Goal: Transaction & Acquisition: Purchase product/service

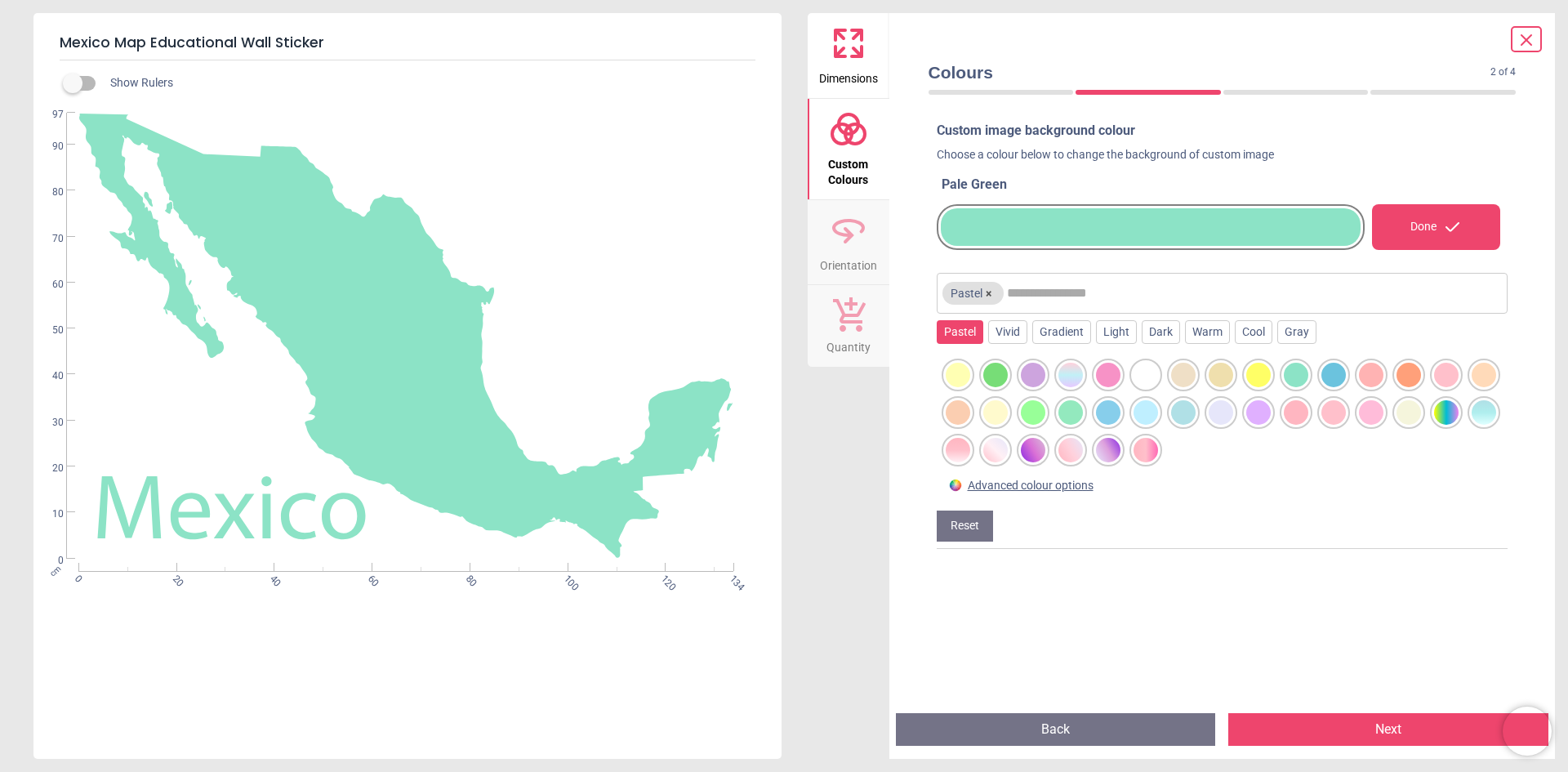
click at [1103, 204] on div at bounding box center [1151, 227] width 428 height 46
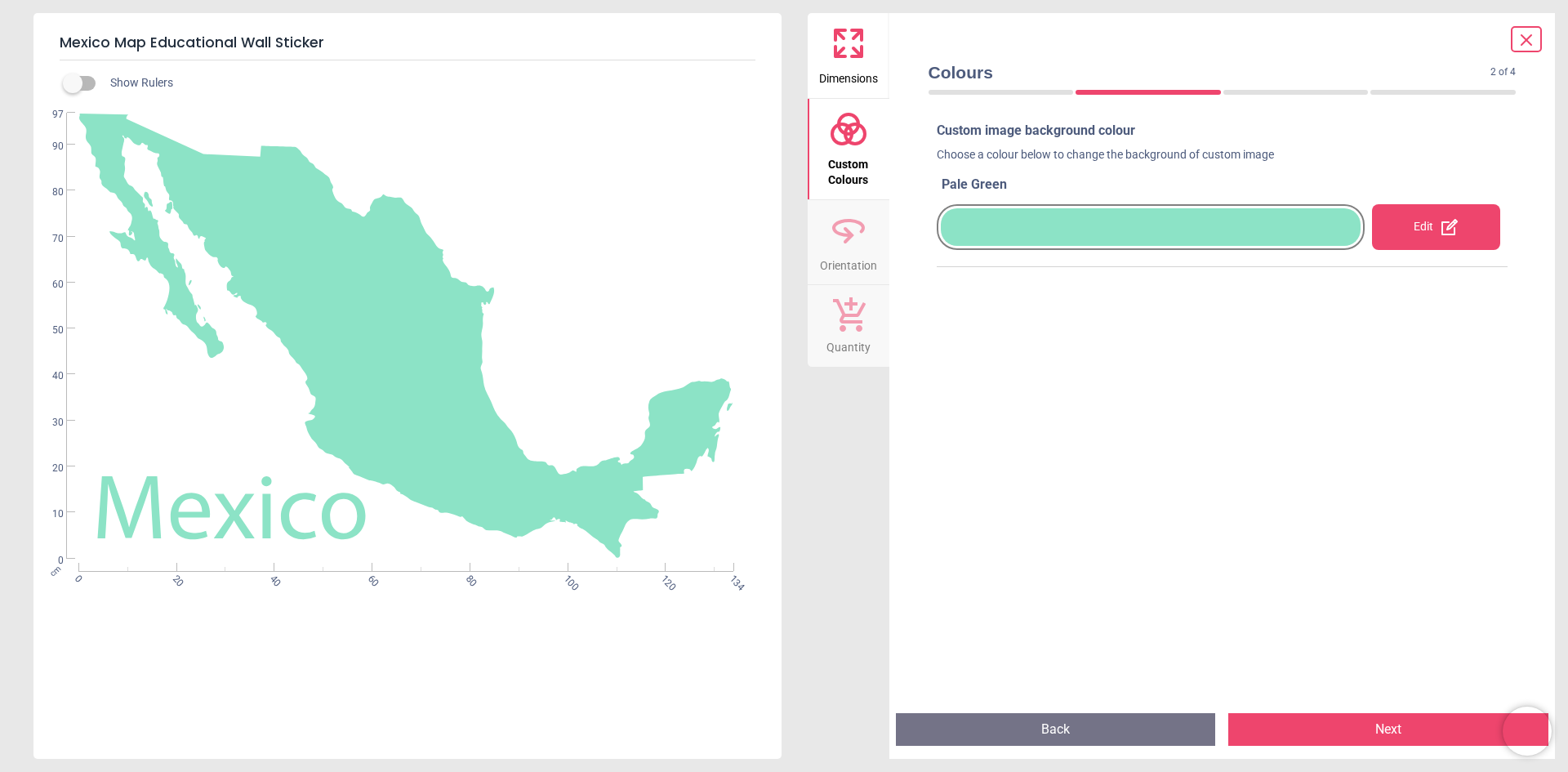
click at [1100, 232] on div at bounding box center [1151, 227] width 420 height 38
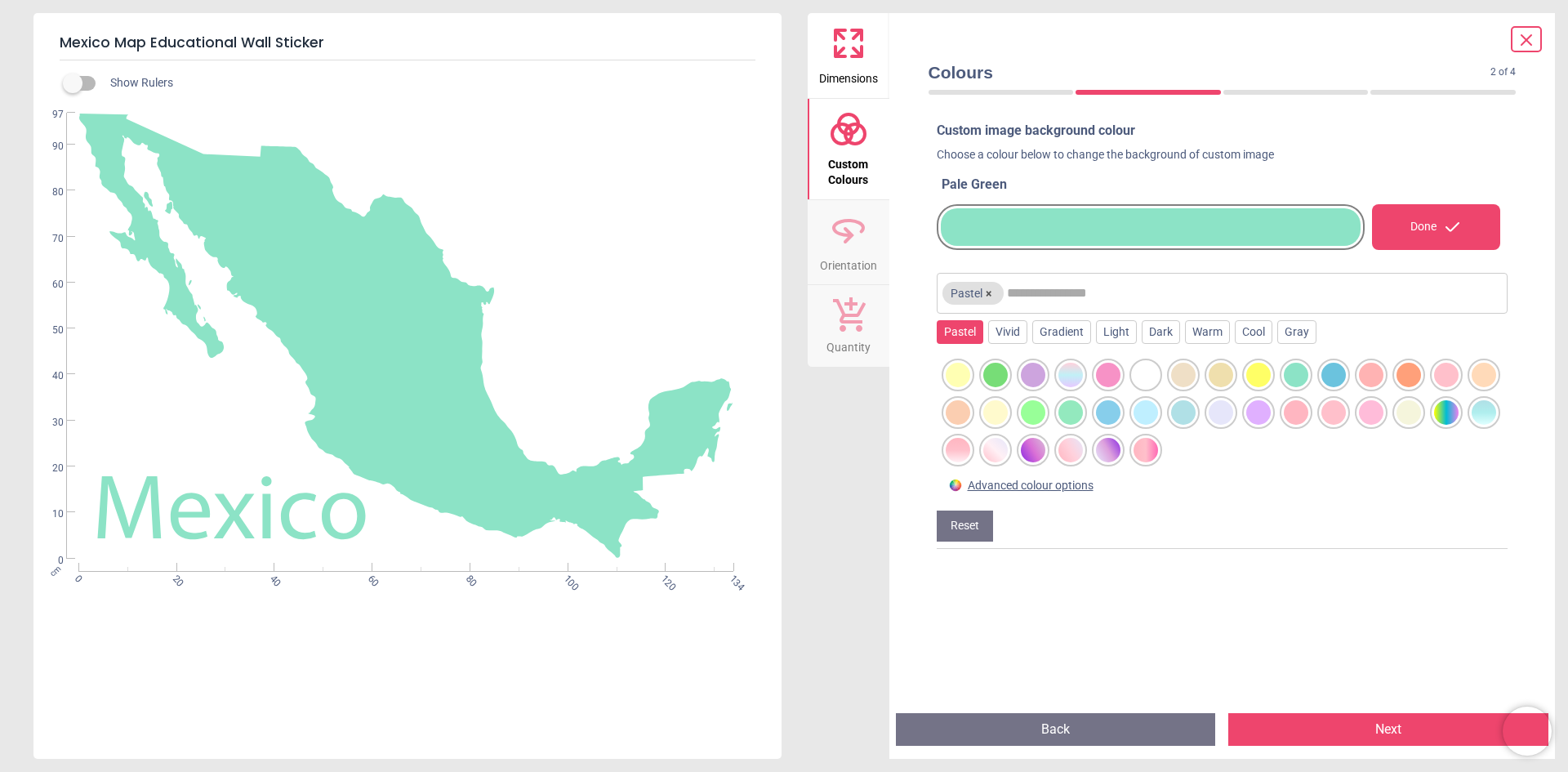
click at [1101, 387] on div at bounding box center [1108, 375] width 25 height 25
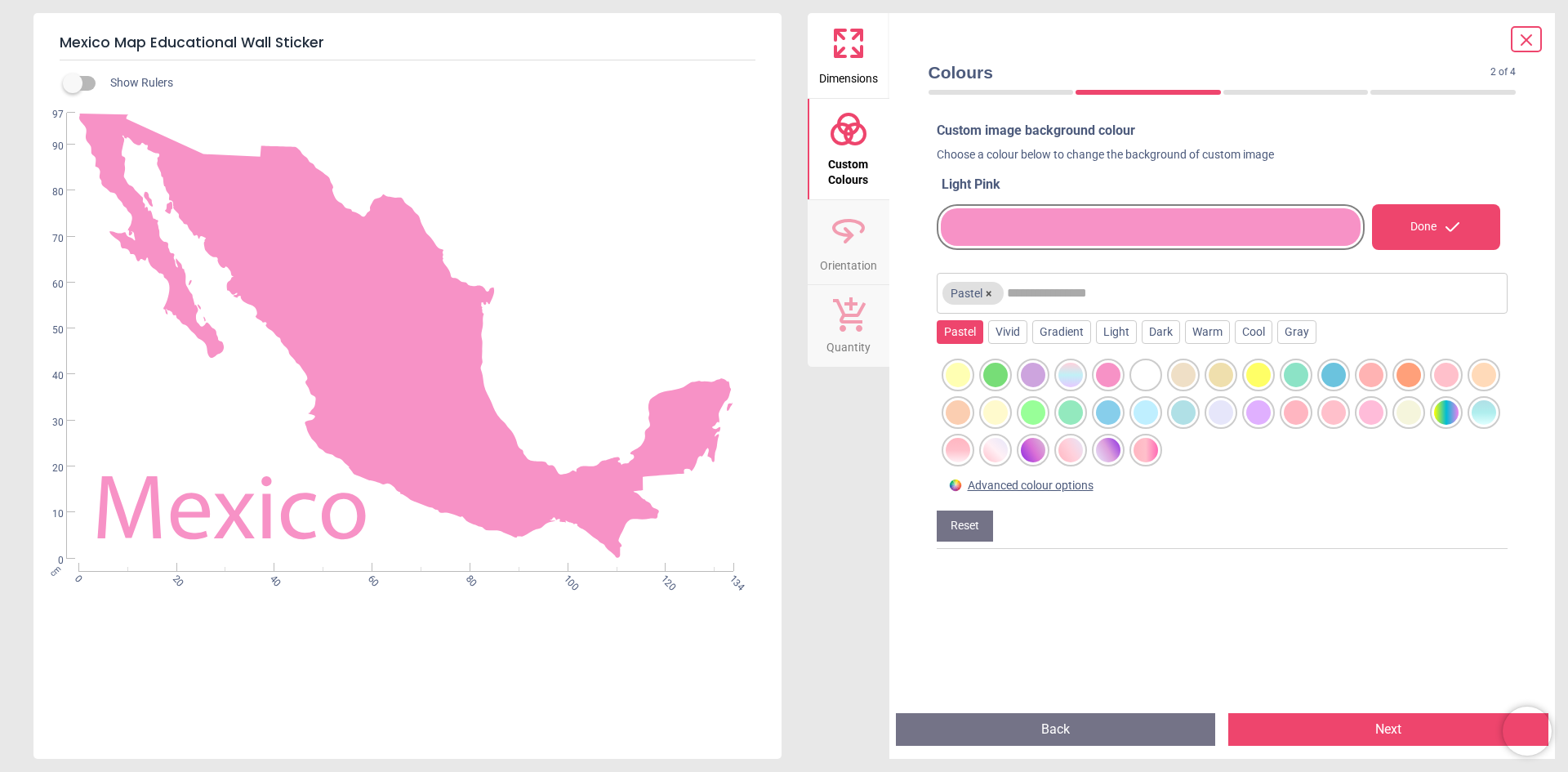
click at [1046, 424] on div at bounding box center [1033, 413] width 25 height 25
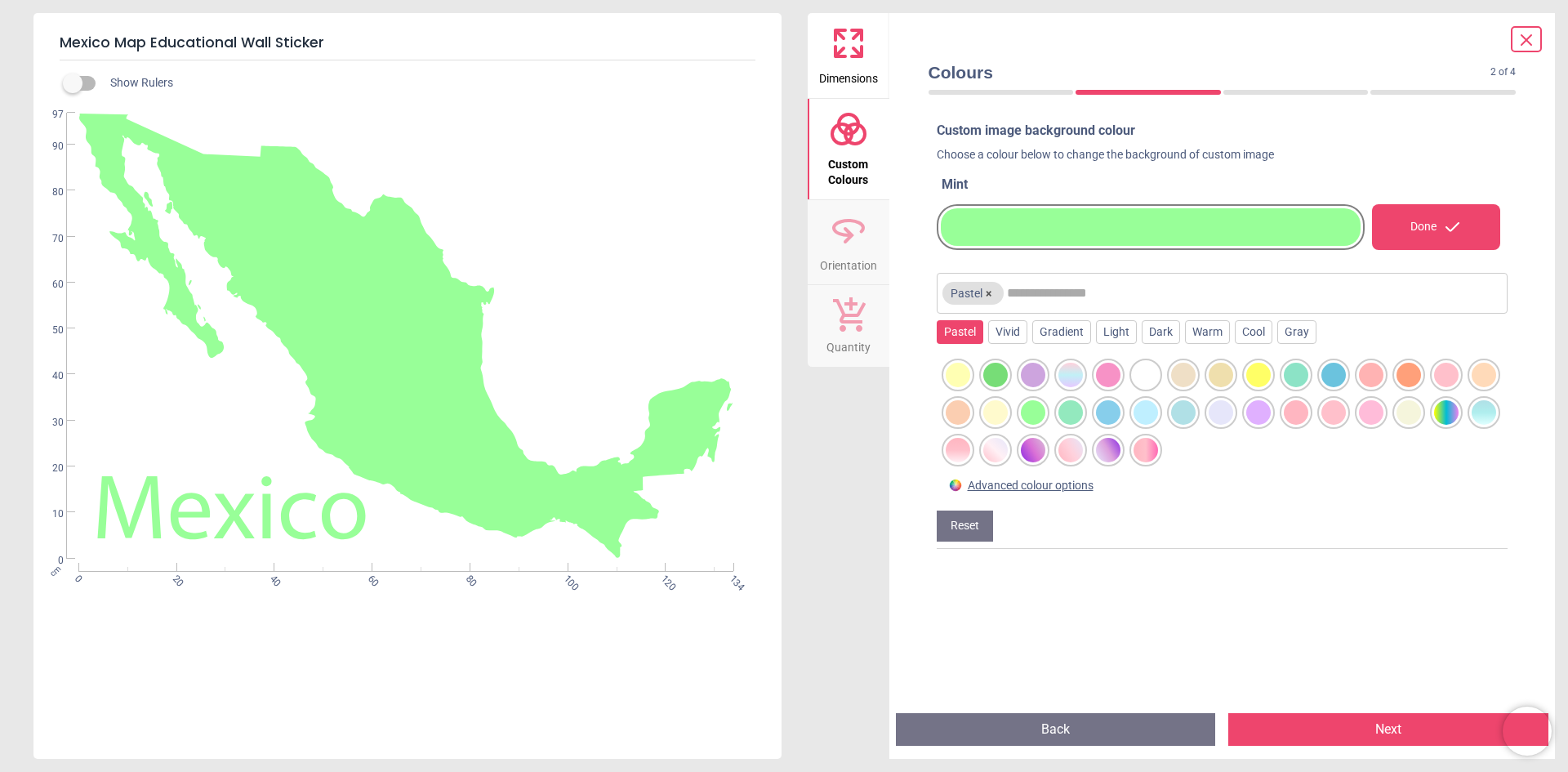
drag, startPoint x: 1072, startPoint y: 444, endPoint x: 1013, endPoint y: 436, distance: 59.5
click at [1008, 444] on div at bounding box center [995, 450] width 25 height 25
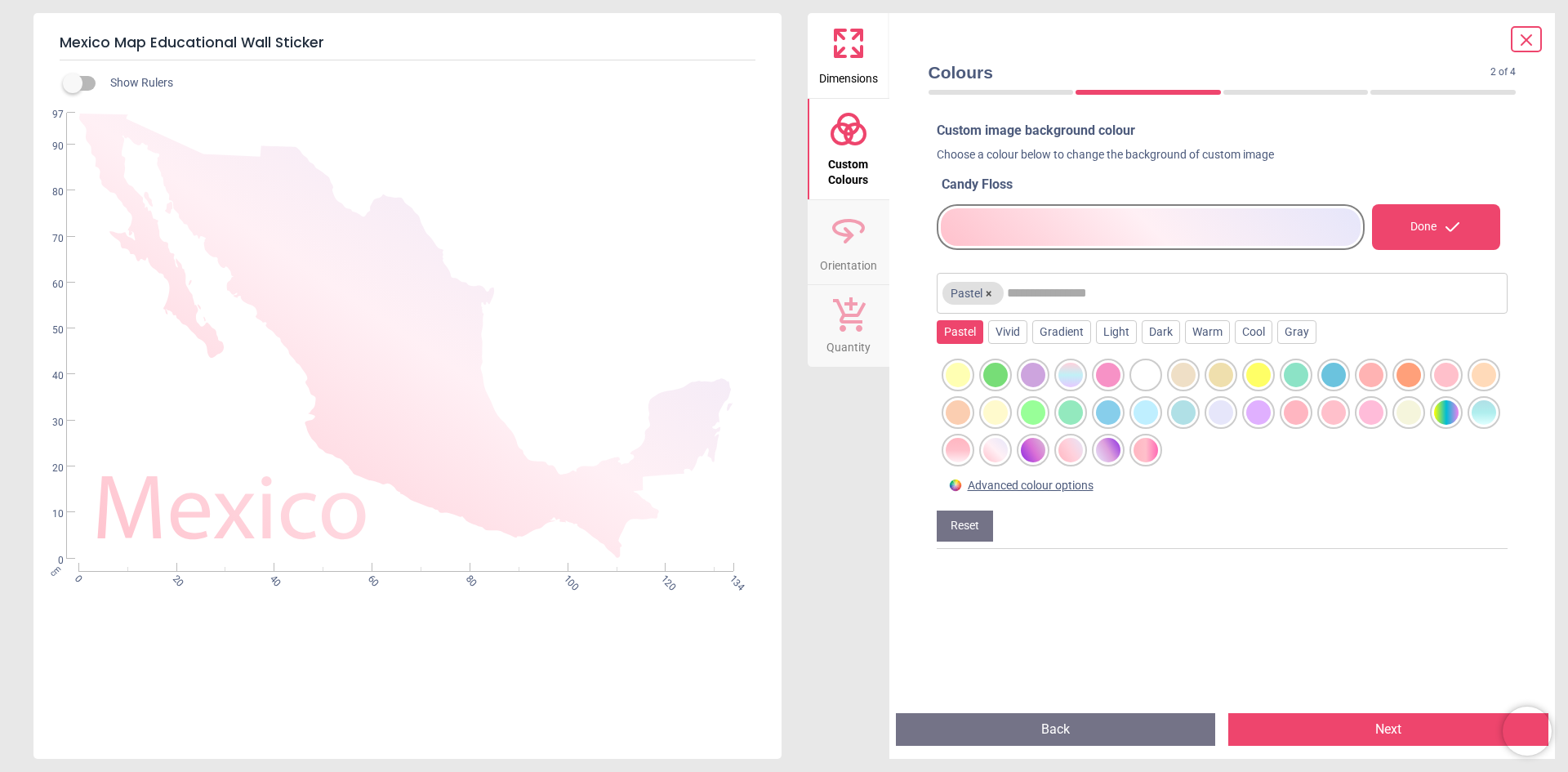
click at [1435, 424] on div at bounding box center [1447, 413] width 25 height 25
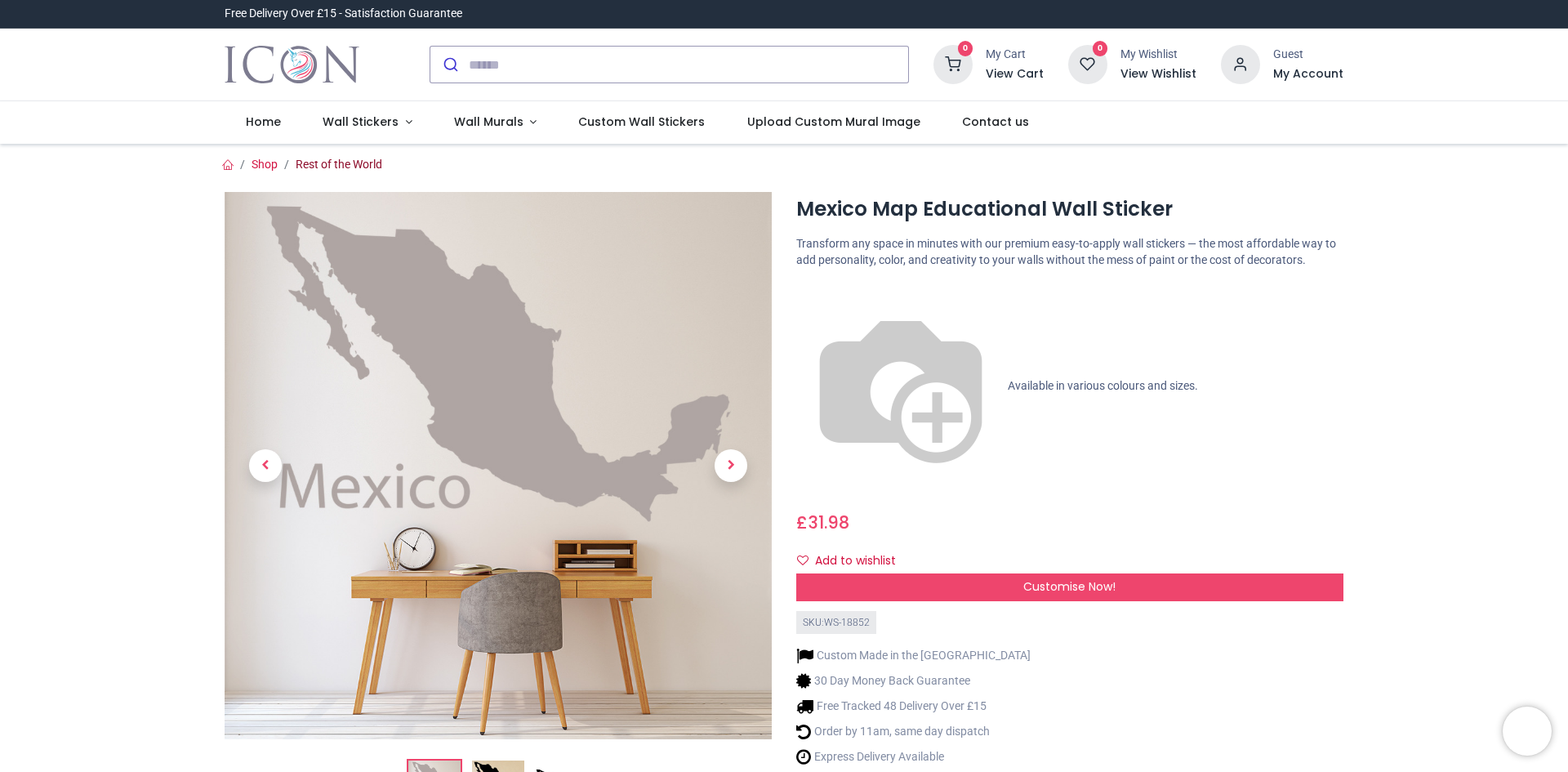
click at [308, 168] on link "Rest of the World" at bounding box center [339, 164] width 87 height 13
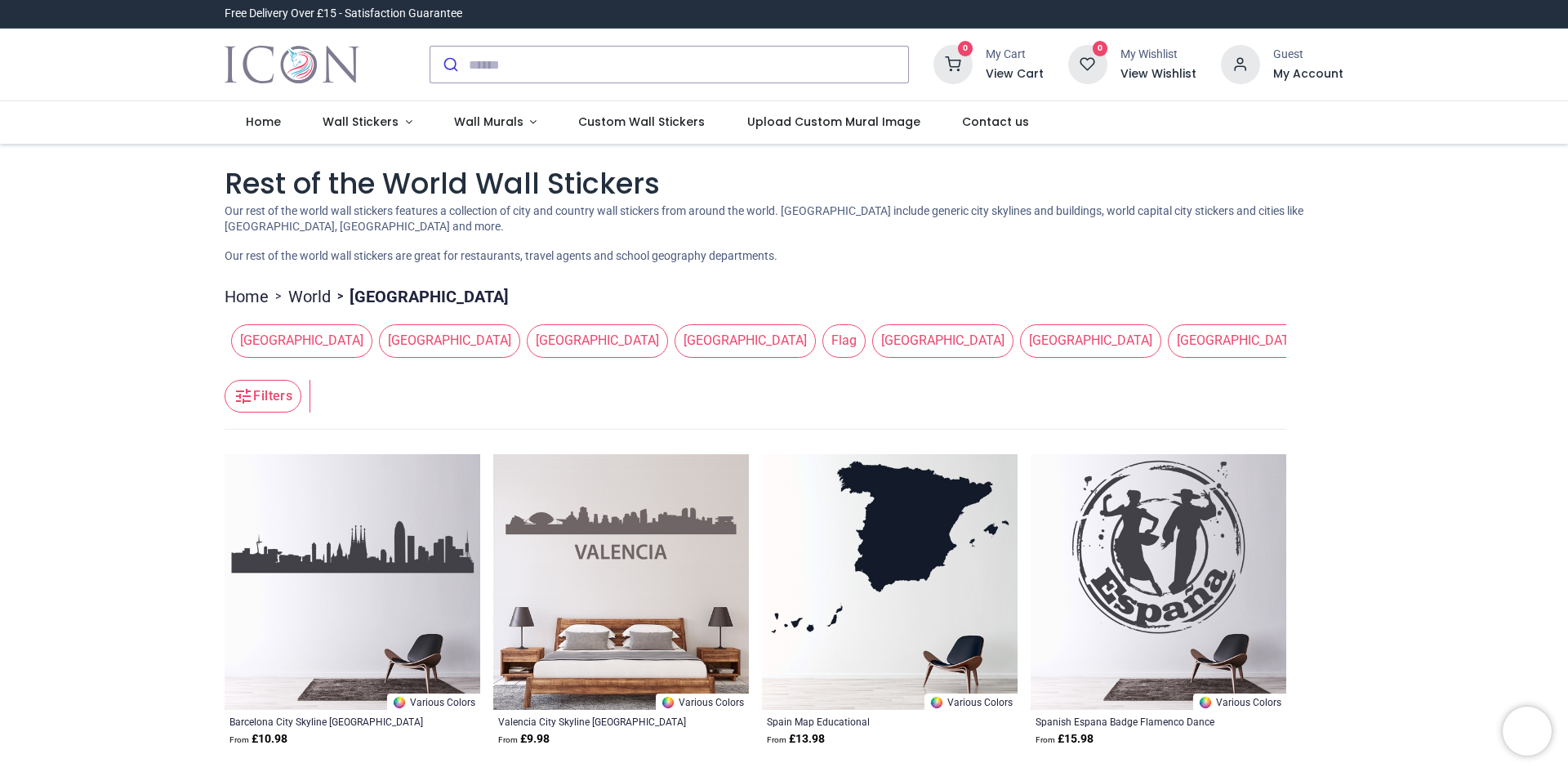
drag, startPoint x: 1201, startPoint y: 368, endPoint x: 1225, endPoint y: 362, distance: 24.7
click at [1225, 362] on section "Home > World > Spain Australia Brazil China Egypt Flag France Germany Greece In…" at bounding box center [756, 529] width 1062 height 504
click at [522, 75] on input "search" at bounding box center [688, 65] width 439 height 36
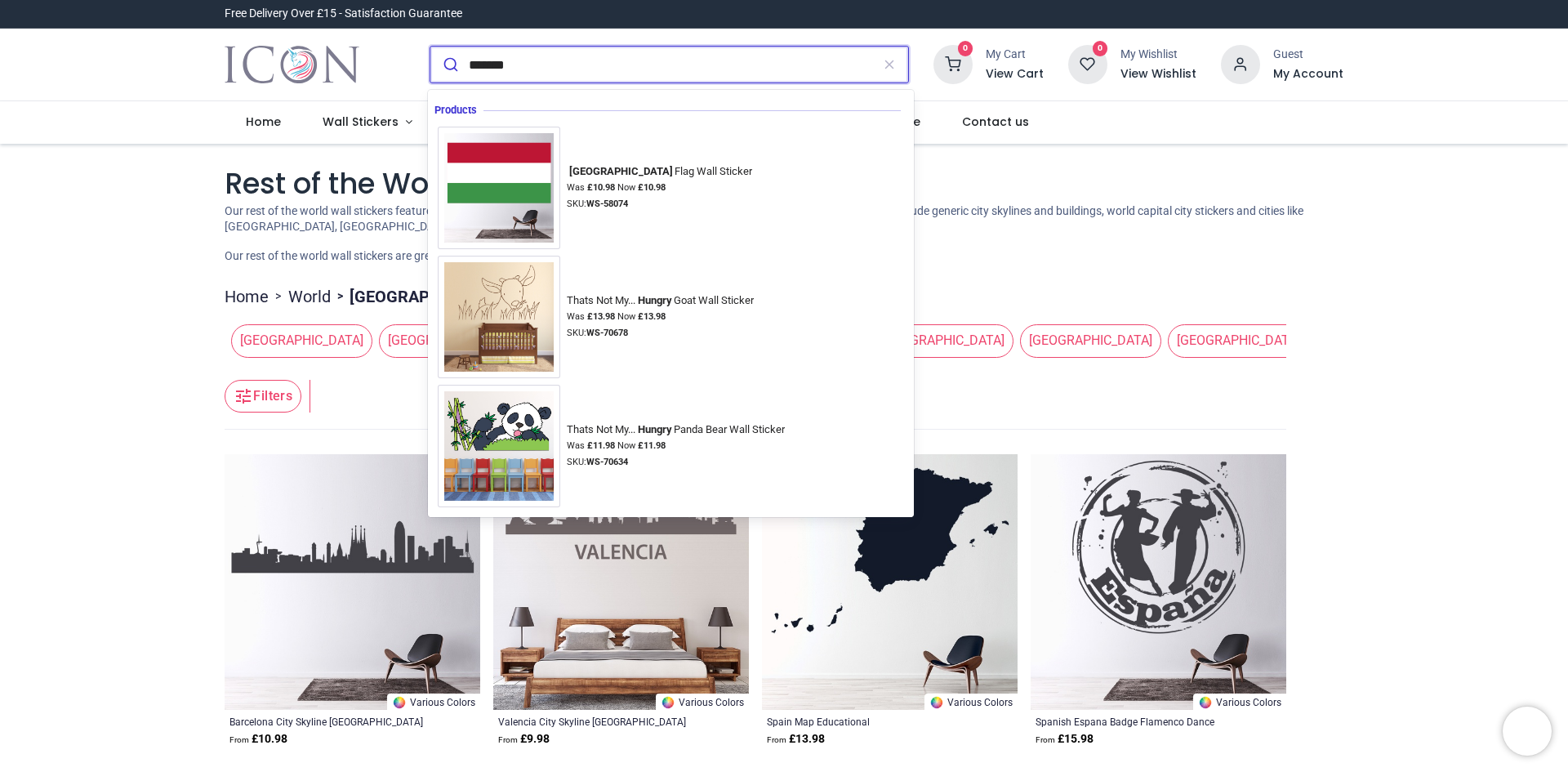
type input "*******"
click at [430, 47] on button "submit" at bounding box center [449, 65] width 39 height 36
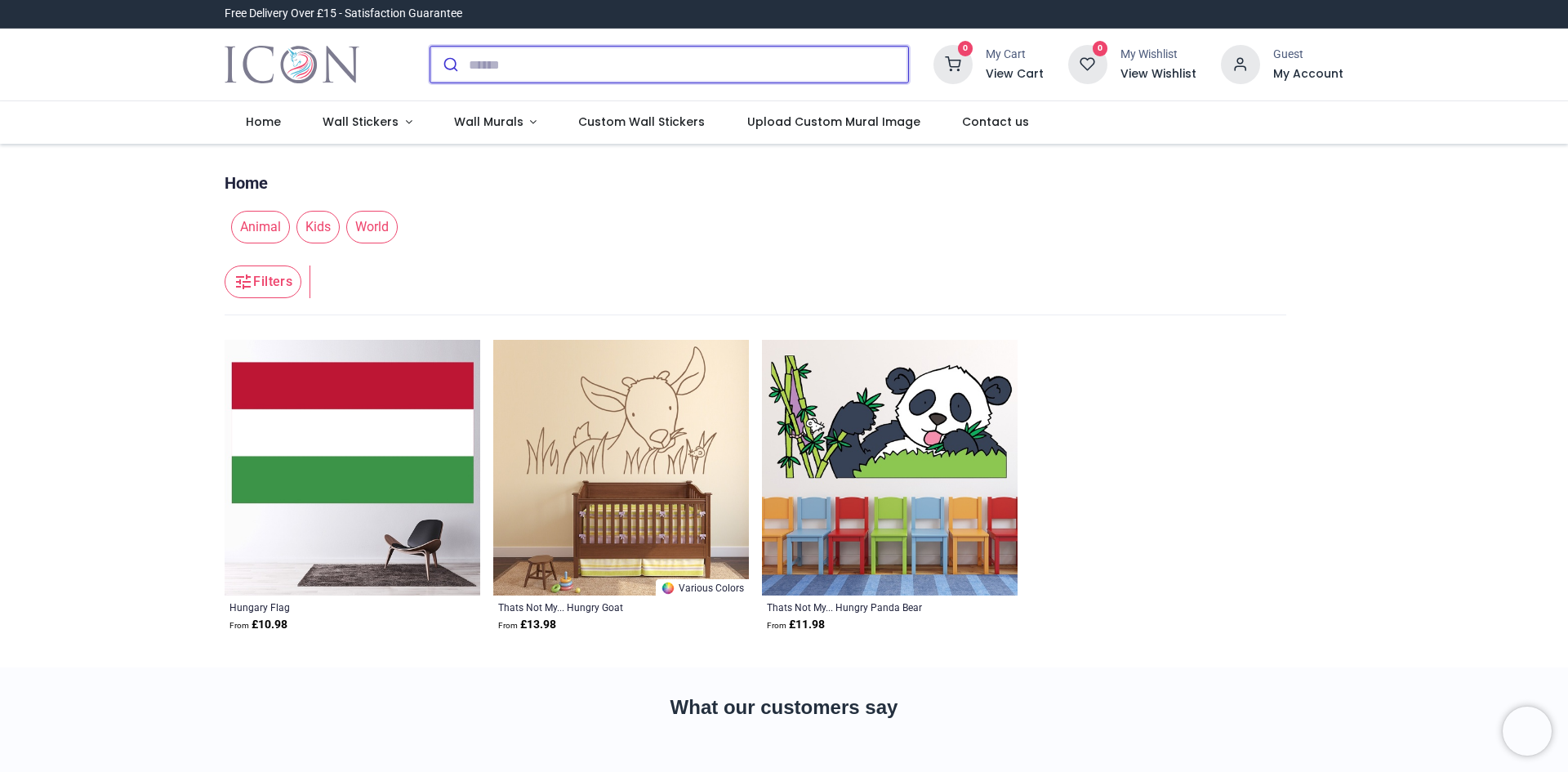
click at [536, 68] on input "search" at bounding box center [688, 65] width 439 height 36
type input "**********"
click at [430, 47] on button "submit" at bounding box center [449, 65] width 39 height 36
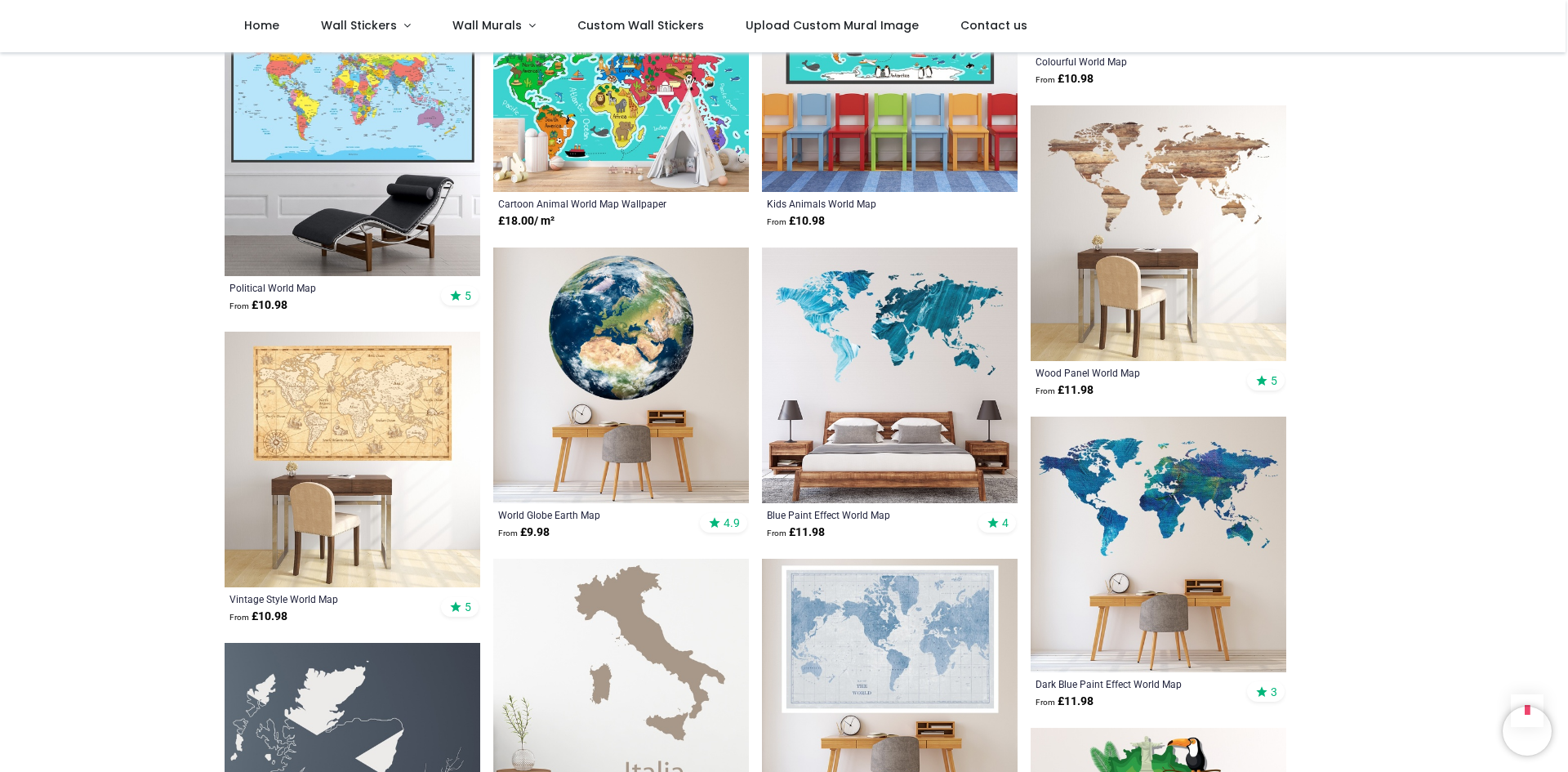
scroll to position [1551, 0]
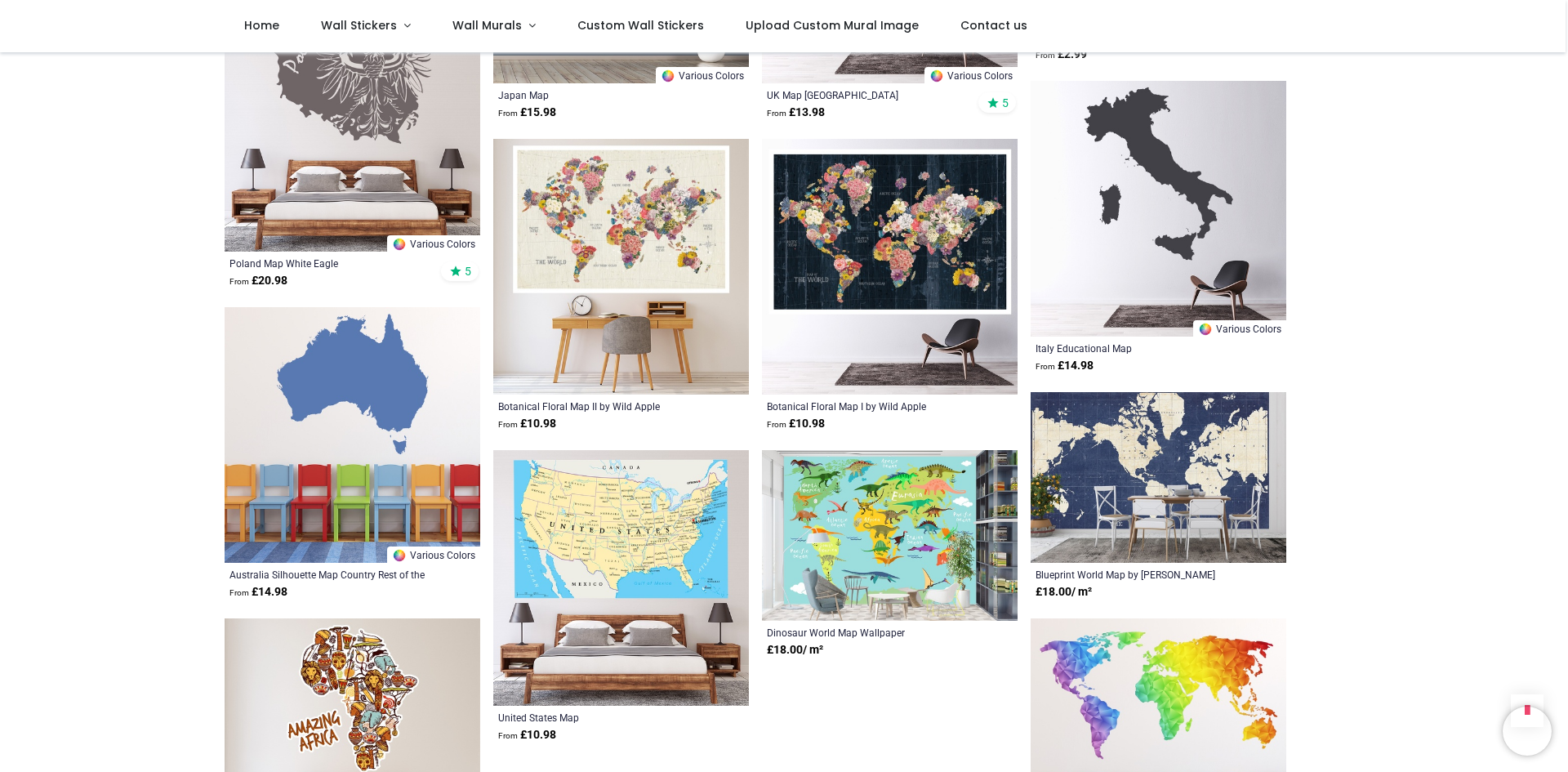
scroll to position [3593, 0]
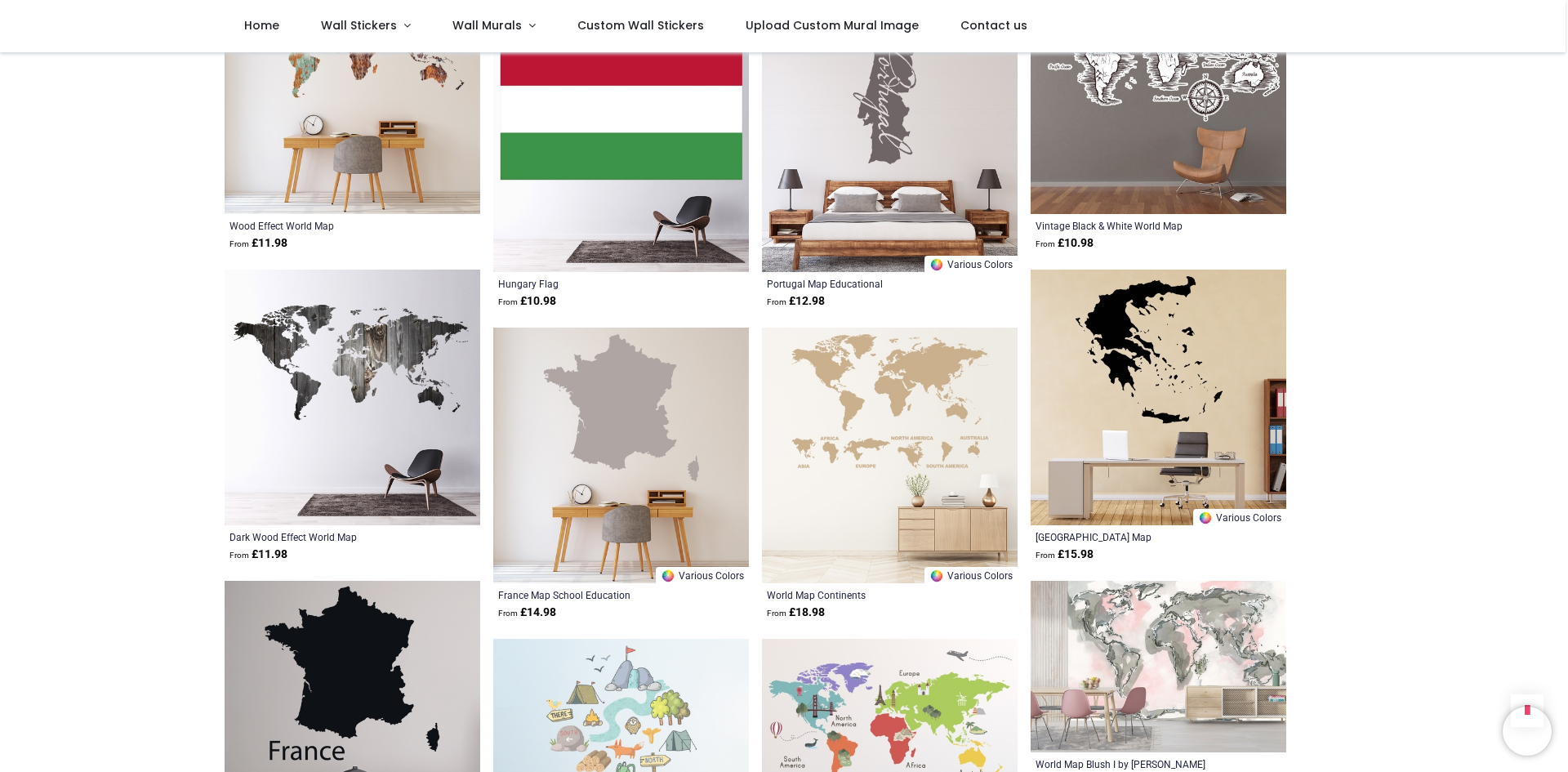
scroll to position [4900, 0]
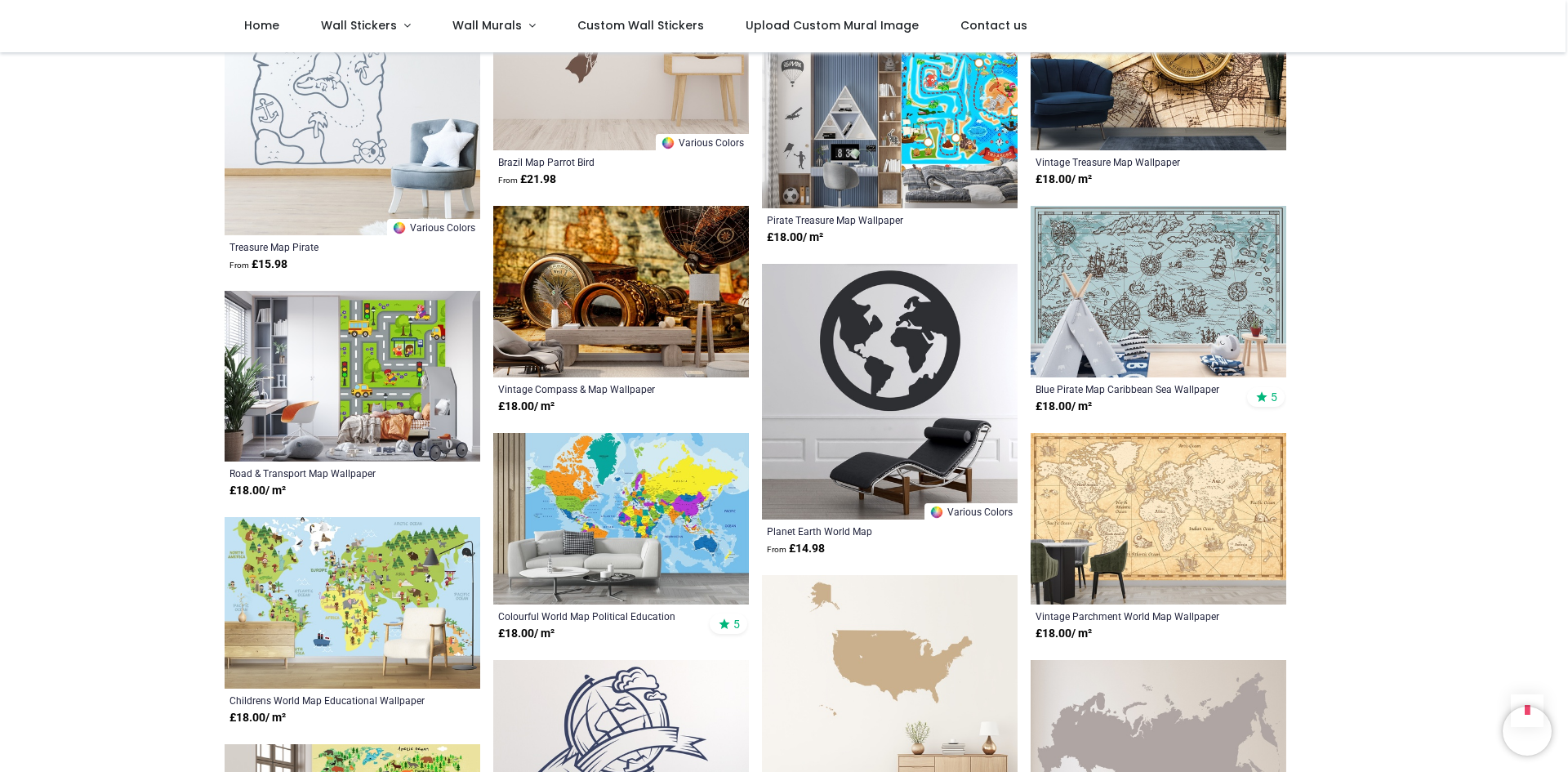
scroll to position [6615, 0]
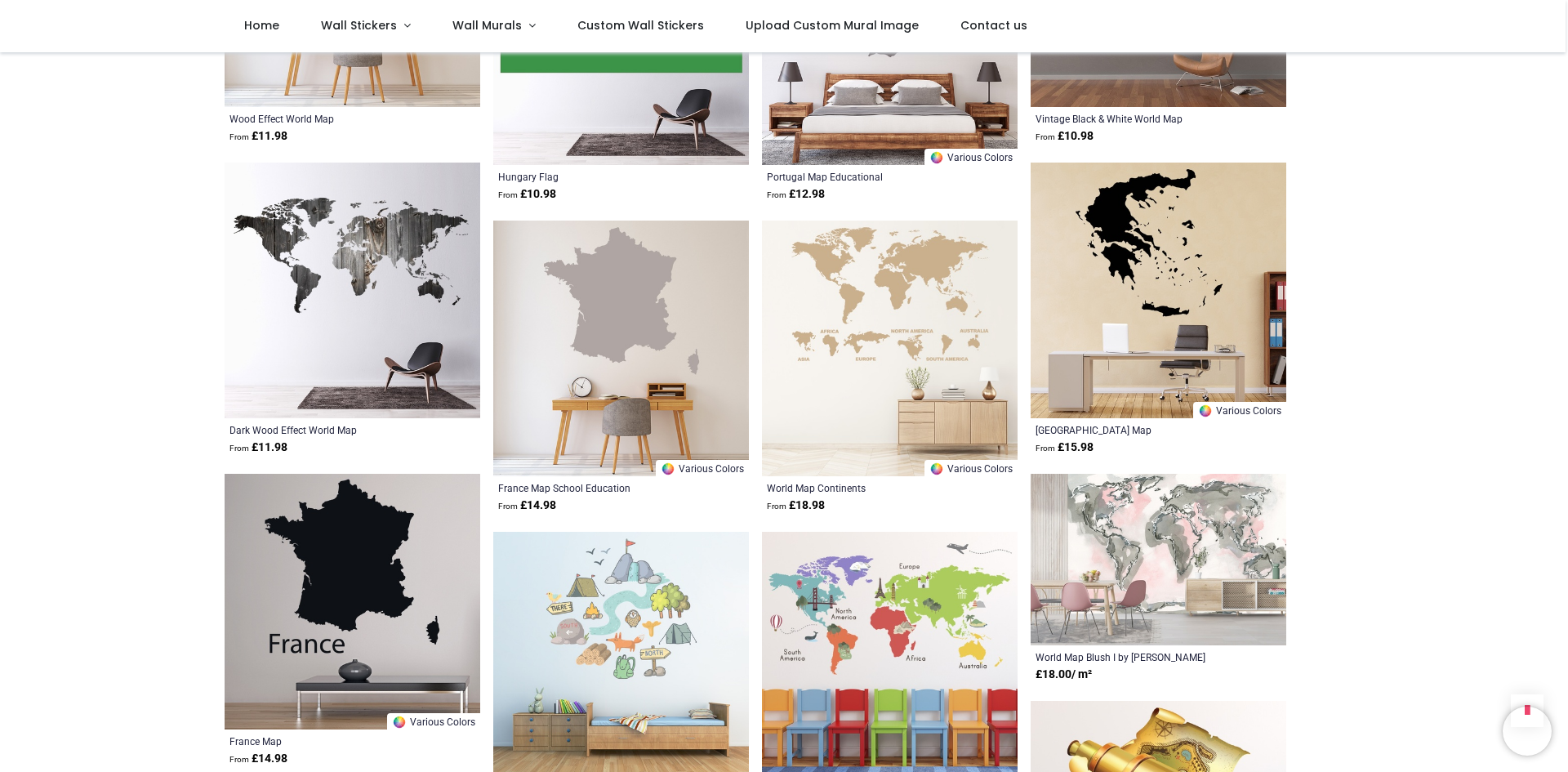
scroll to position [4900, 0]
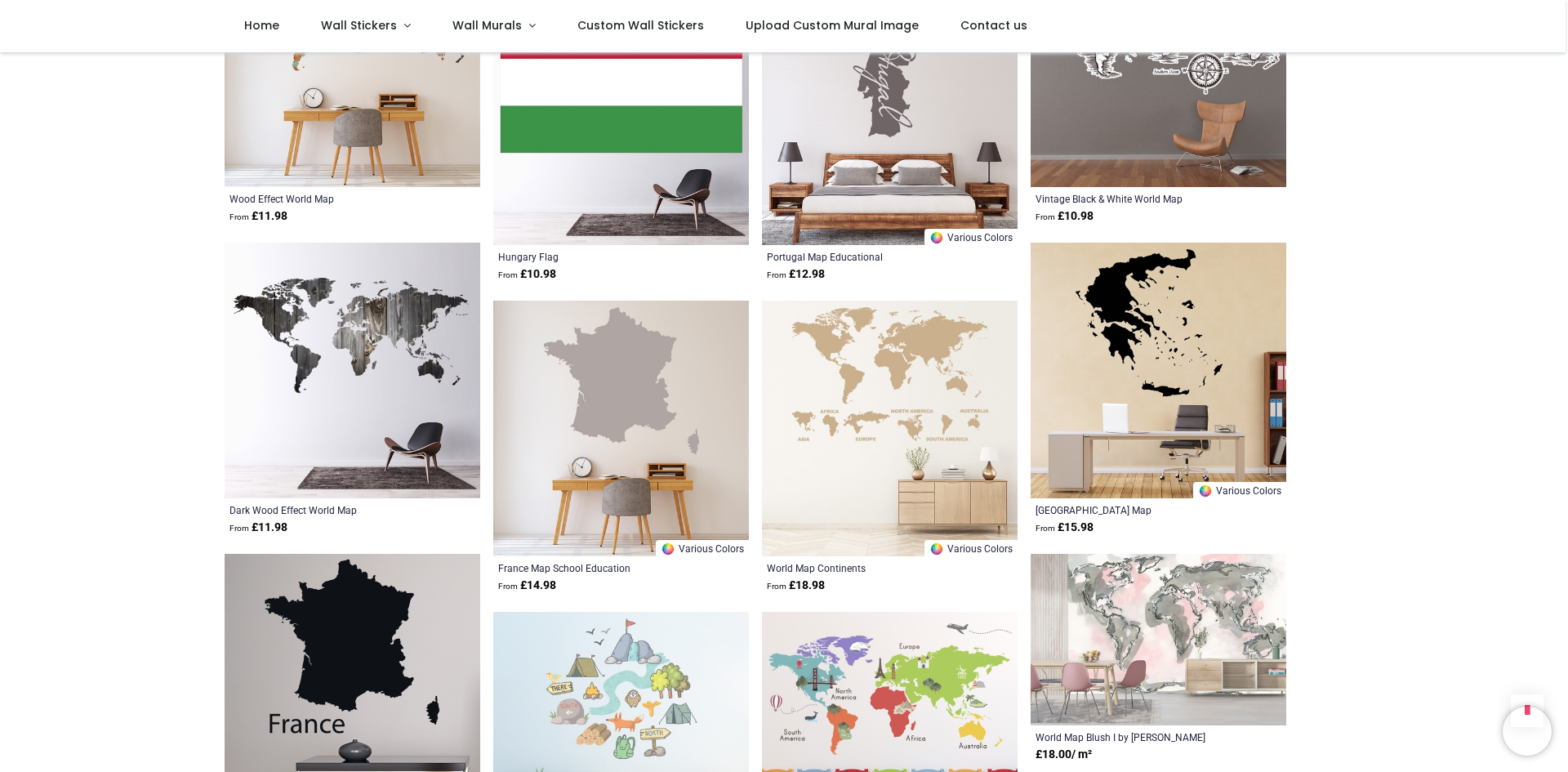
click at [928, 449] on img at bounding box center [890, 428] width 255 height 255
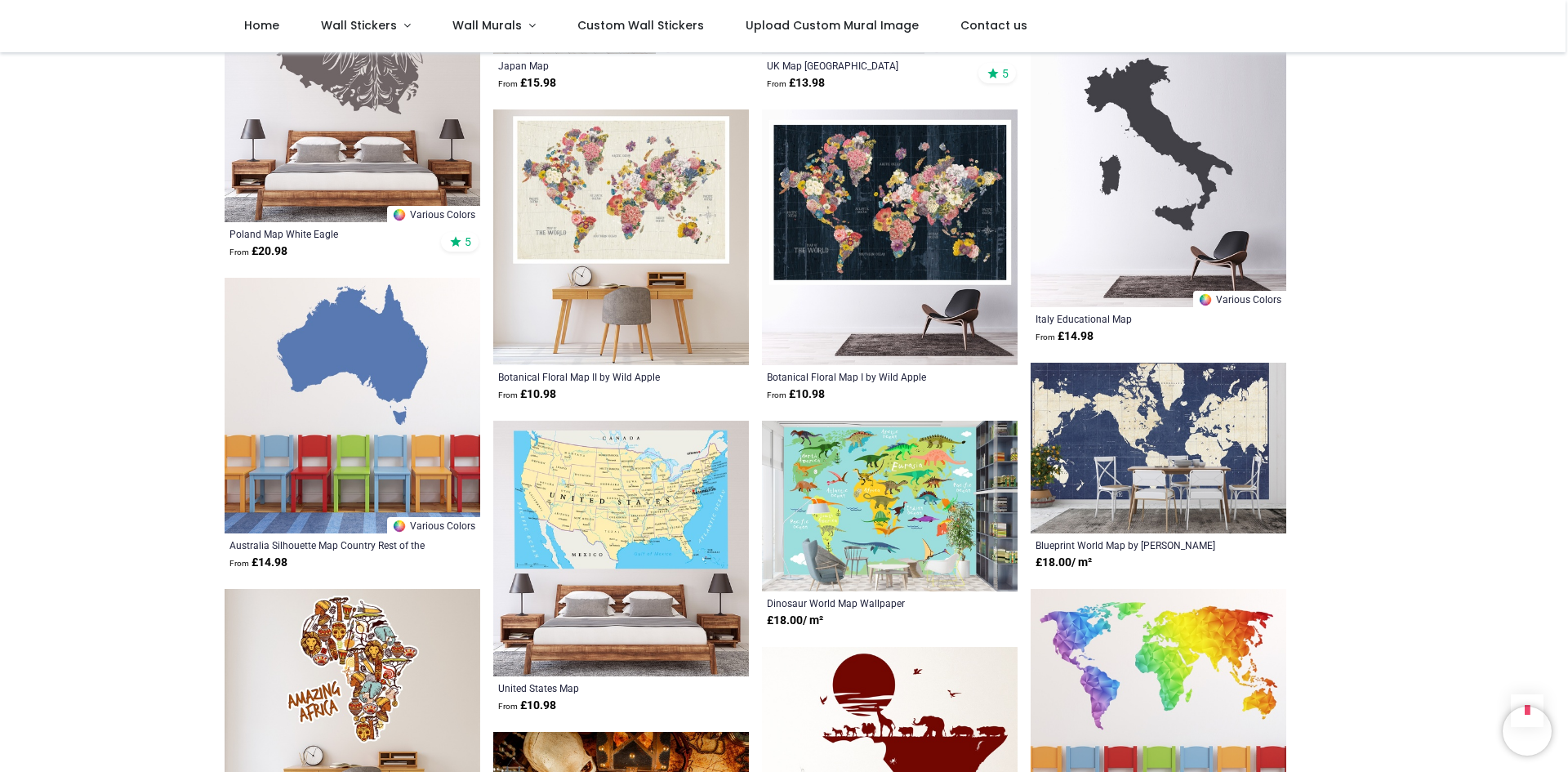
scroll to position [3593, 0]
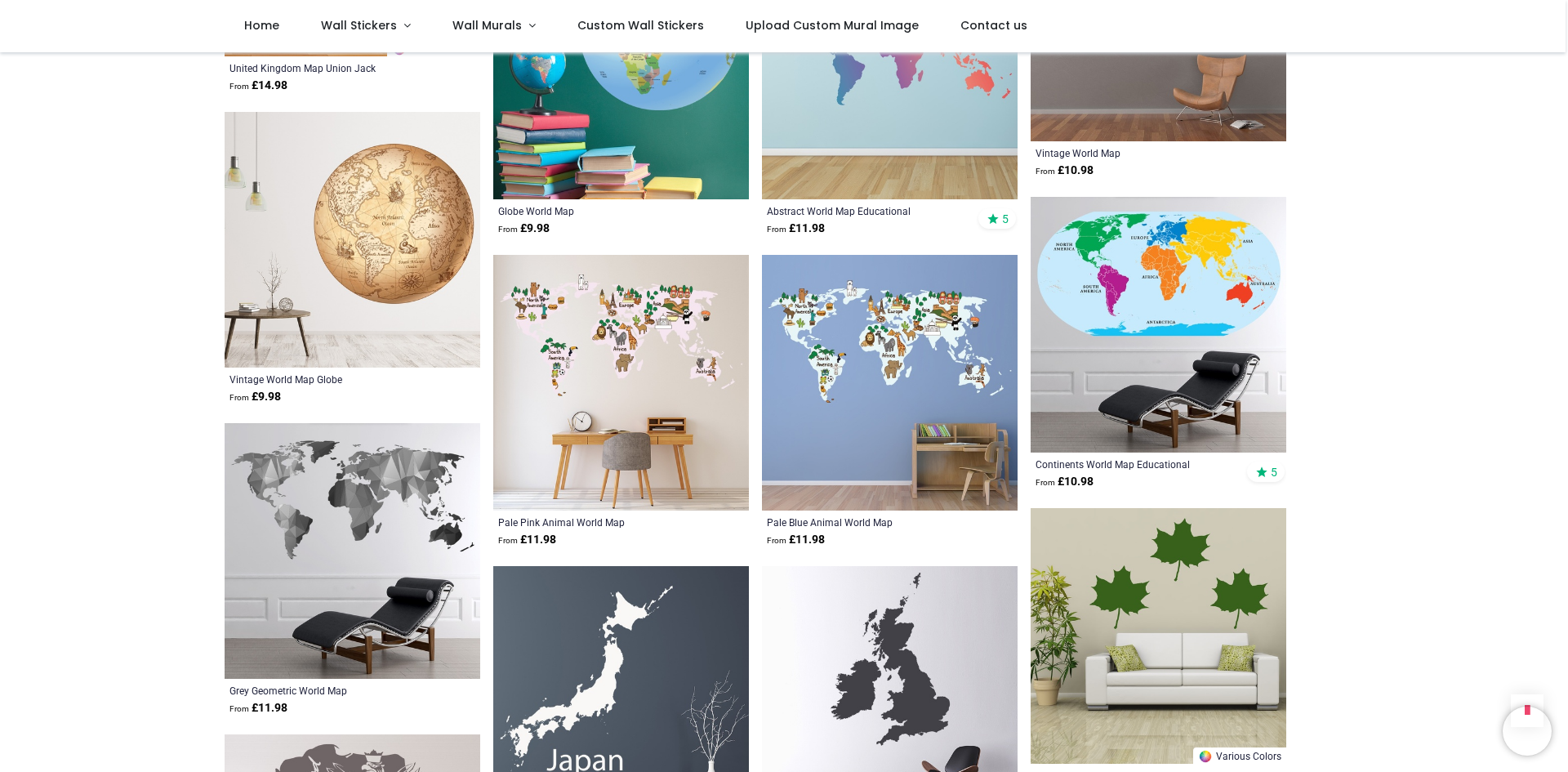
scroll to position [3104, 0]
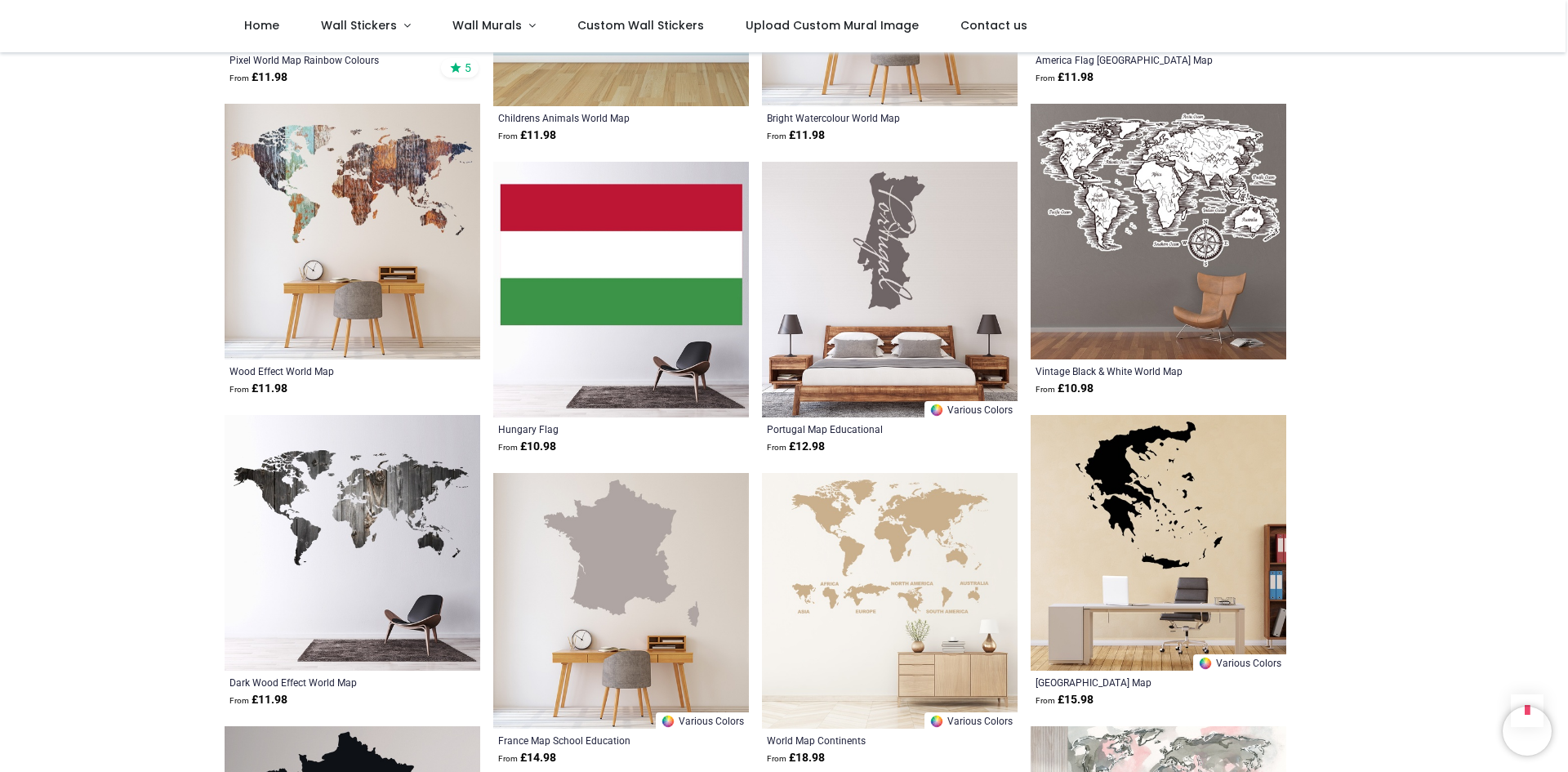
scroll to position [4982, 0]
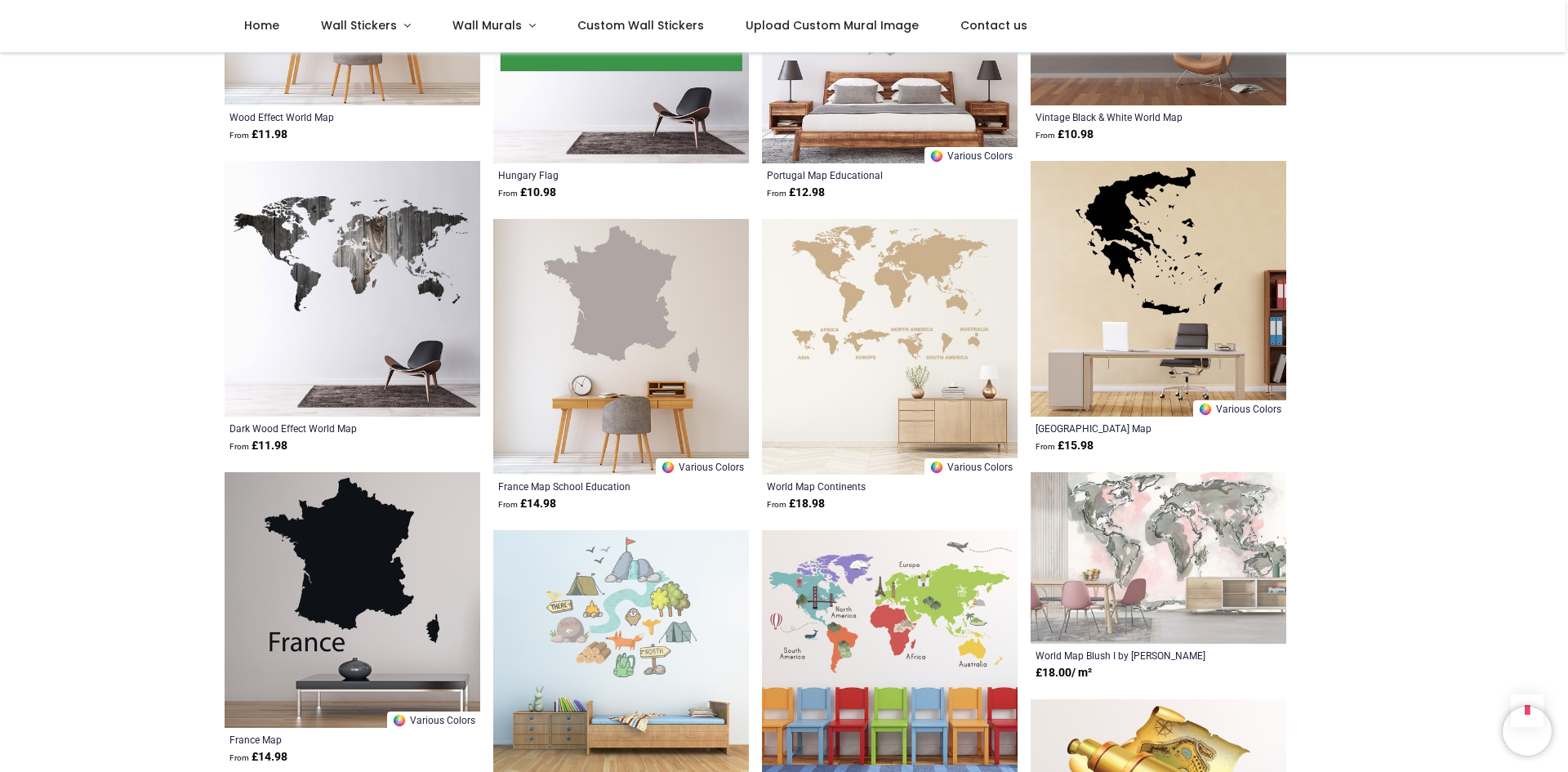
click at [862, 295] on img at bounding box center [890, 347] width 255 height 255
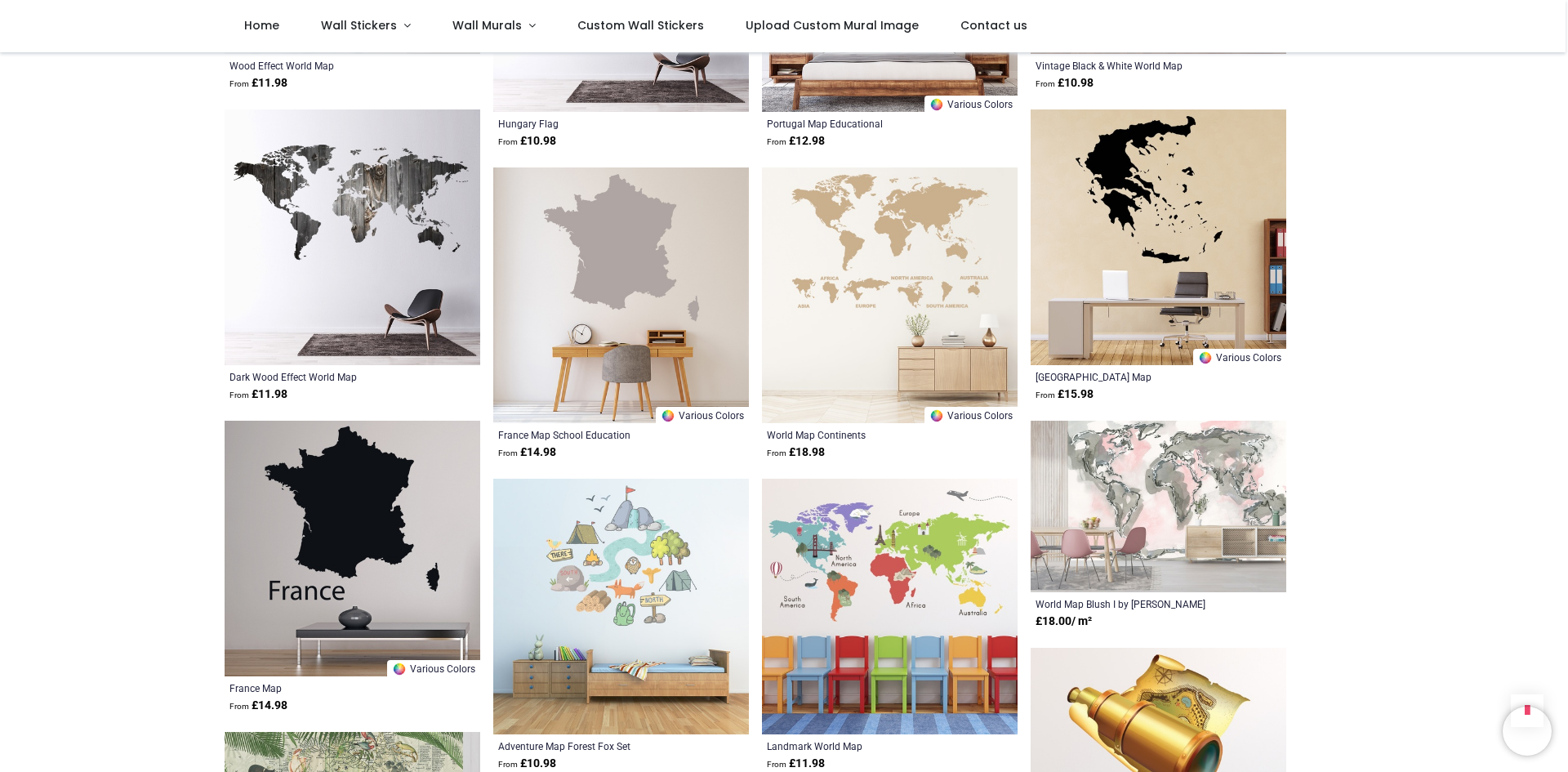
scroll to position [5308, 0]
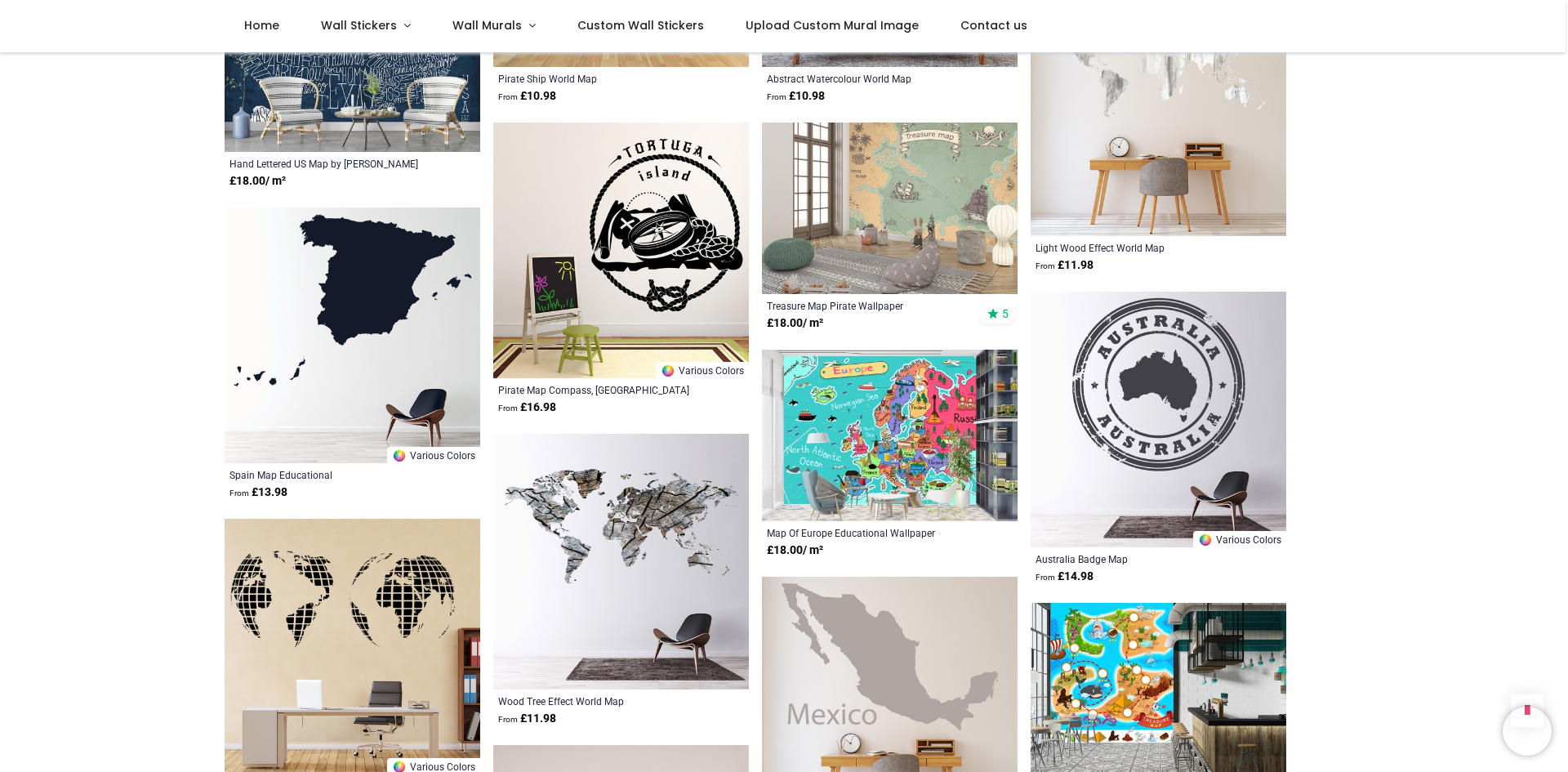
scroll to position [6206, 0]
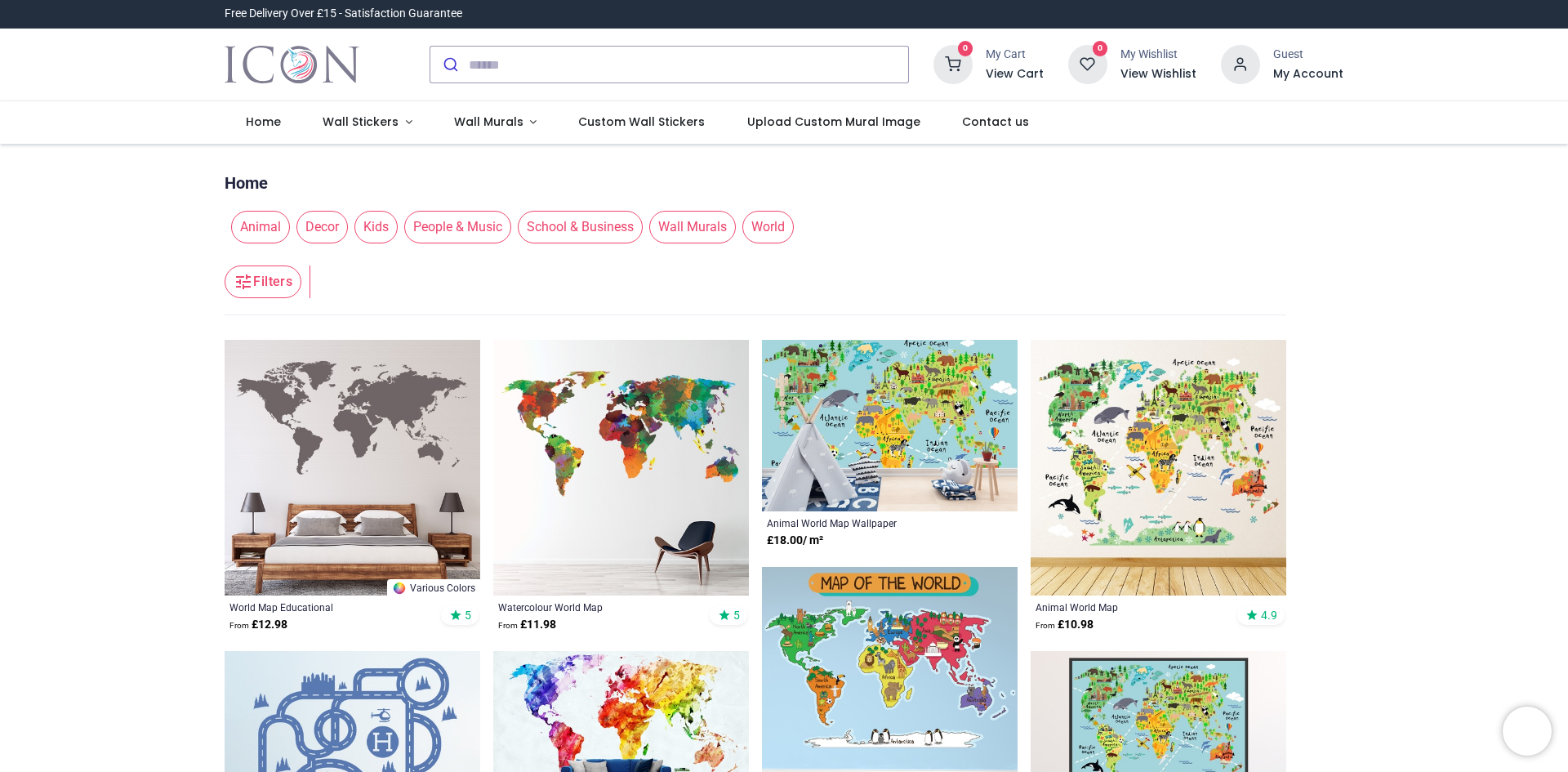
drag, startPoint x: 787, startPoint y: 236, endPoint x: 807, endPoint y: 244, distance: 21.5
click at [787, 236] on span "World" at bounding box center [768, 227] width 51 height 33
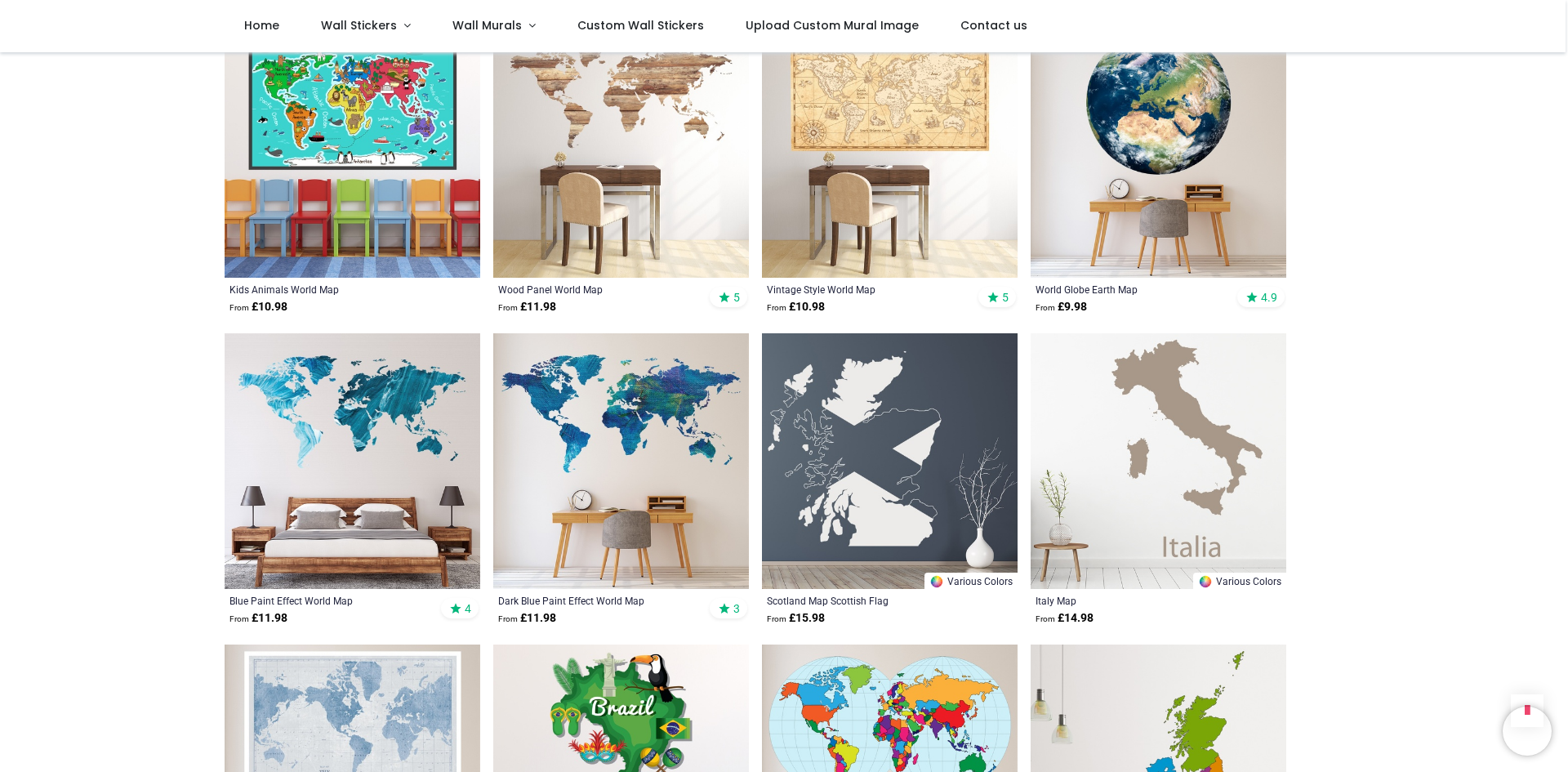
scroll to position [1225, 0]
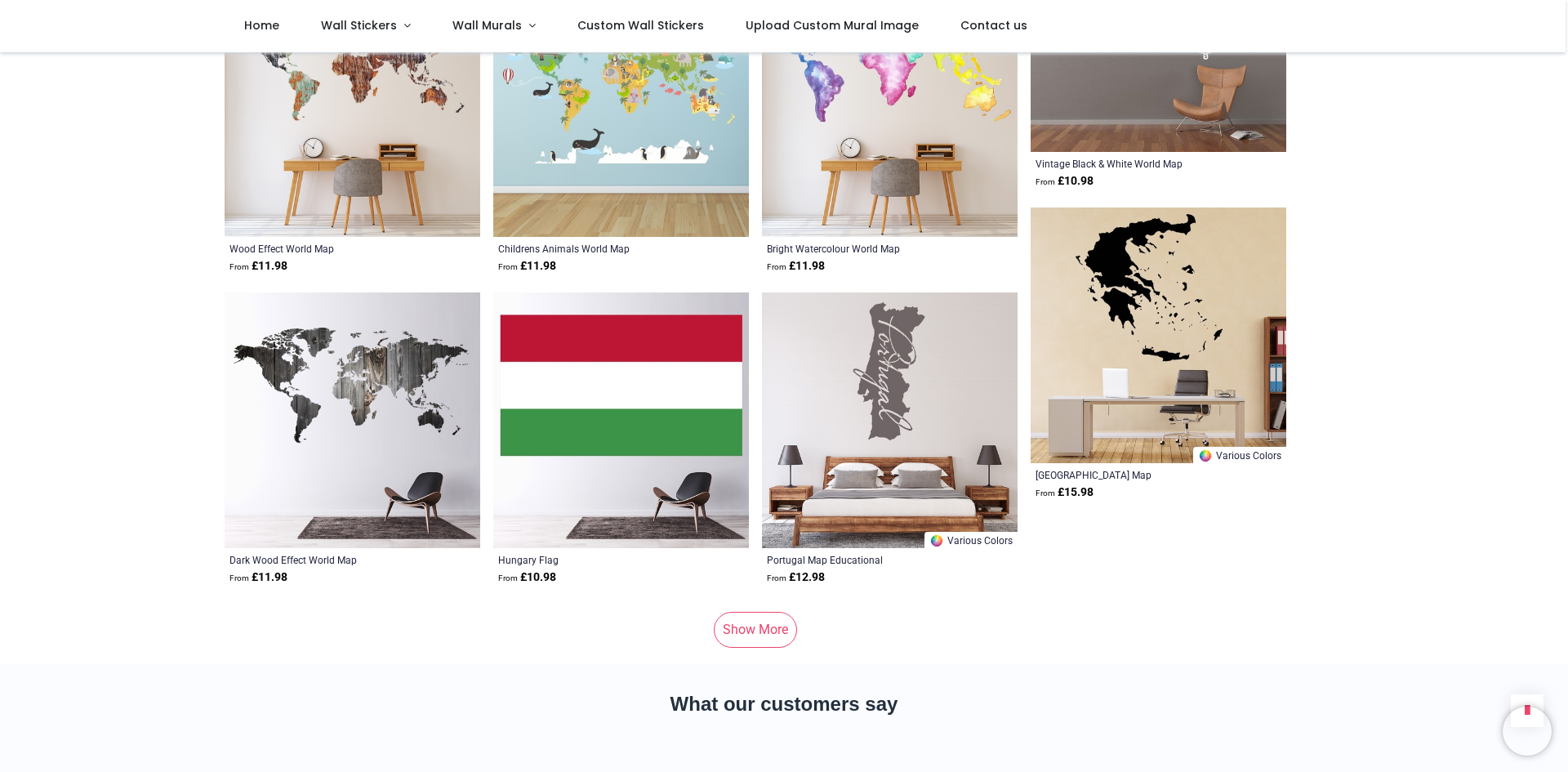
scroll to position [3511, 0]
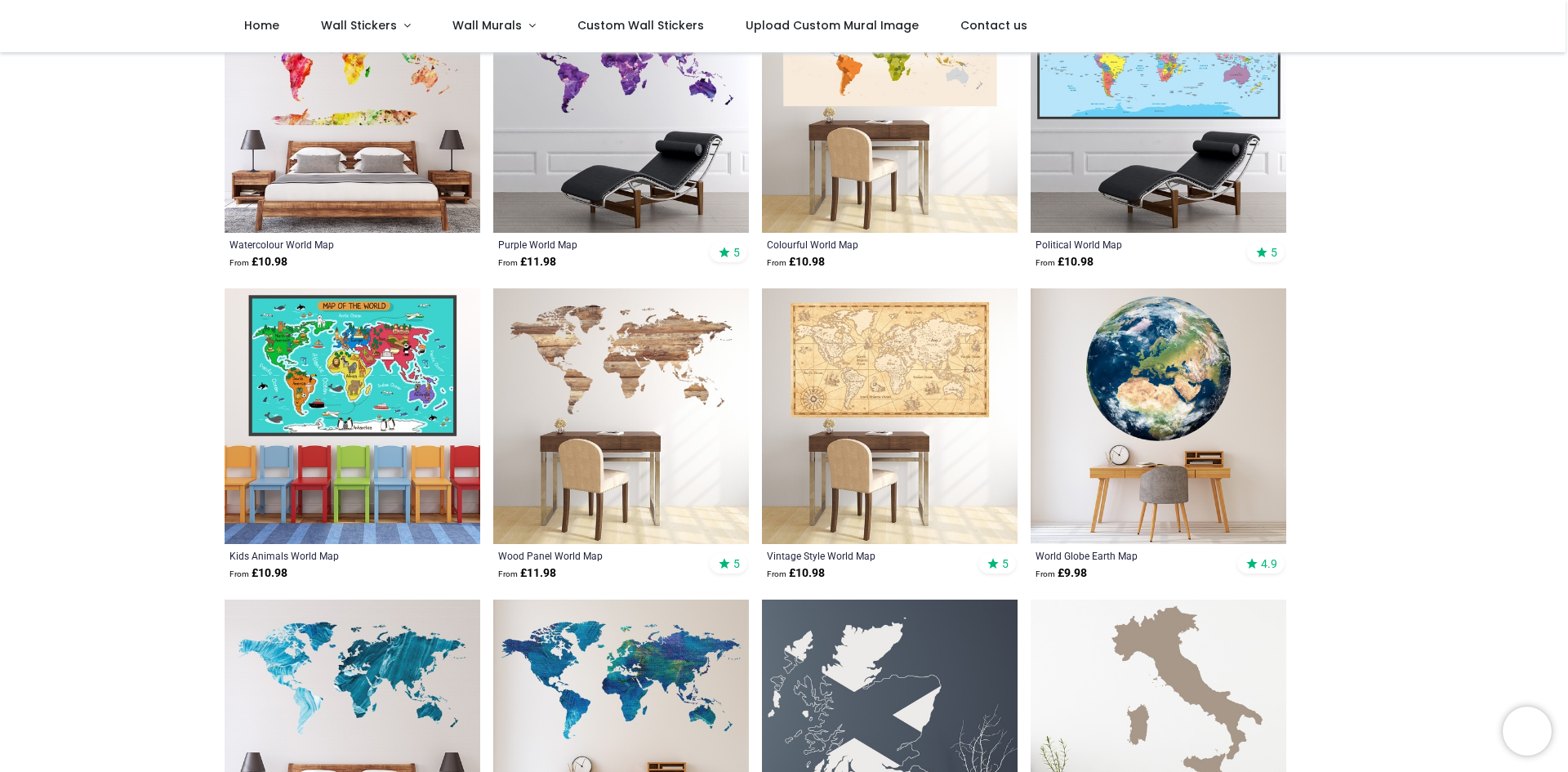
scroll to position [572, 0]
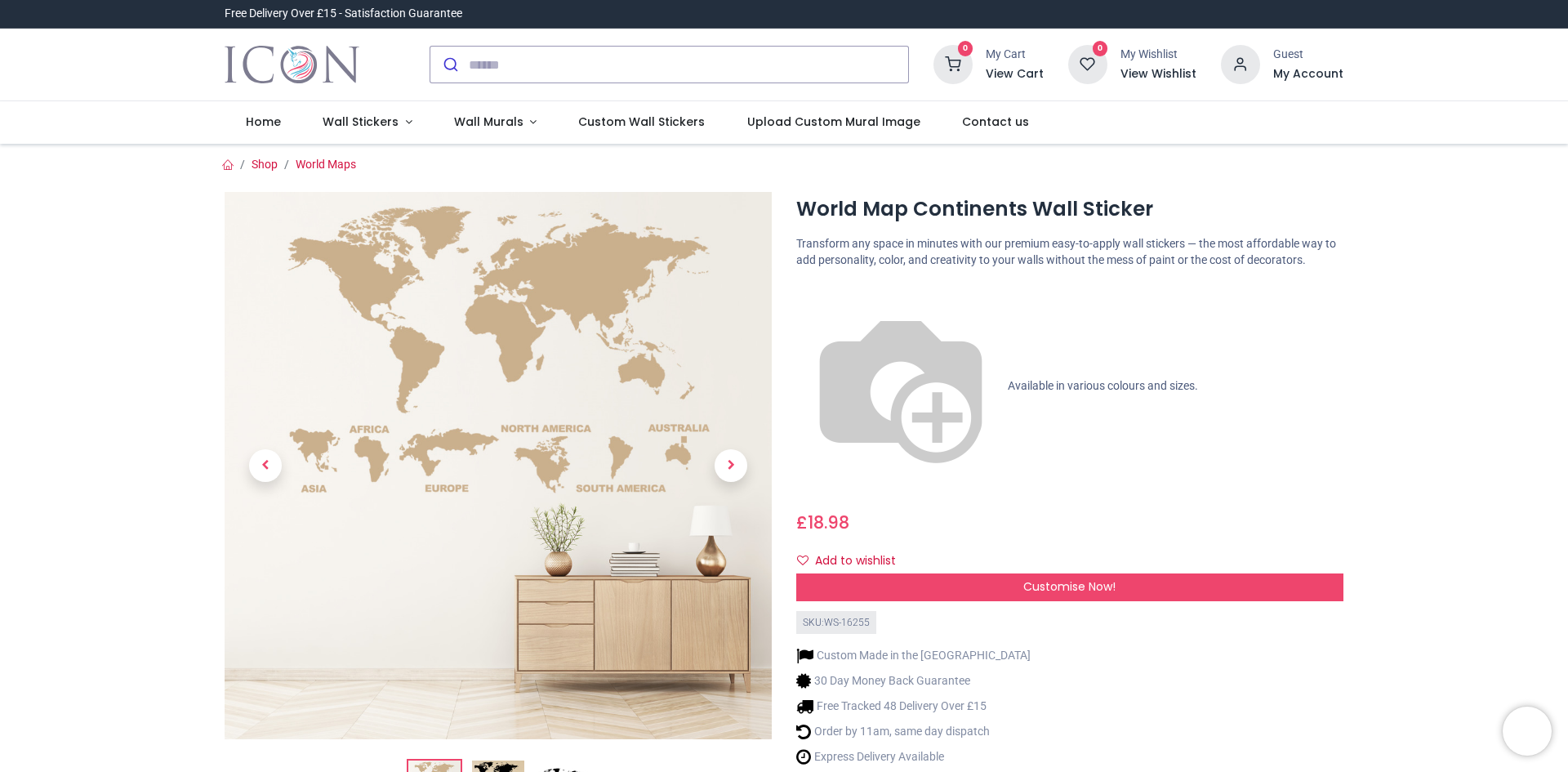
click at [938, 417] on div "World Map Continents Wall Sticker [URL][DOMAIN_NAME] [URL][DOMAIN_NAME] Transfo…" at bounding box center [1070, 509] width 572 height 635
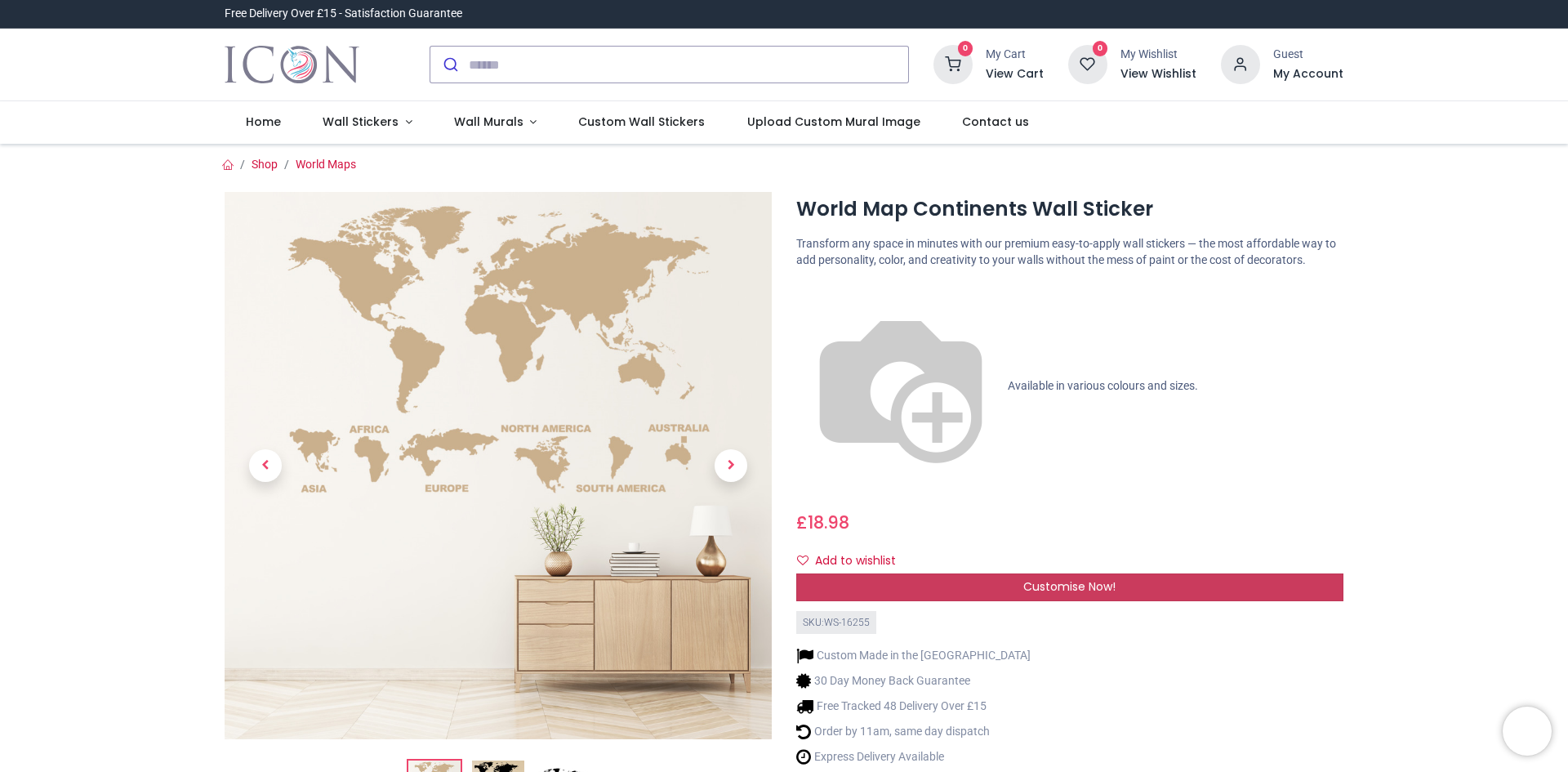
click at [938, 573] on div "Customise Now!" at bounding box center [1070, 587] width 547 height 28
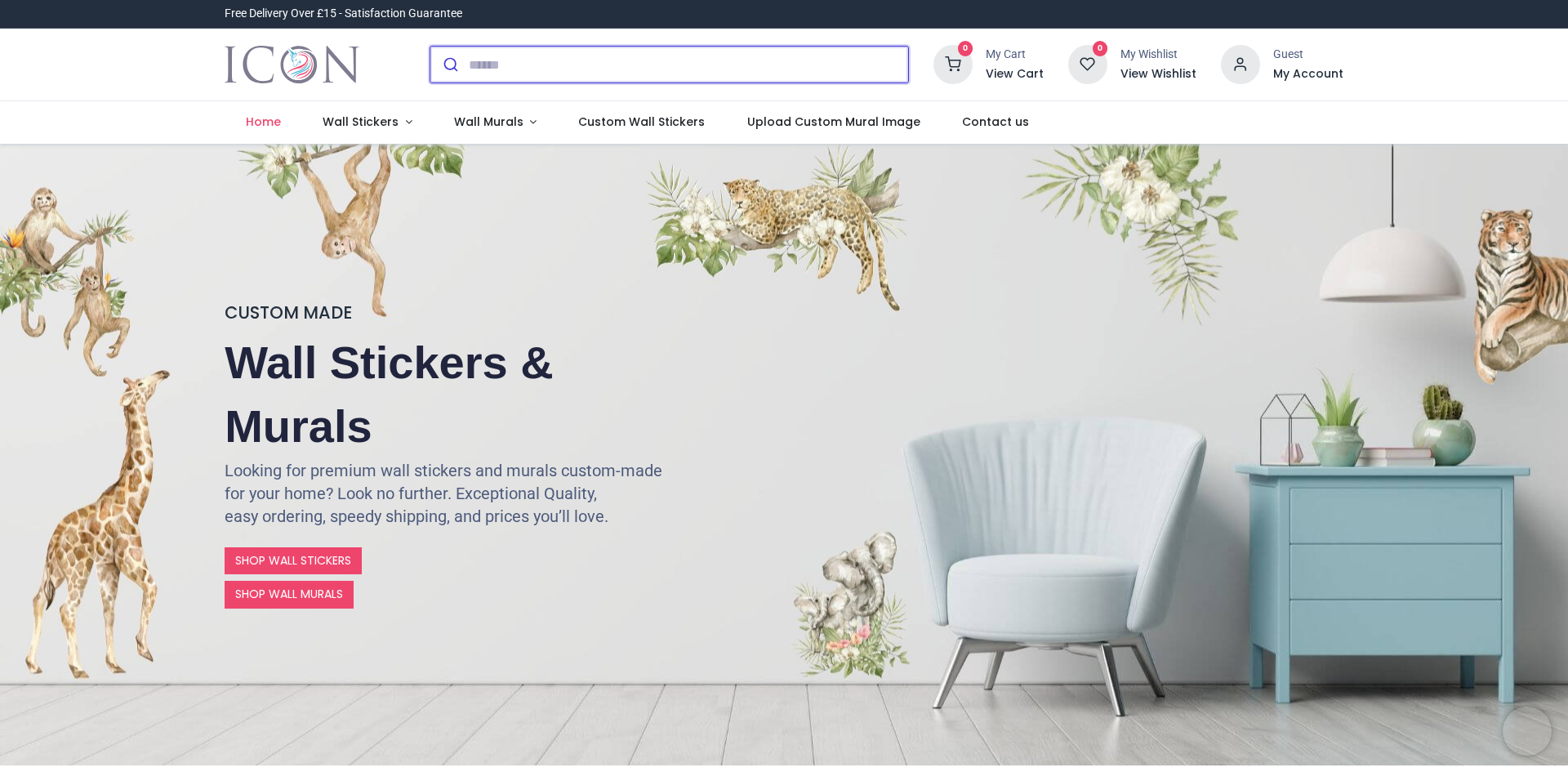
click at [493, 65] on input "search" at bounding box center [688, 65] width 439 height 36
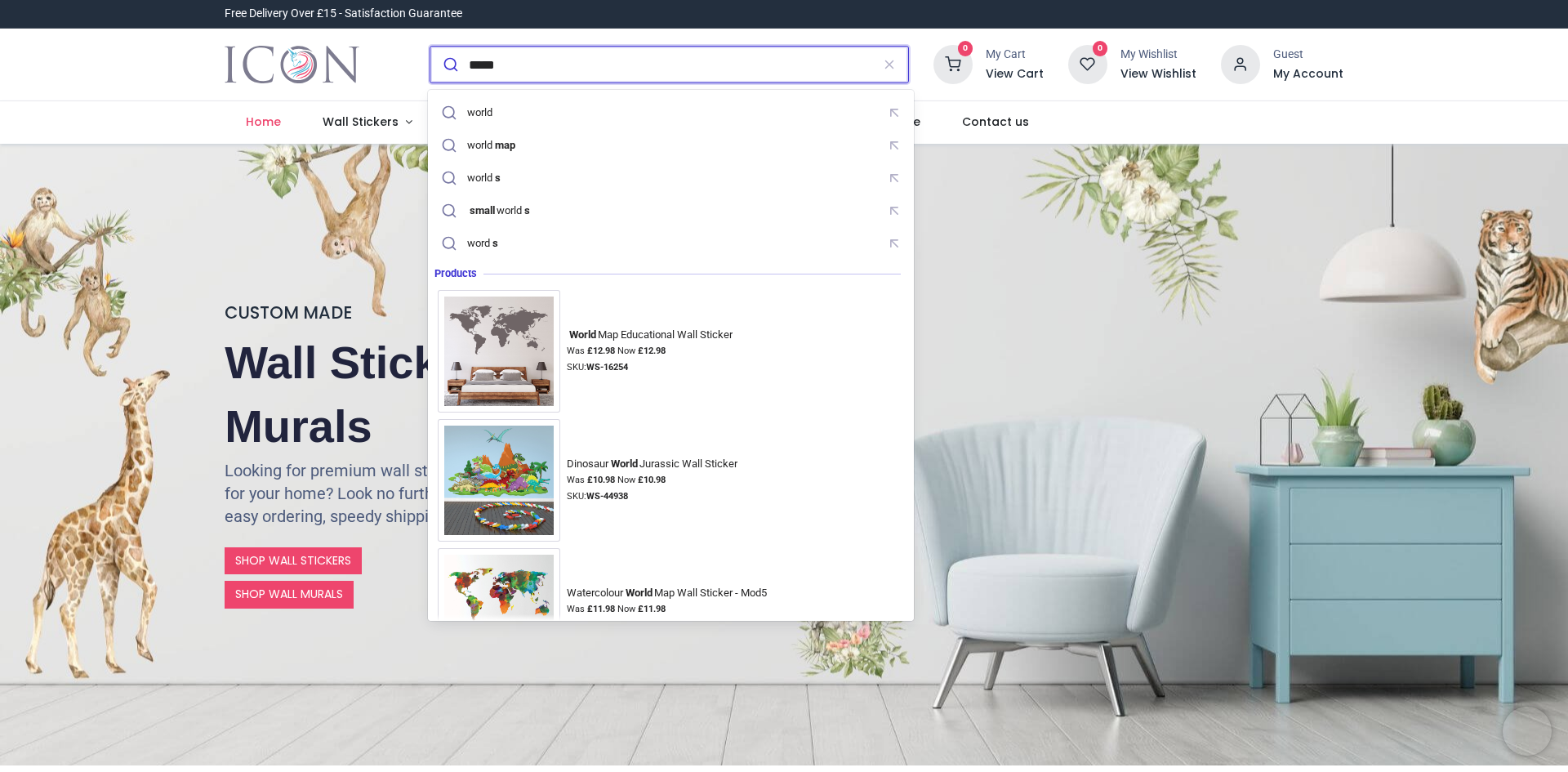
type input "*****"
click at [430, 47] on button "submit" at bounding box center [449, 65] width 39 height 36
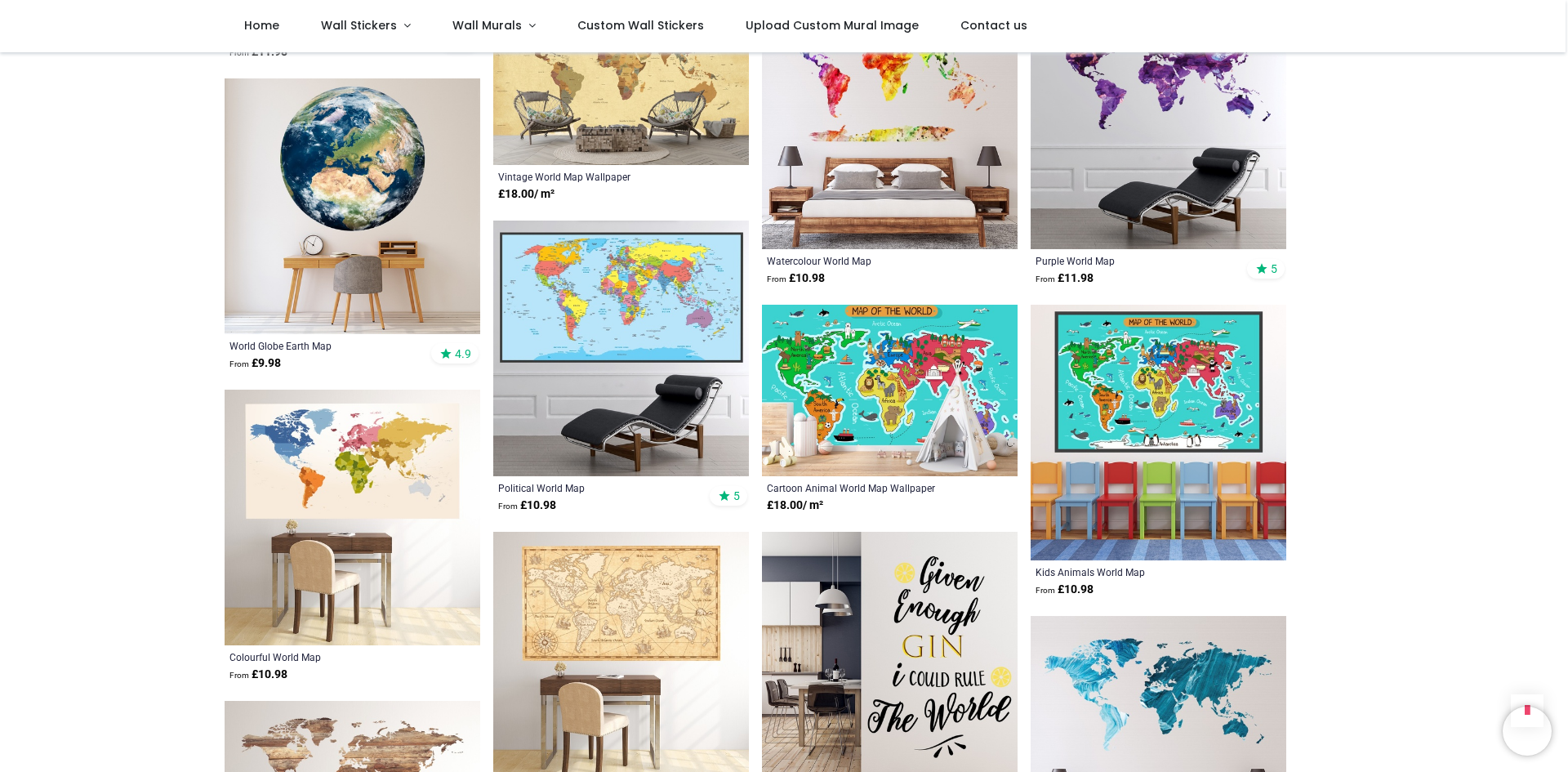
scroll to position [1144, 0]
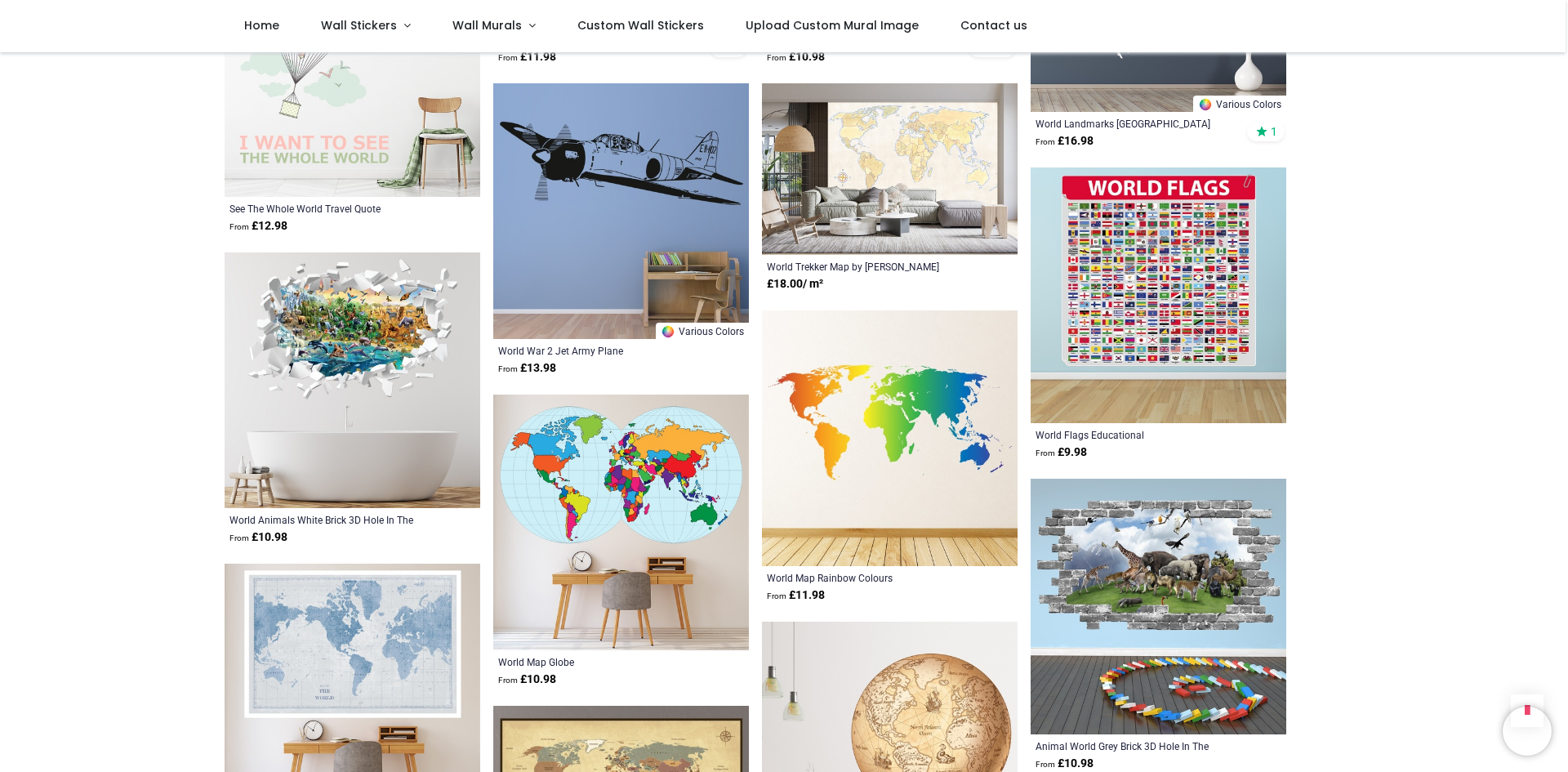
scroll to position [2286, 0]
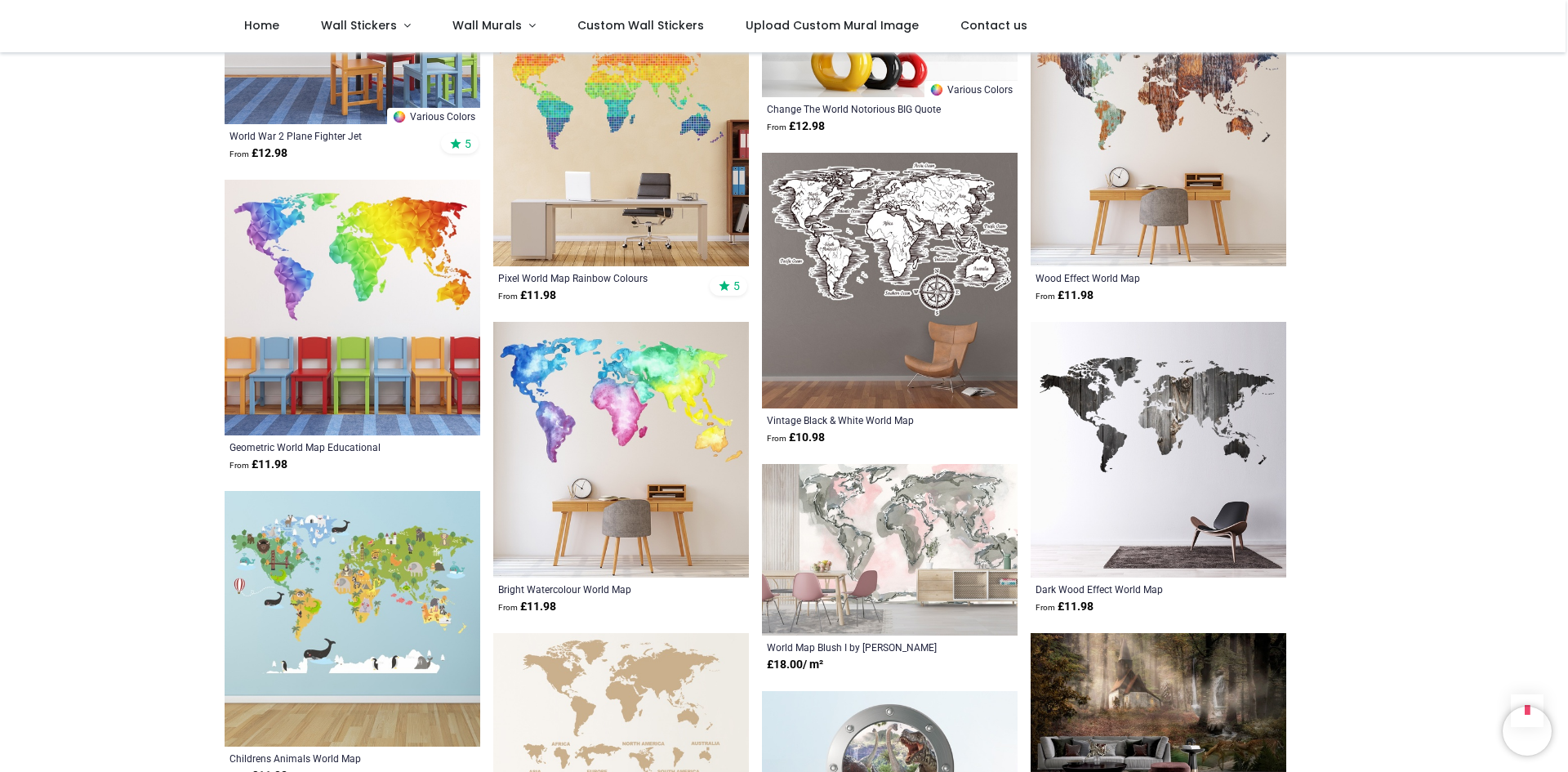
scroll to position [4900, 0]
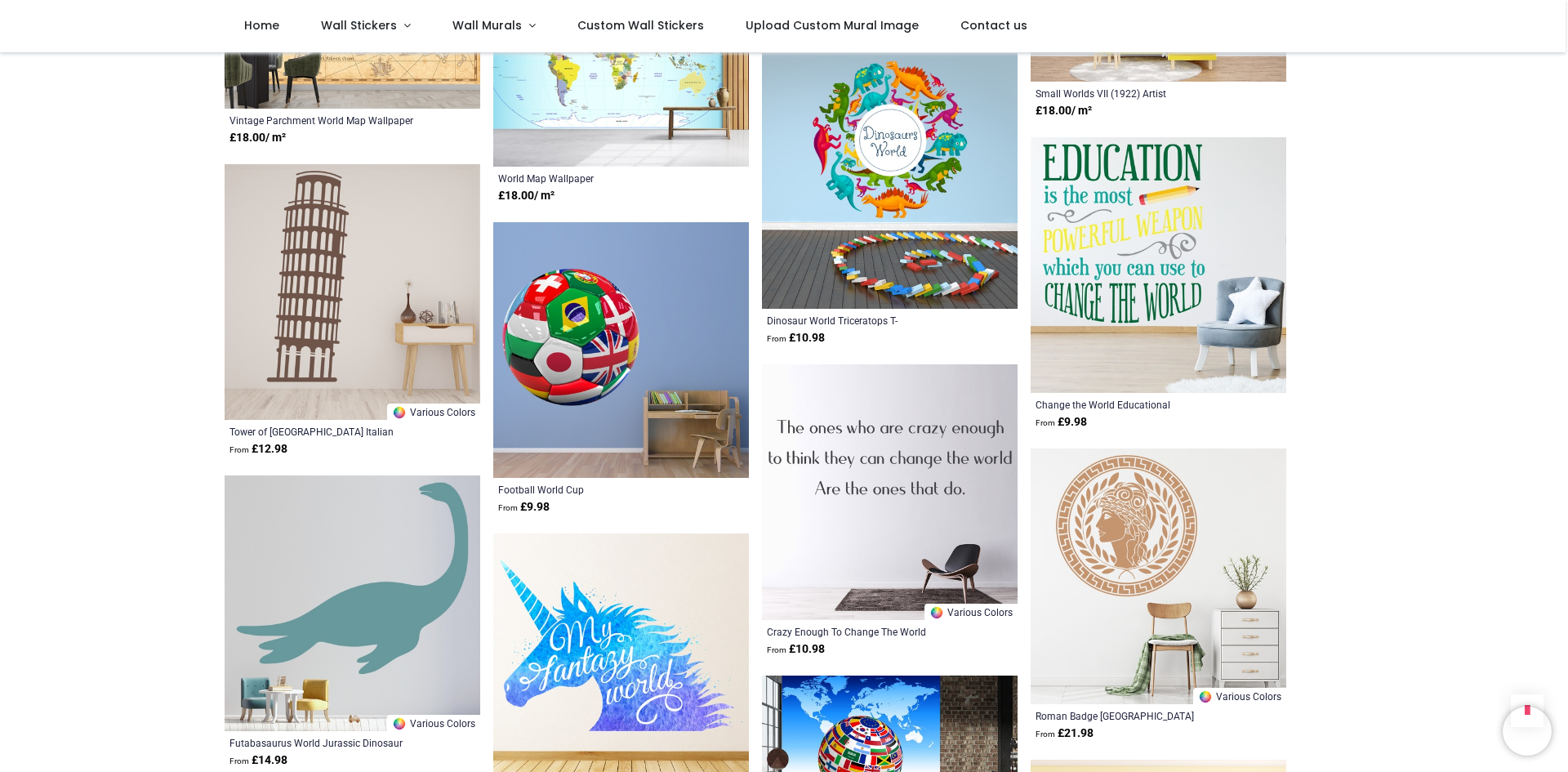
scroll to position [7350, 0]
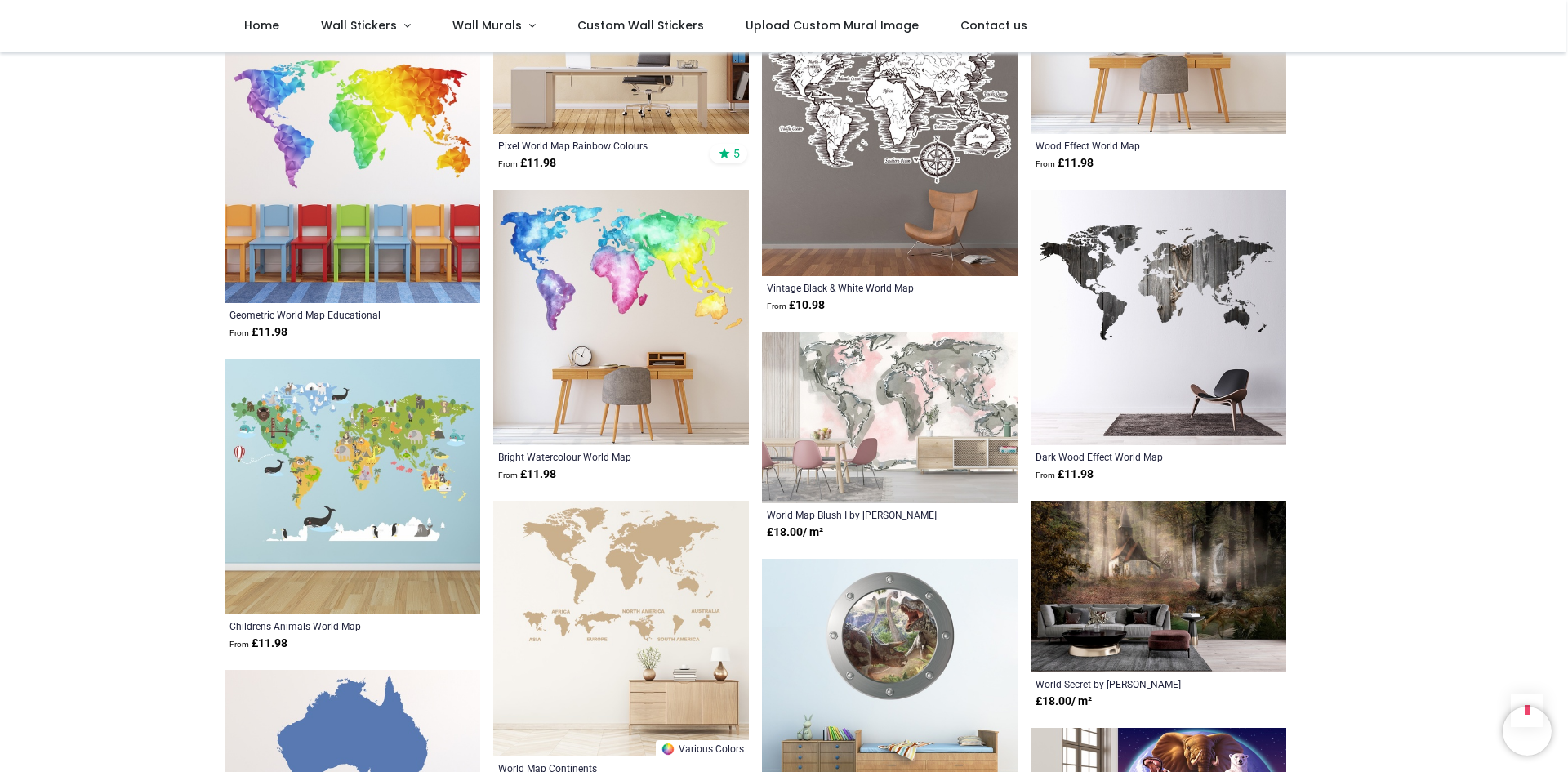
scroll to position [4818, 0]
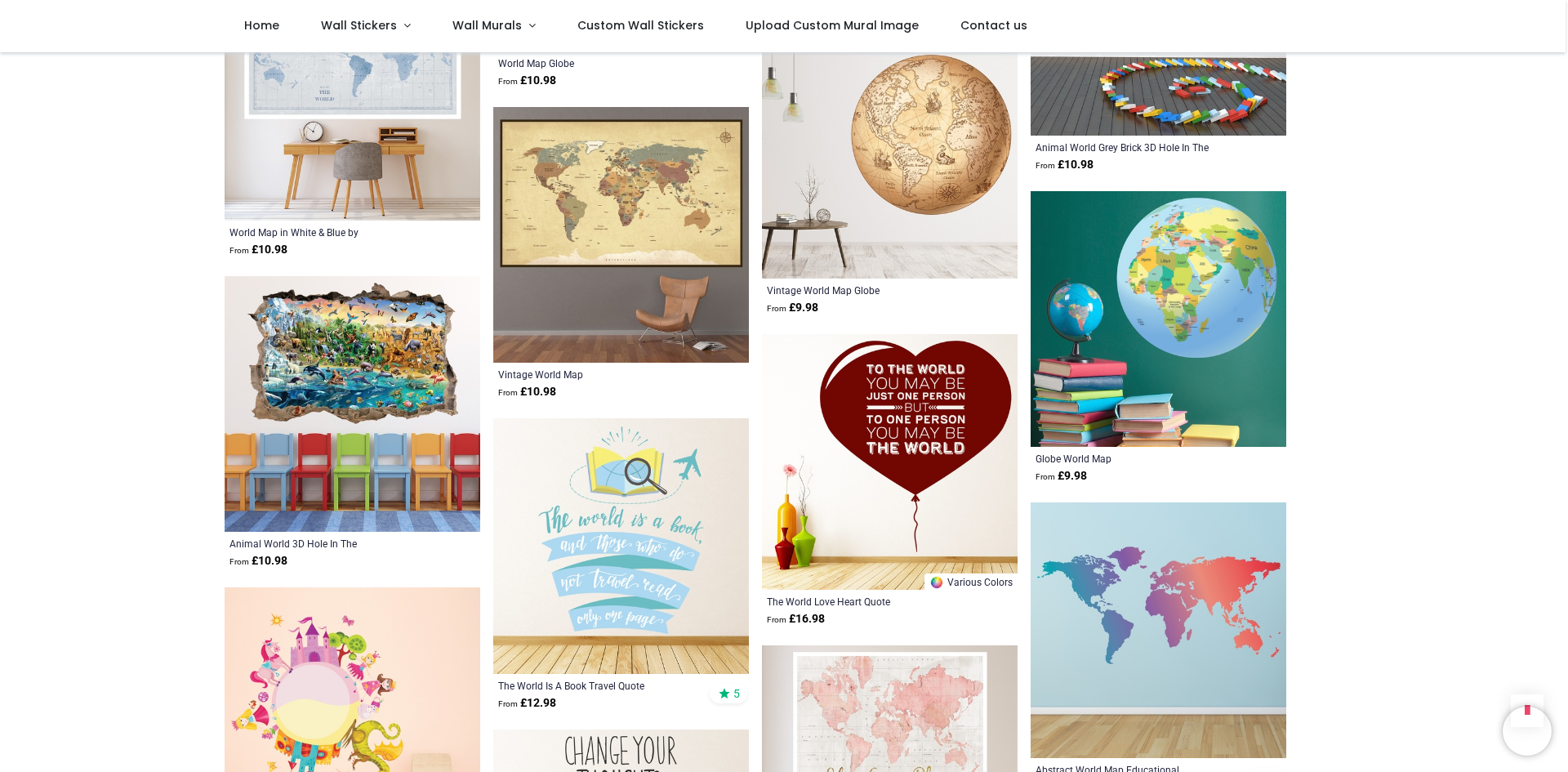
scroll to position [2777, 0]
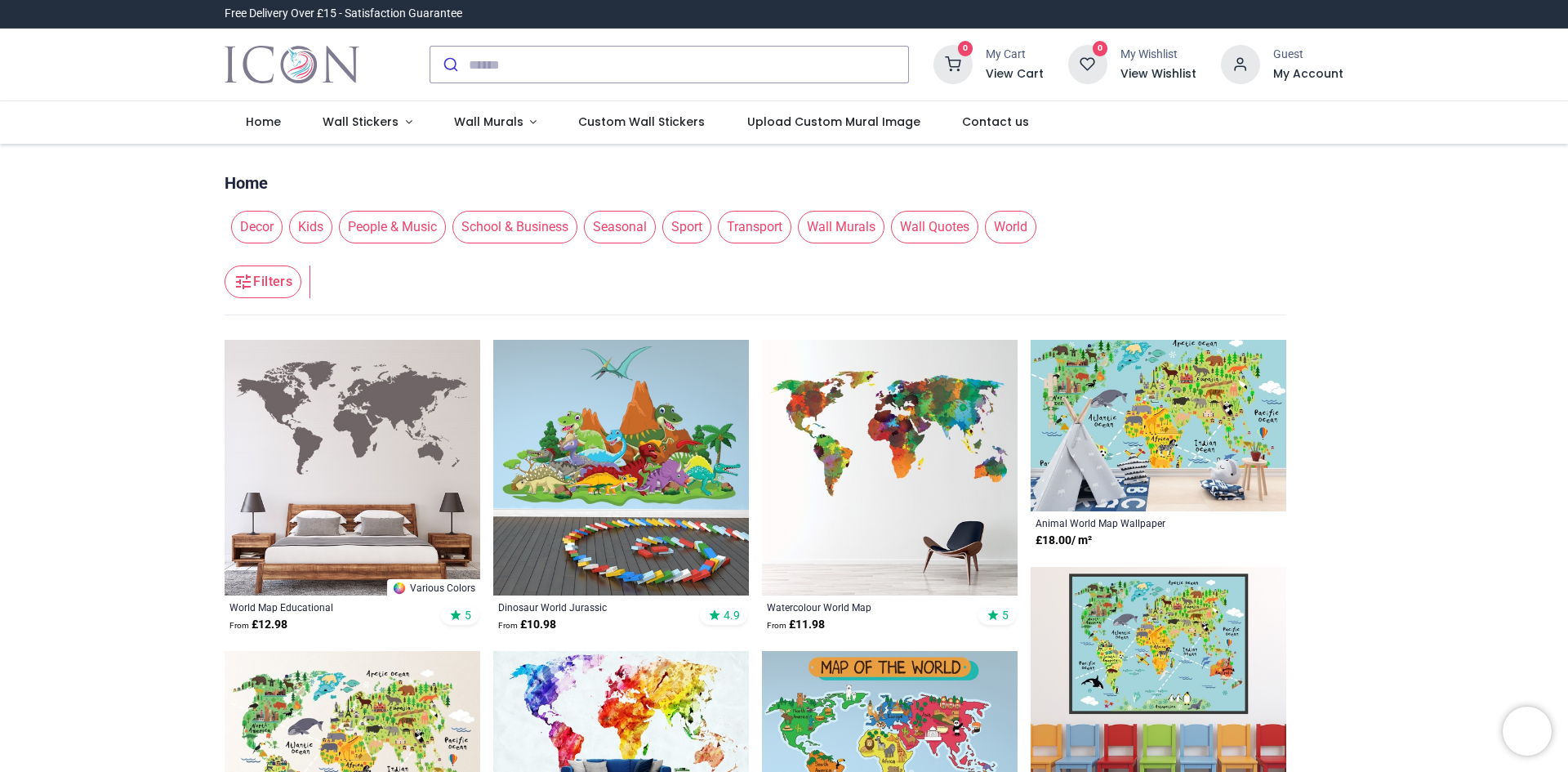
click at [277, 358] on img at bounding box center [353, 467] width 255 height 255
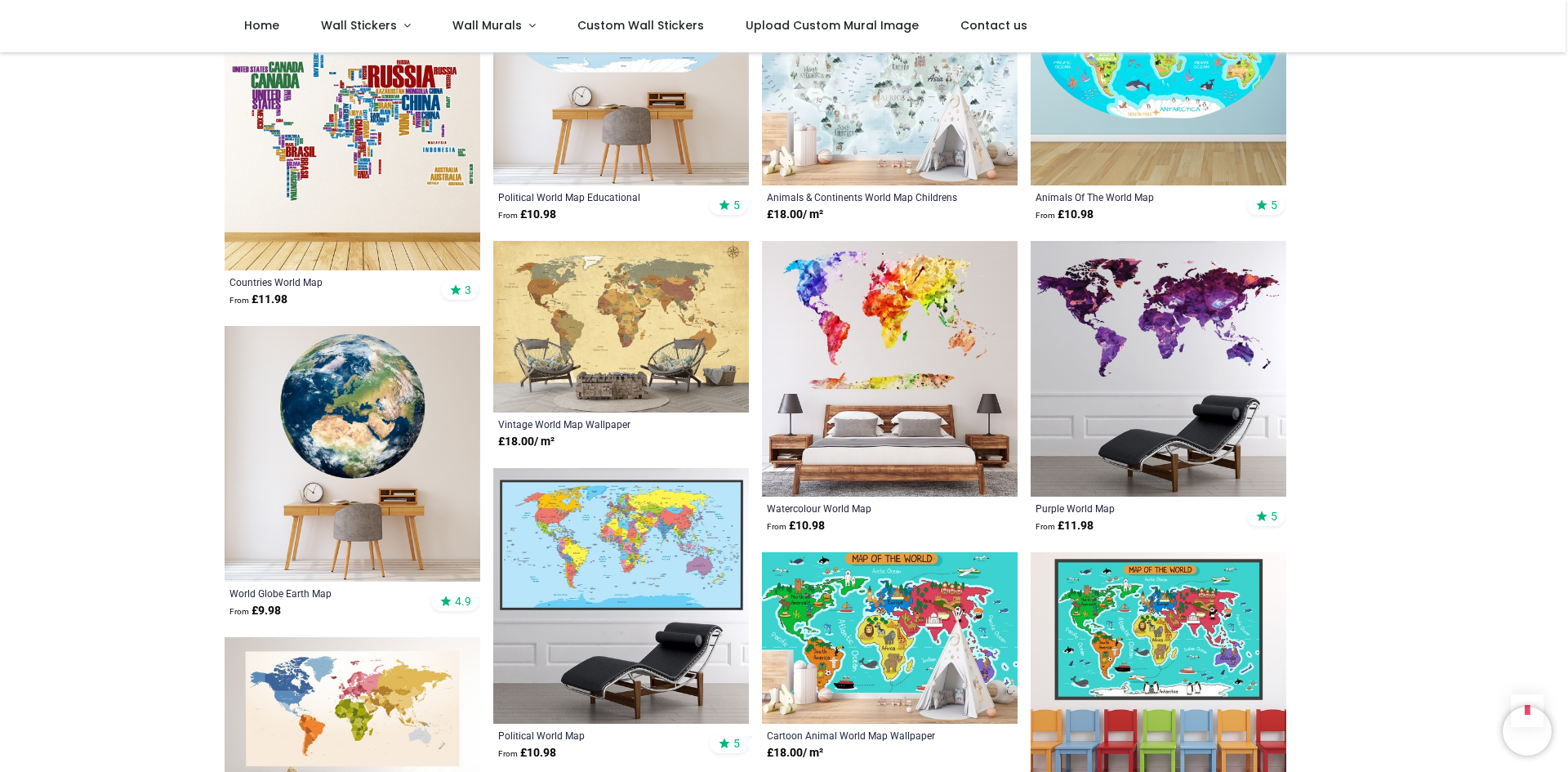
scroll to position [1062, 0]
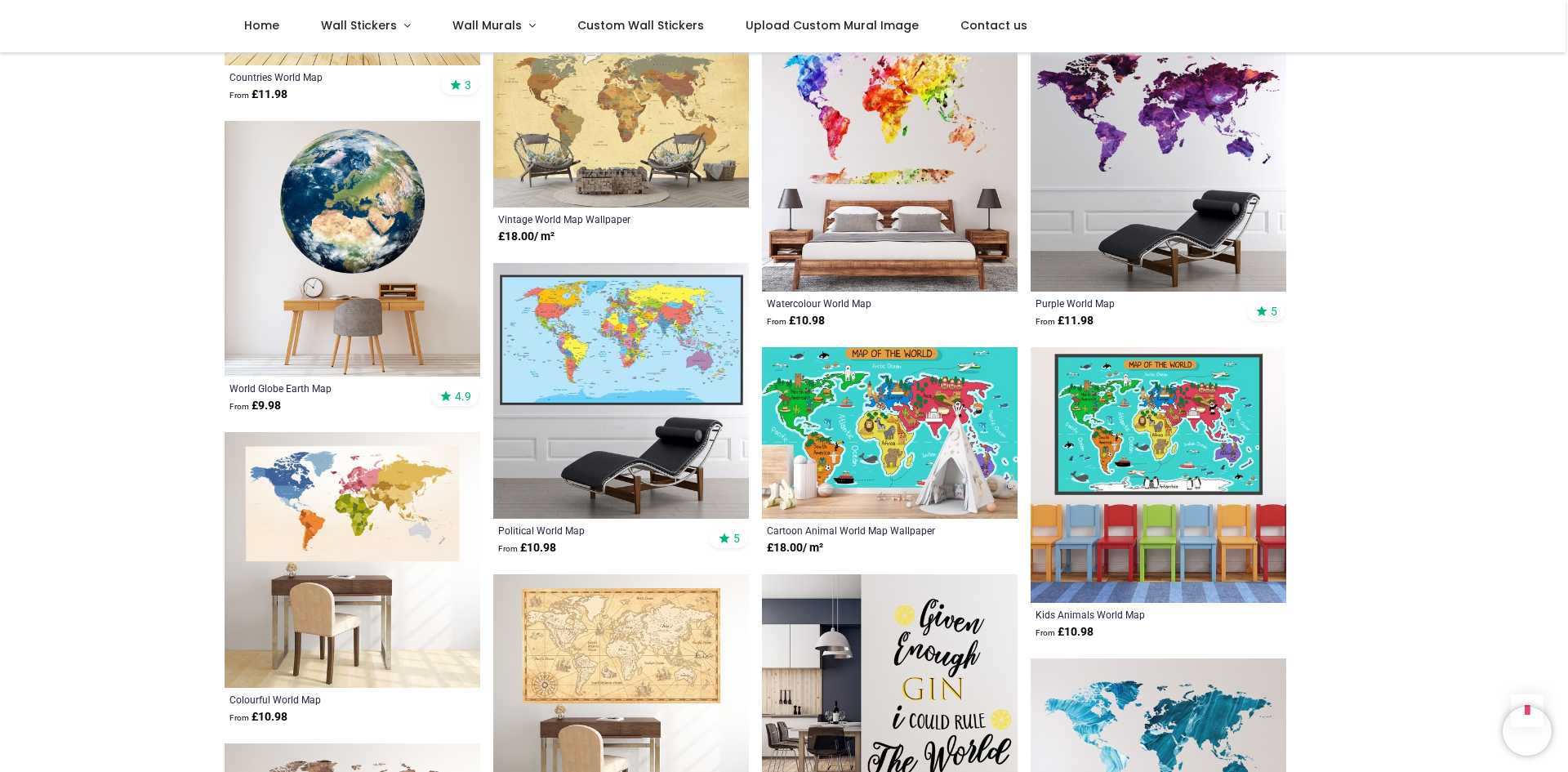
click at [353, 501] on img at bounding box center [353, 559] width 255 height 255
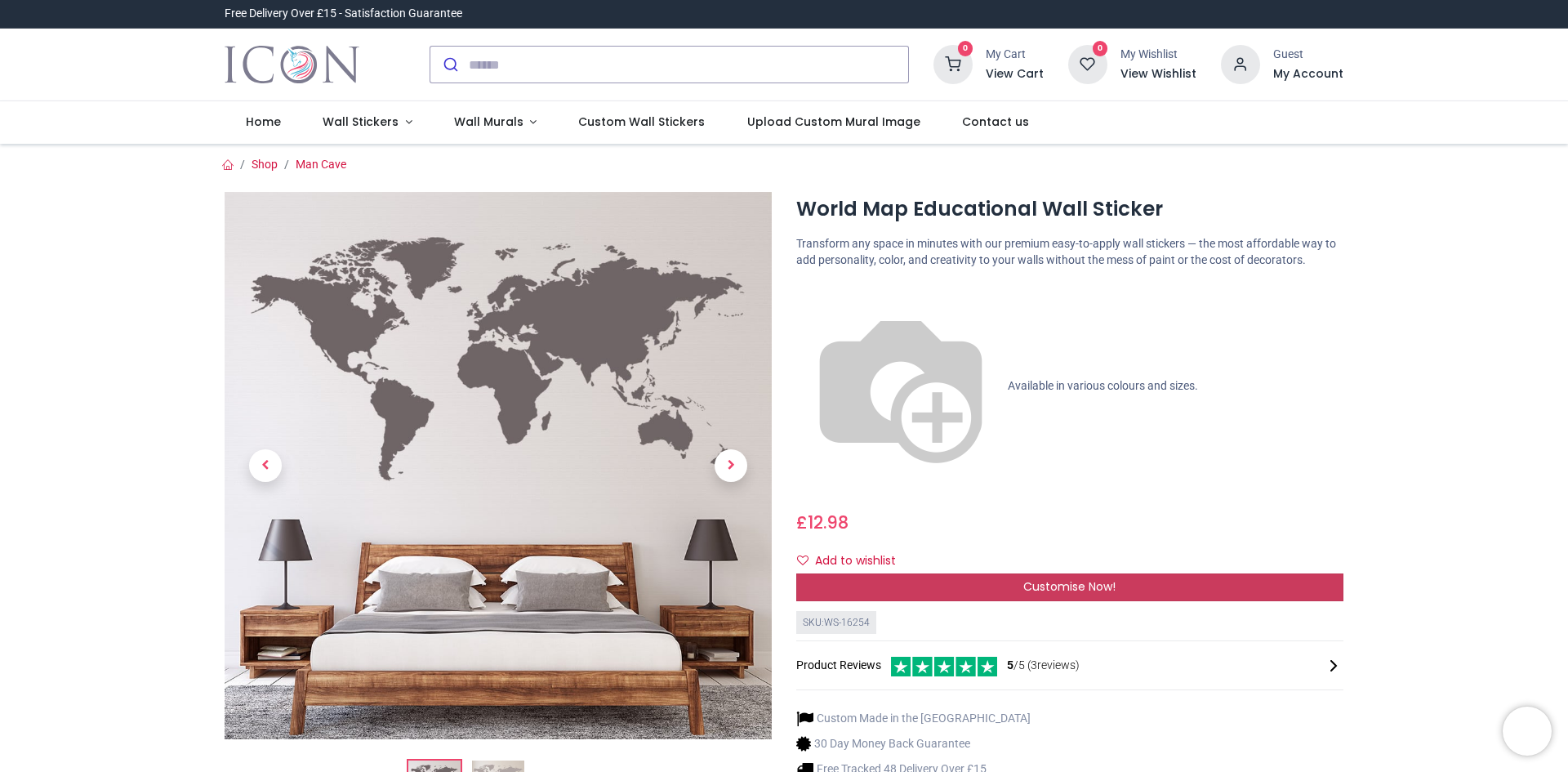
click at [932, 573] on div "Customise Now!" at bounding box center [1070, 587] width 547 height 28
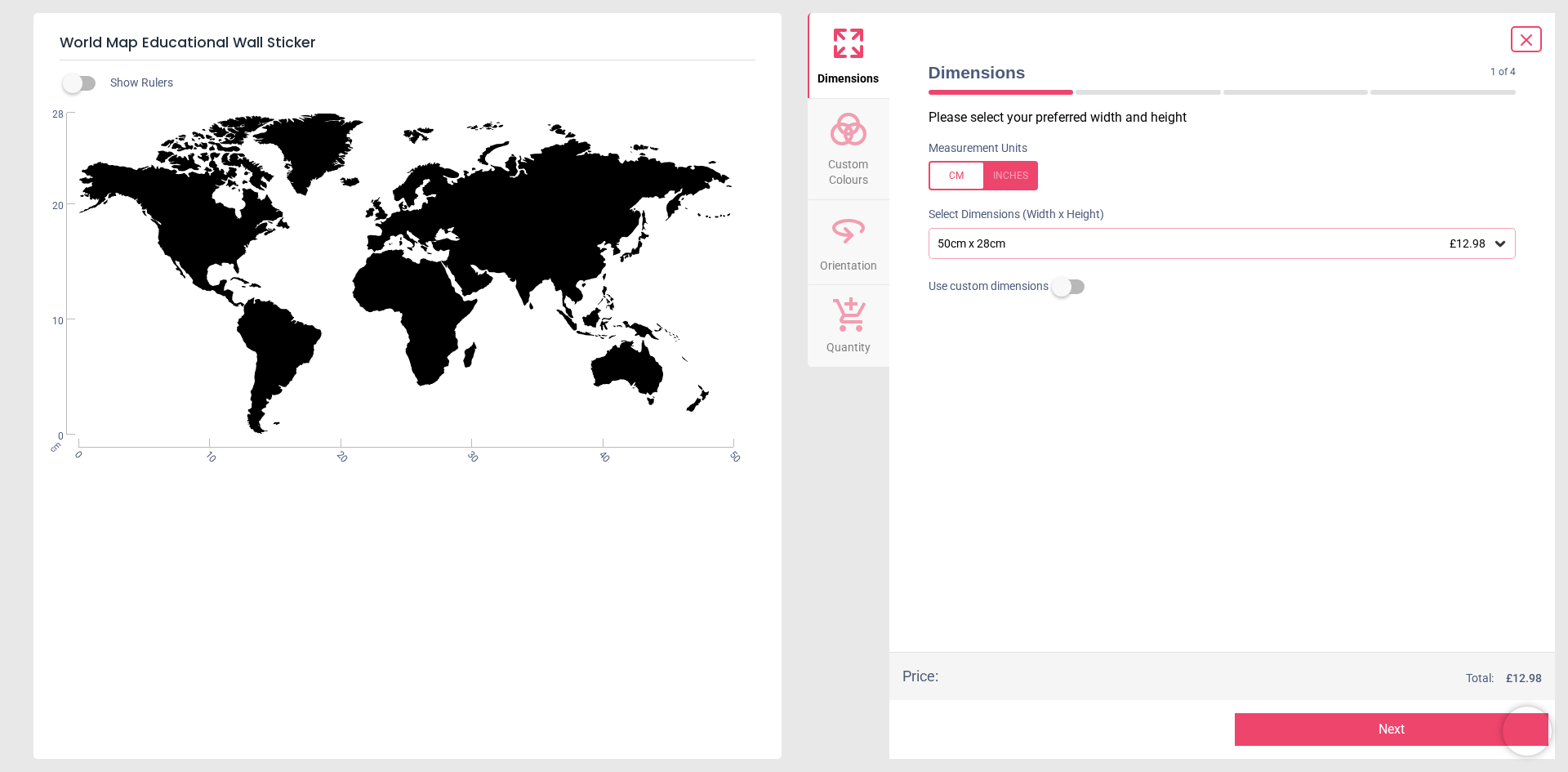
click at [868, 134] on icon at bounding box center [849, 129] width 40 height 40
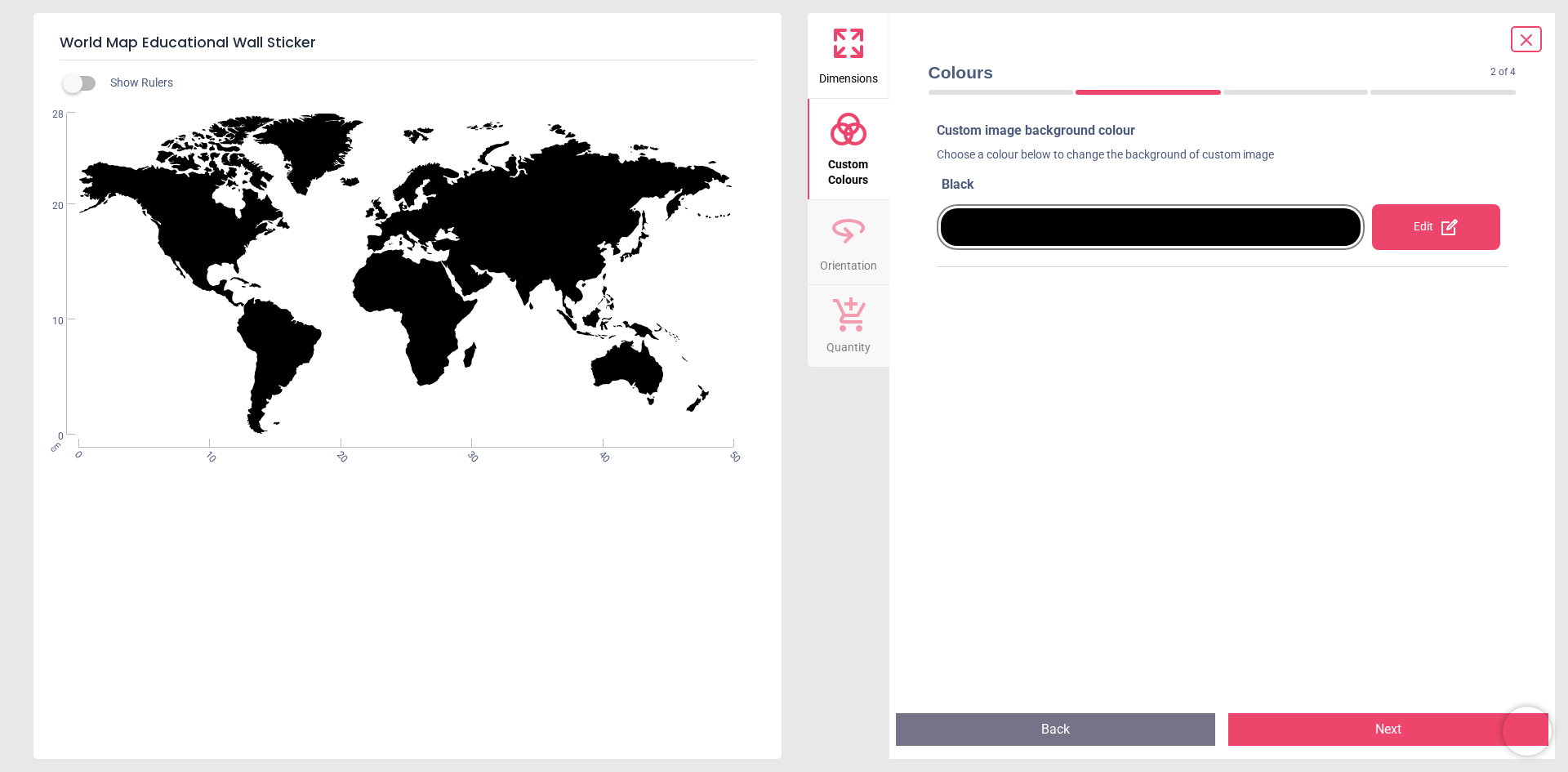
click at [1426, 218] on div "Edit" at bounding box center [1436, 227] width 129 height 46
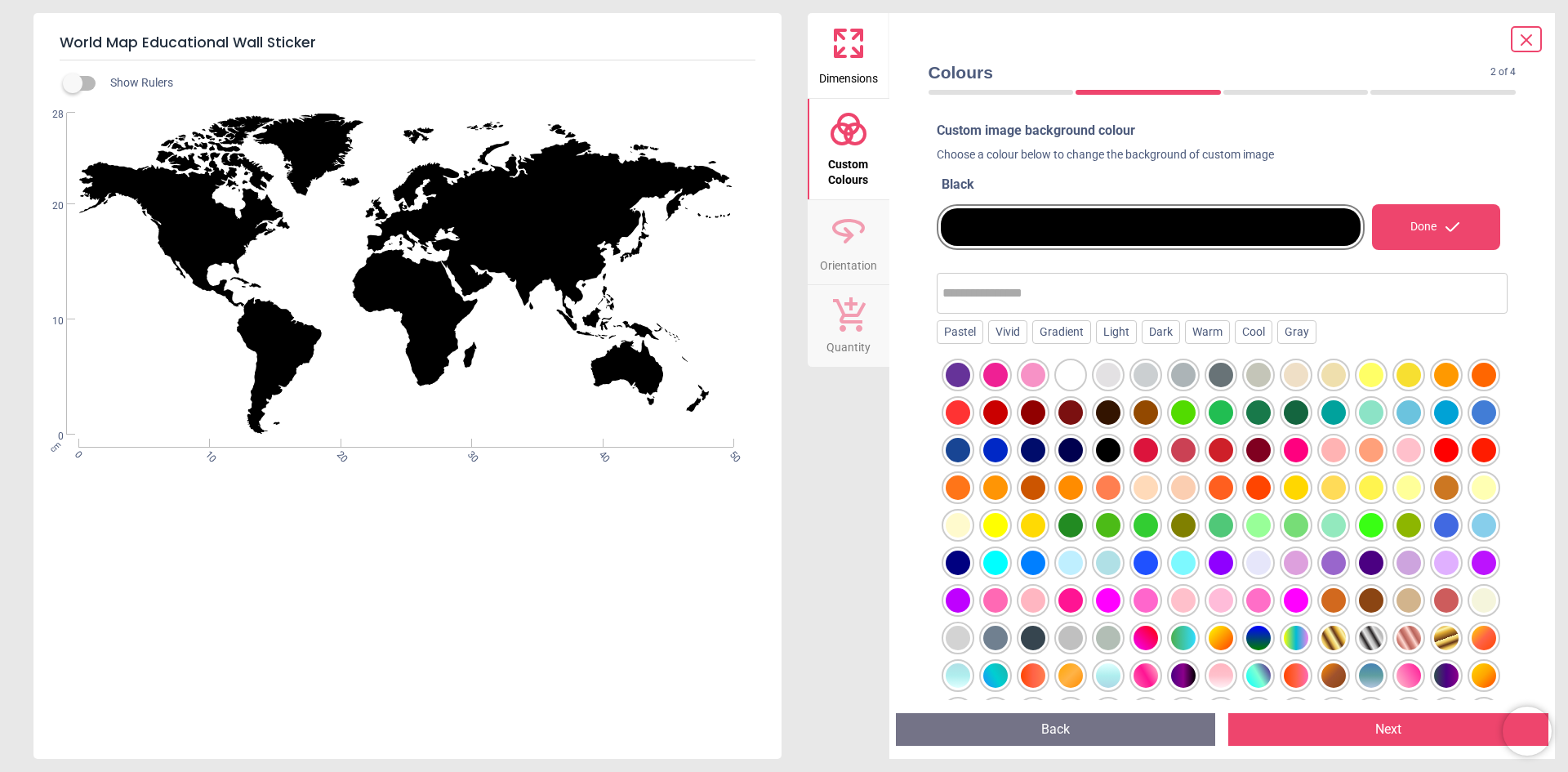
click at [1284, 650] on div at bounding box center [1296, 638] width 25 height 25
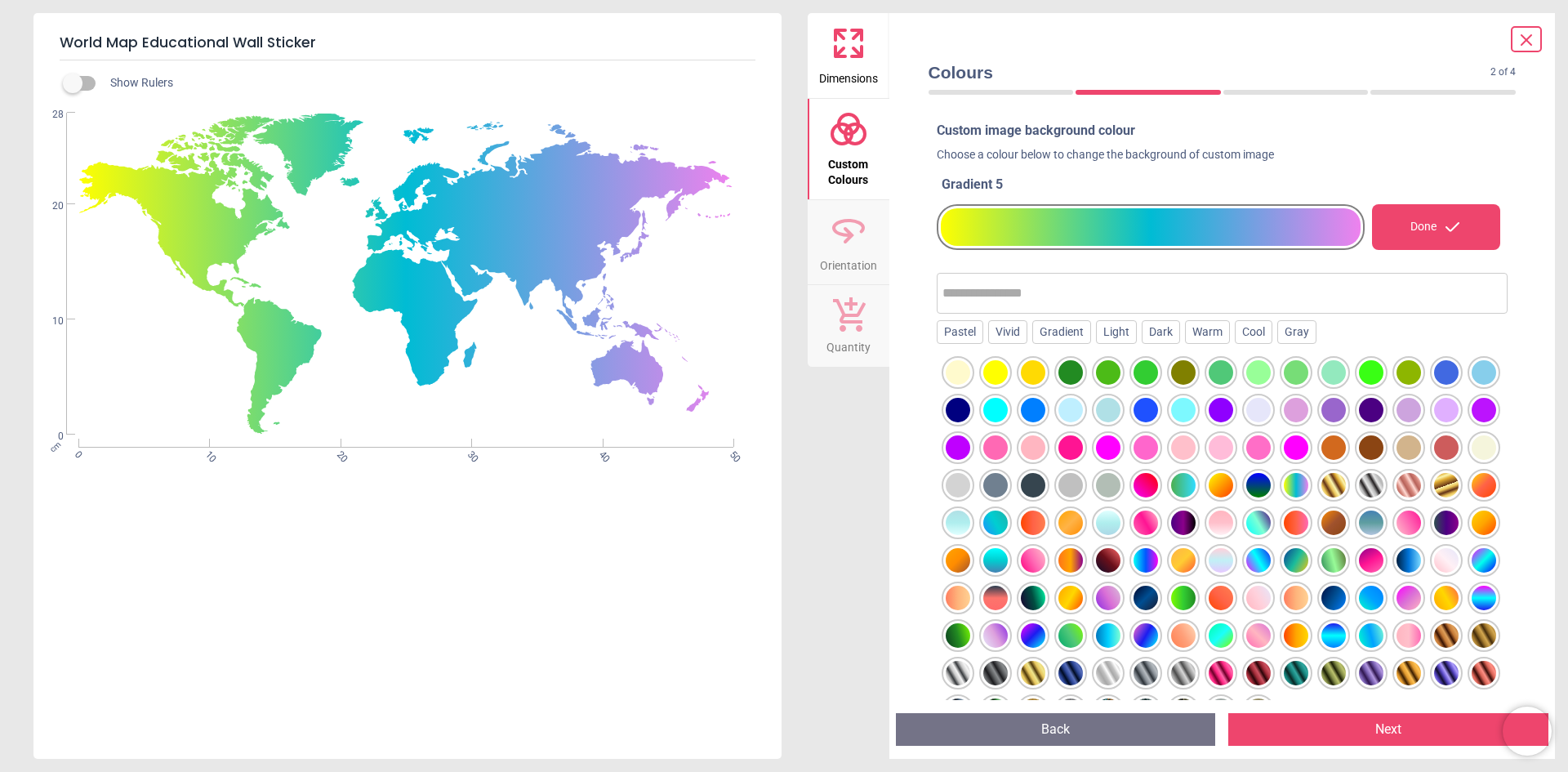
scroll to position [163, 0]
click at [1065, 339] on div "Gradient" at bounding box center [1061, 333] width 59 height 25
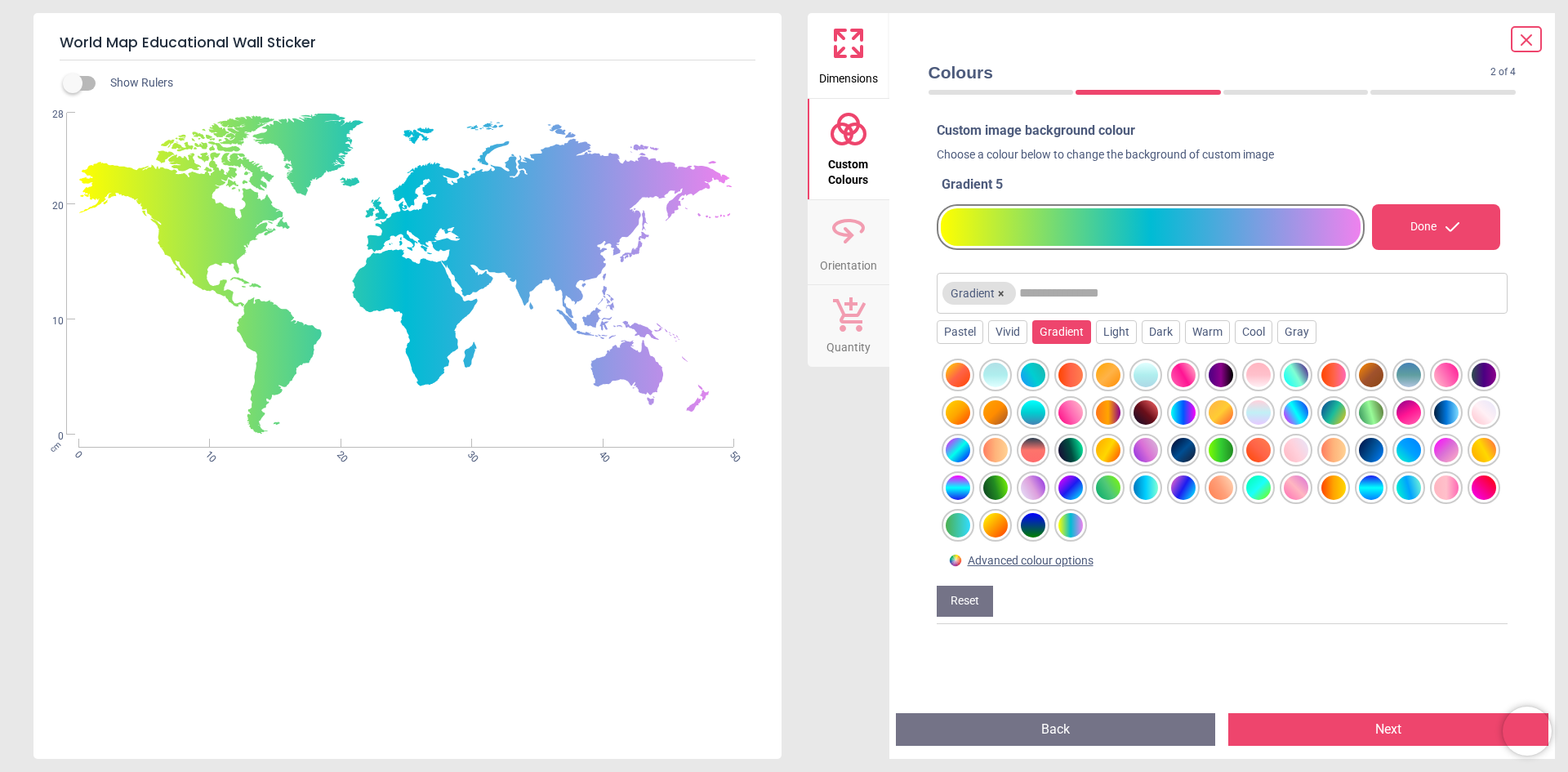
click at [1143, 372] on div at bounding box center [1146, 375] width 25 height 25
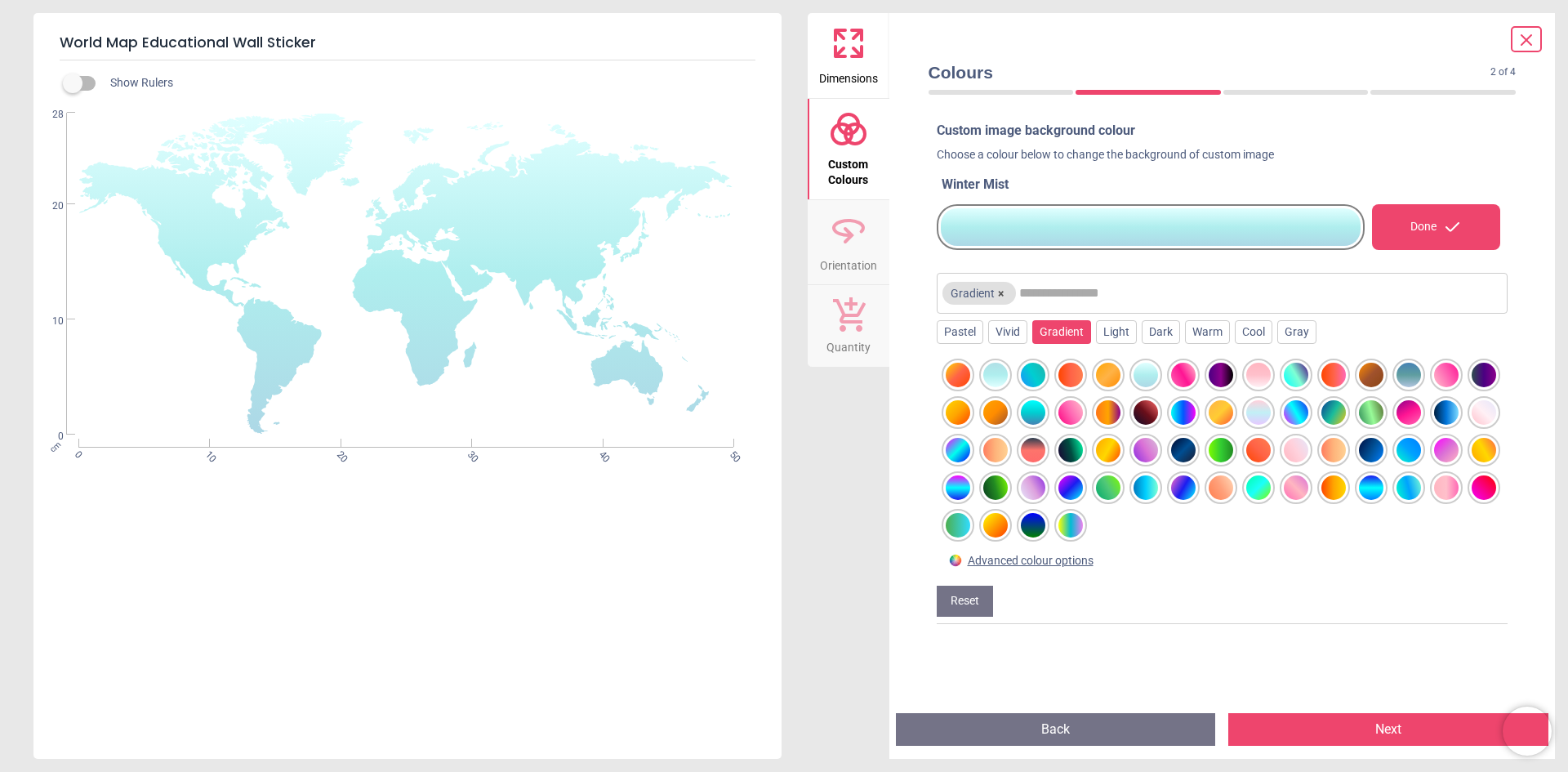
click at [868, 47] on icon at bounding box center [849, 44] width 40 height 40
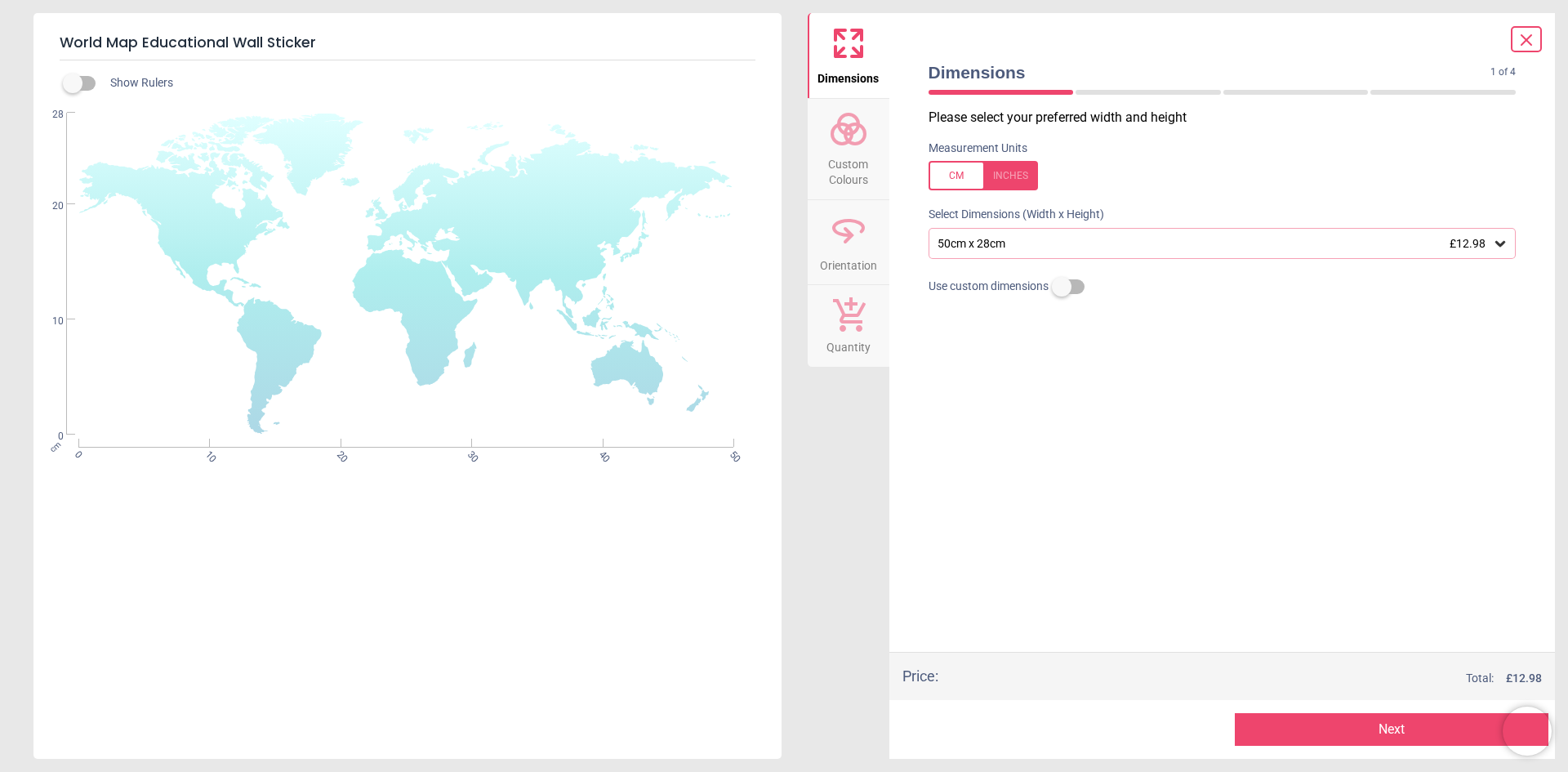
click at [990, 237] on div "50cm x 28cm £12.98" at bounding box center [1215, 243] width 557 height 14
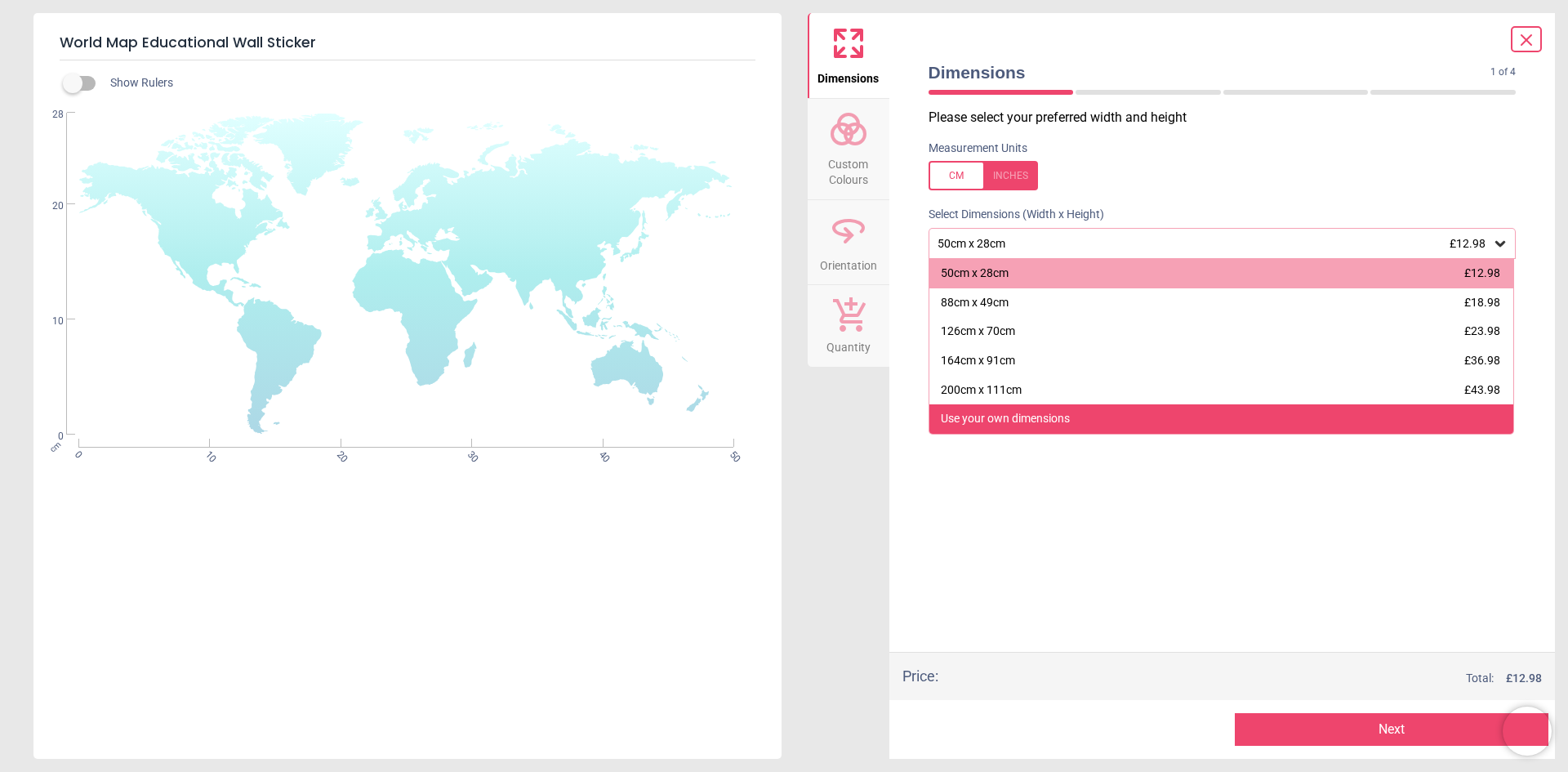
click at [1080, 410] on div "Use your own dimensions" at bounding box center [1222, 419] width 585 height 30
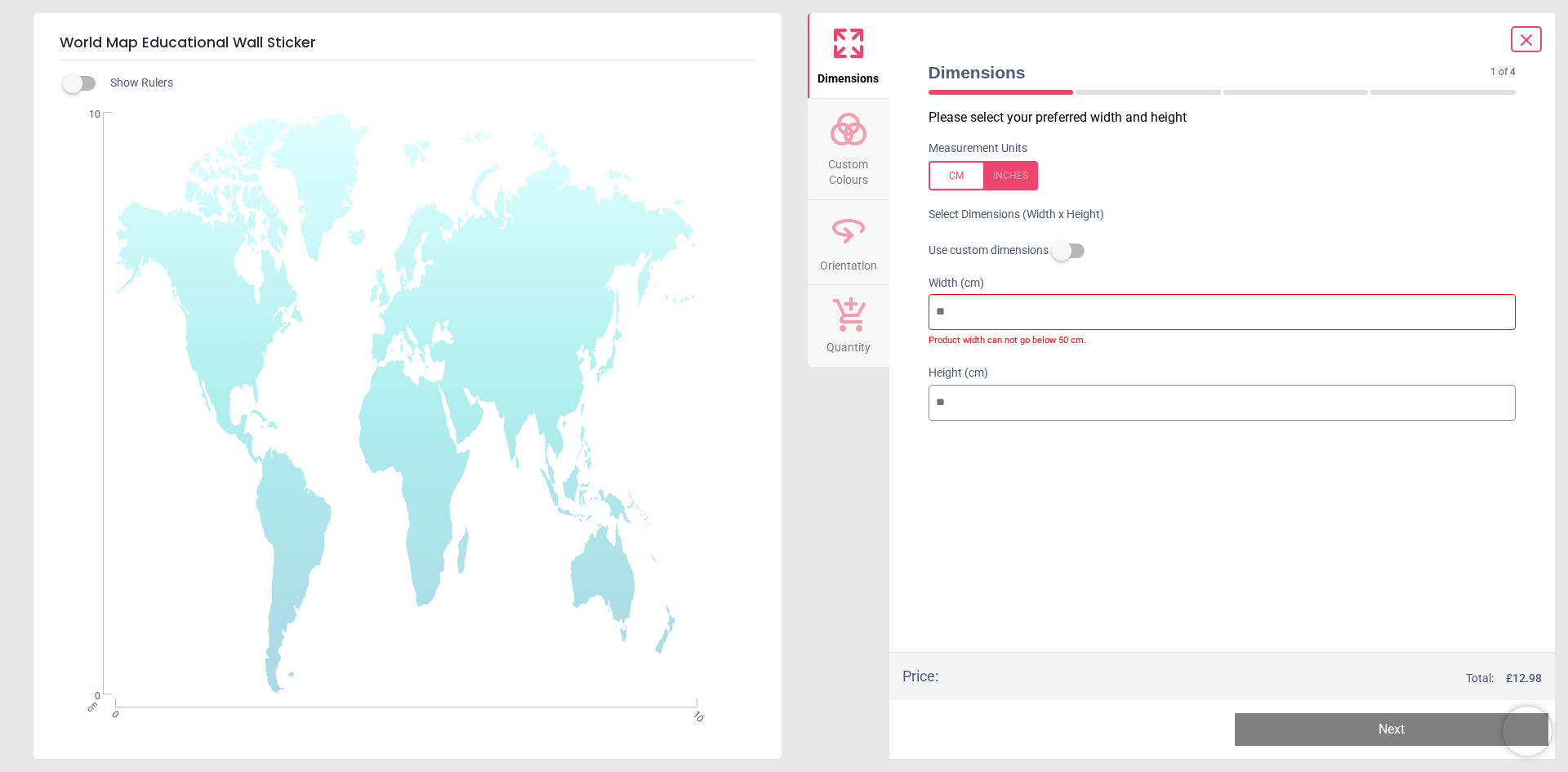
type input "***"
type input "**"
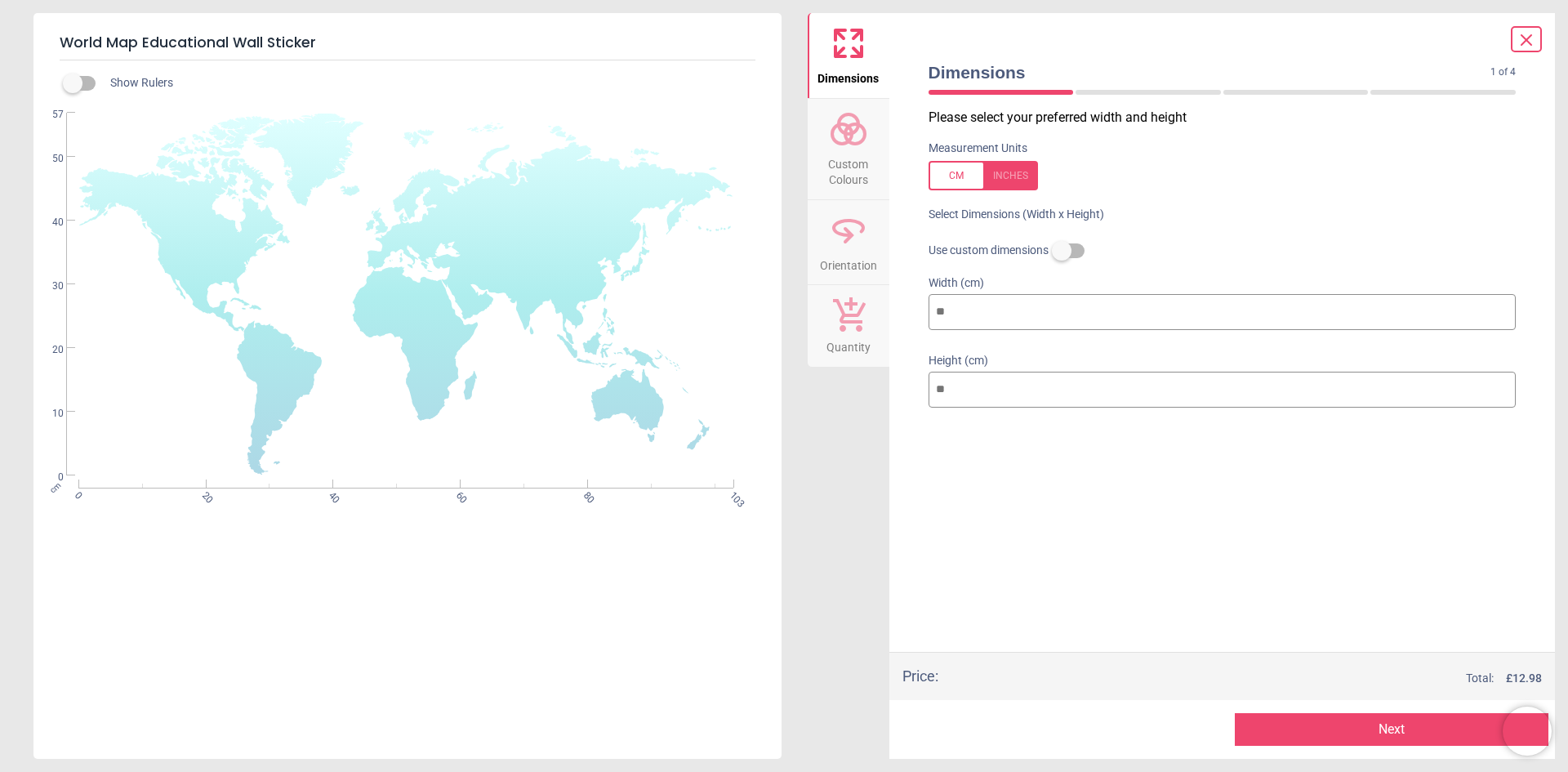
type input "****"
type input "***"
type input "*****"
type input "****"
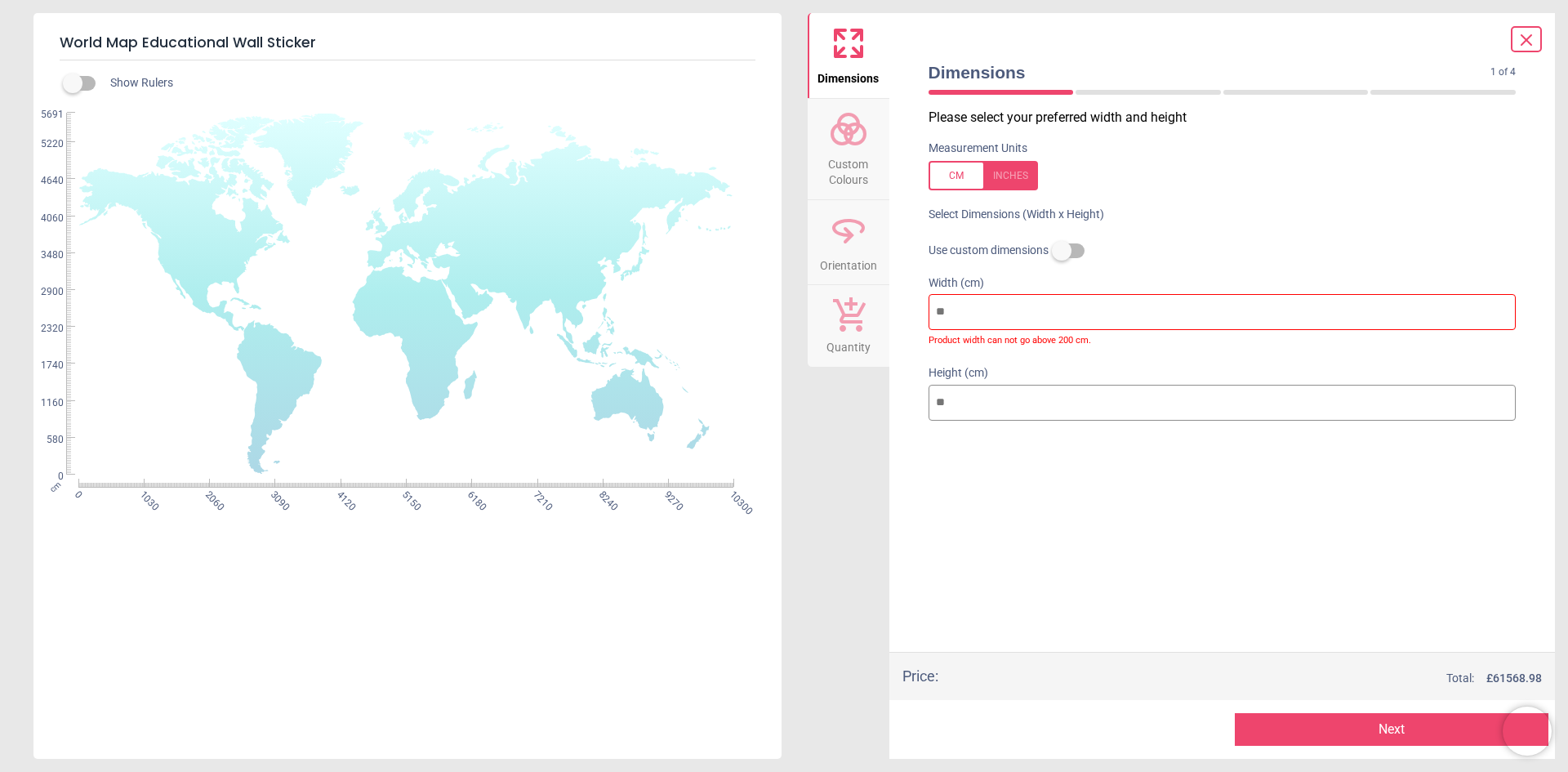
drag, startPoint x: 945, startPoint y: 311, endPoint x: 925, endPoint y: 320, distance: 21.9
click at [925, 320] on div "Width (cm) ***** Product width can not go above 200 cm." at bounding box center [1222, 311] width 614 height 91
type input "***"
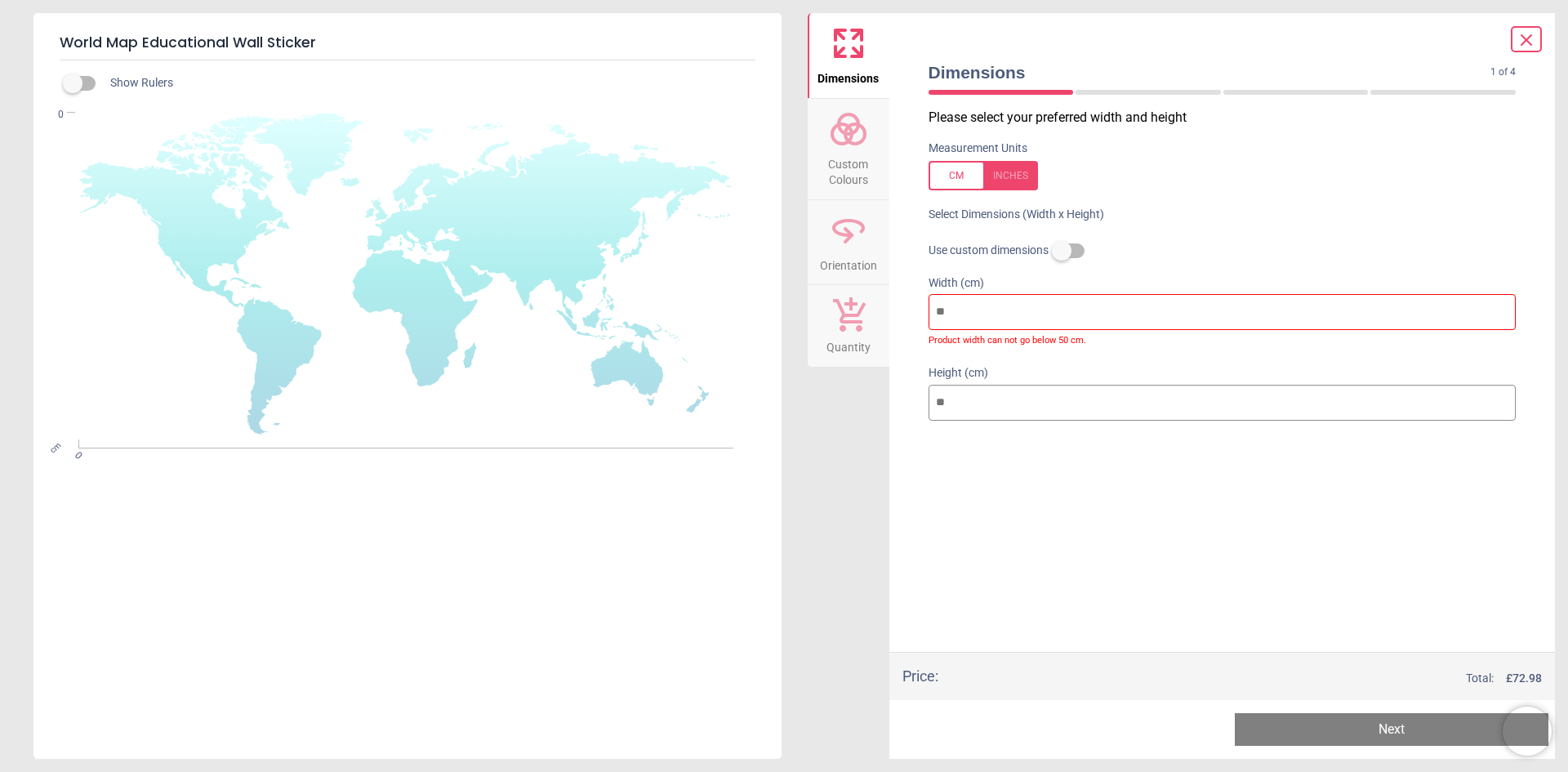
type input "*"
type input "**"
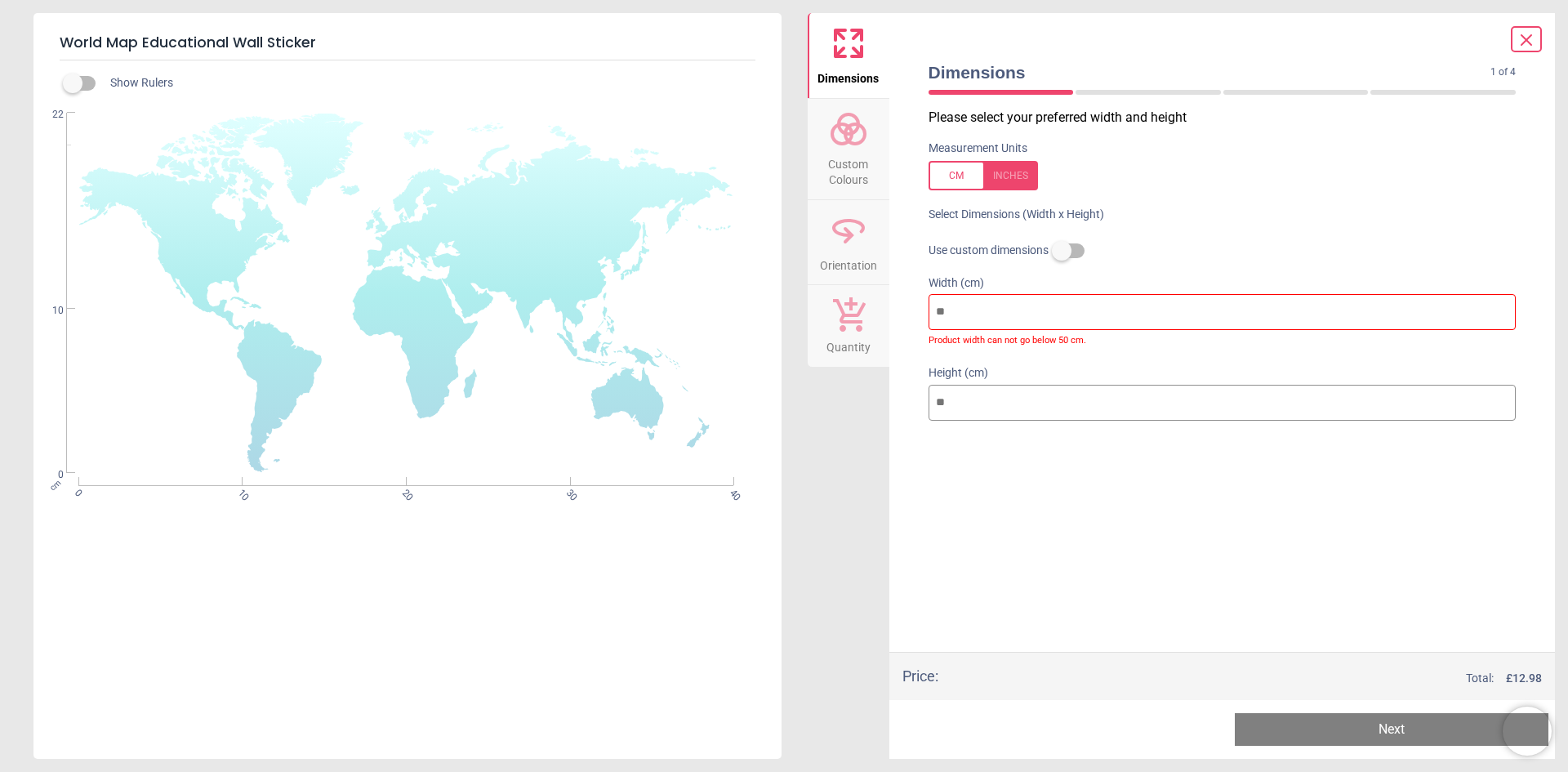
type input "***"
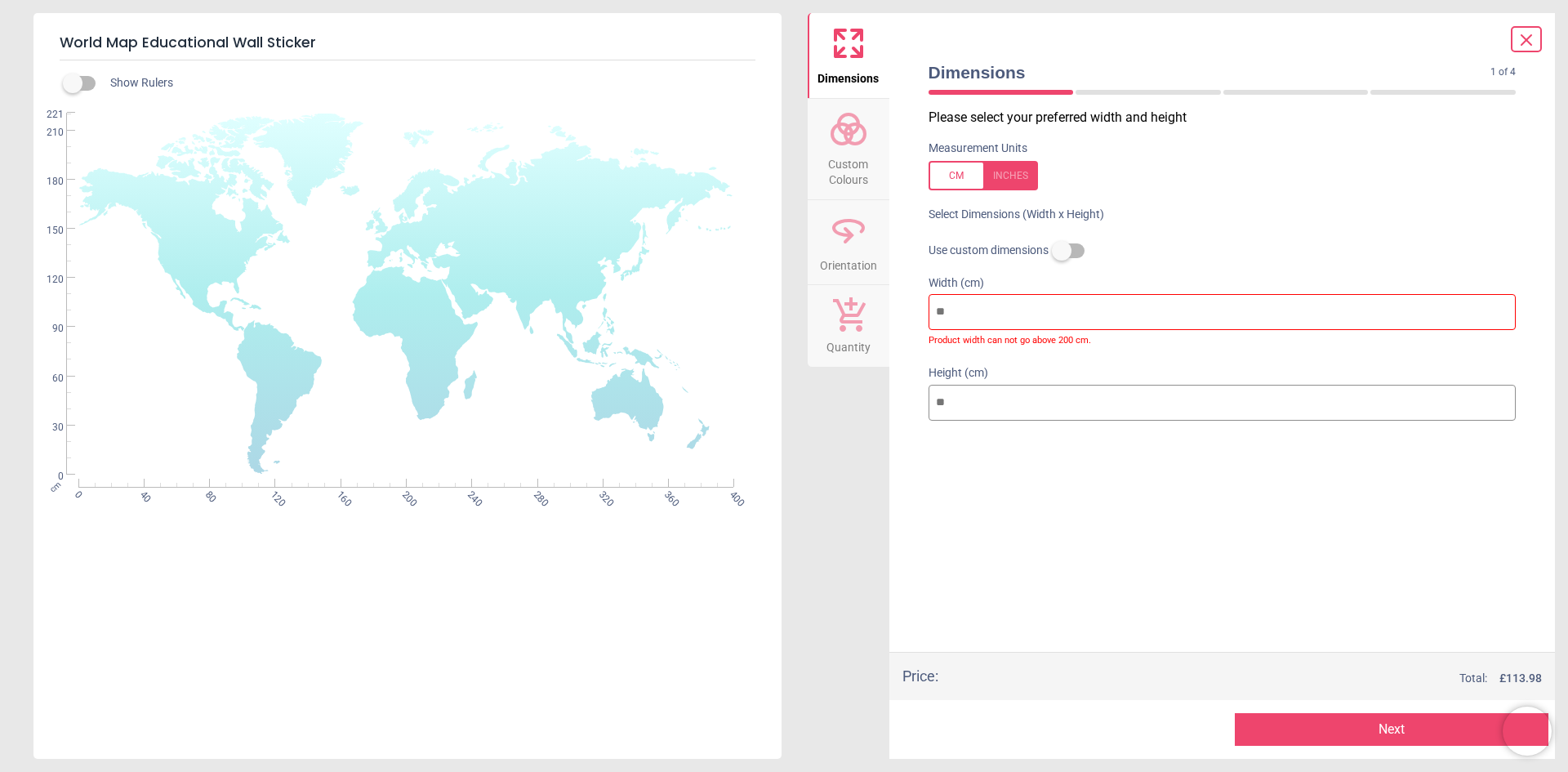
type input "***"
click at [850, 178] on span "Custom Colours" at bounding box center [848, 168] width 78 height 40
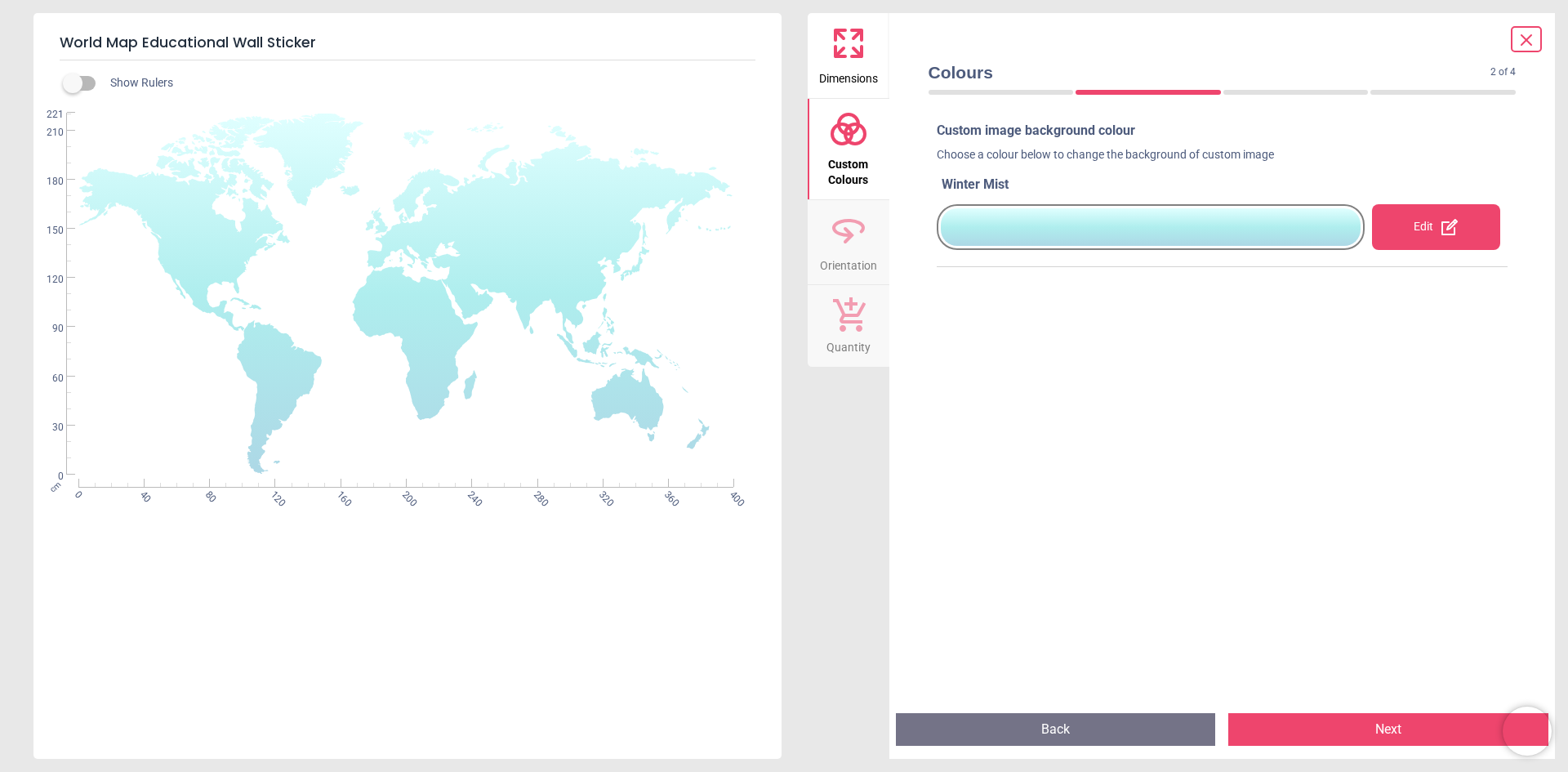
click at [1040, 220] on div at bounding box center [1151, 227] width 420 height 38
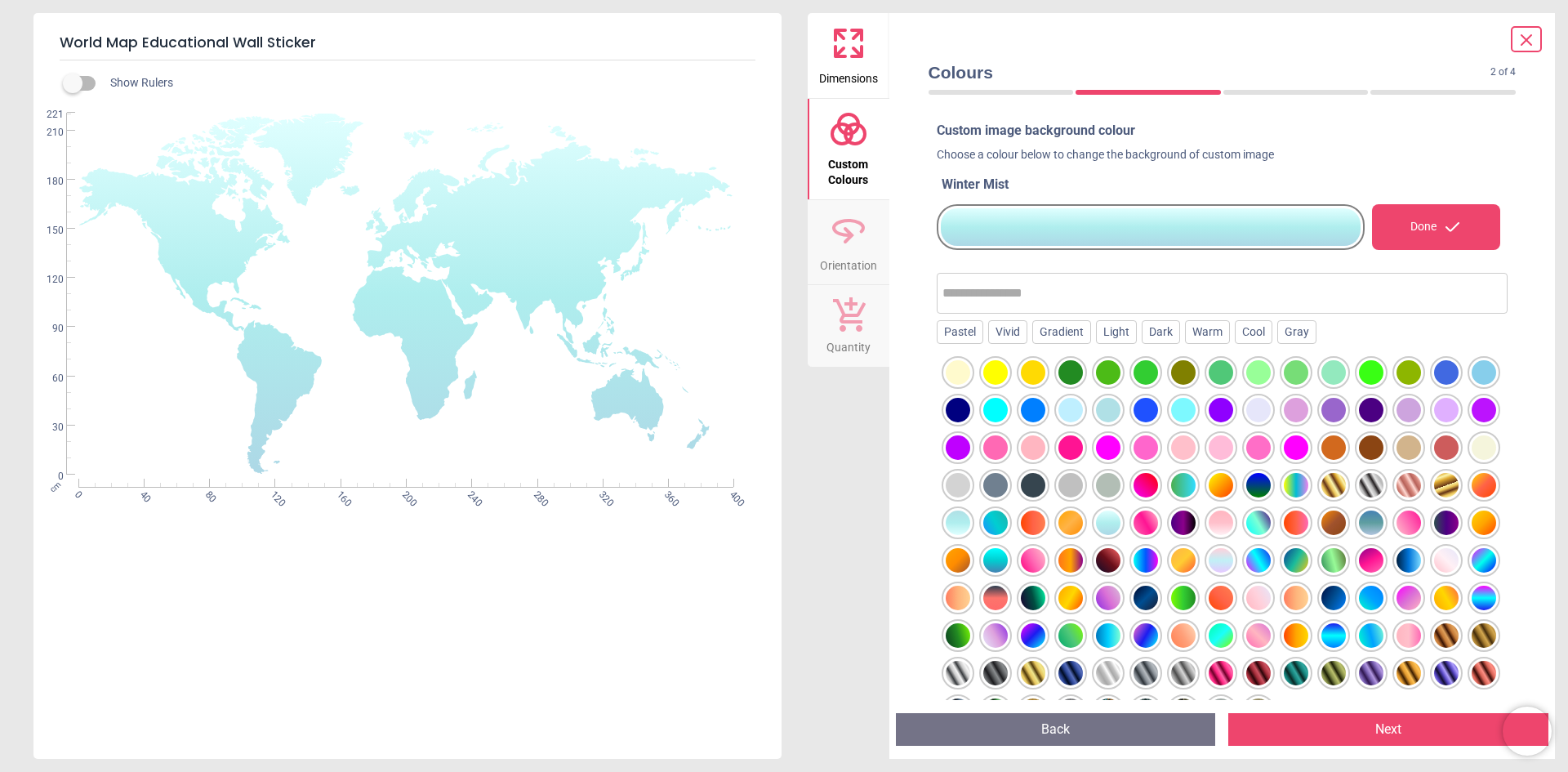
scroll to position [190, 0]
click at [1209, 572] on div at bounding box center [1221, 560] width 25 height 25
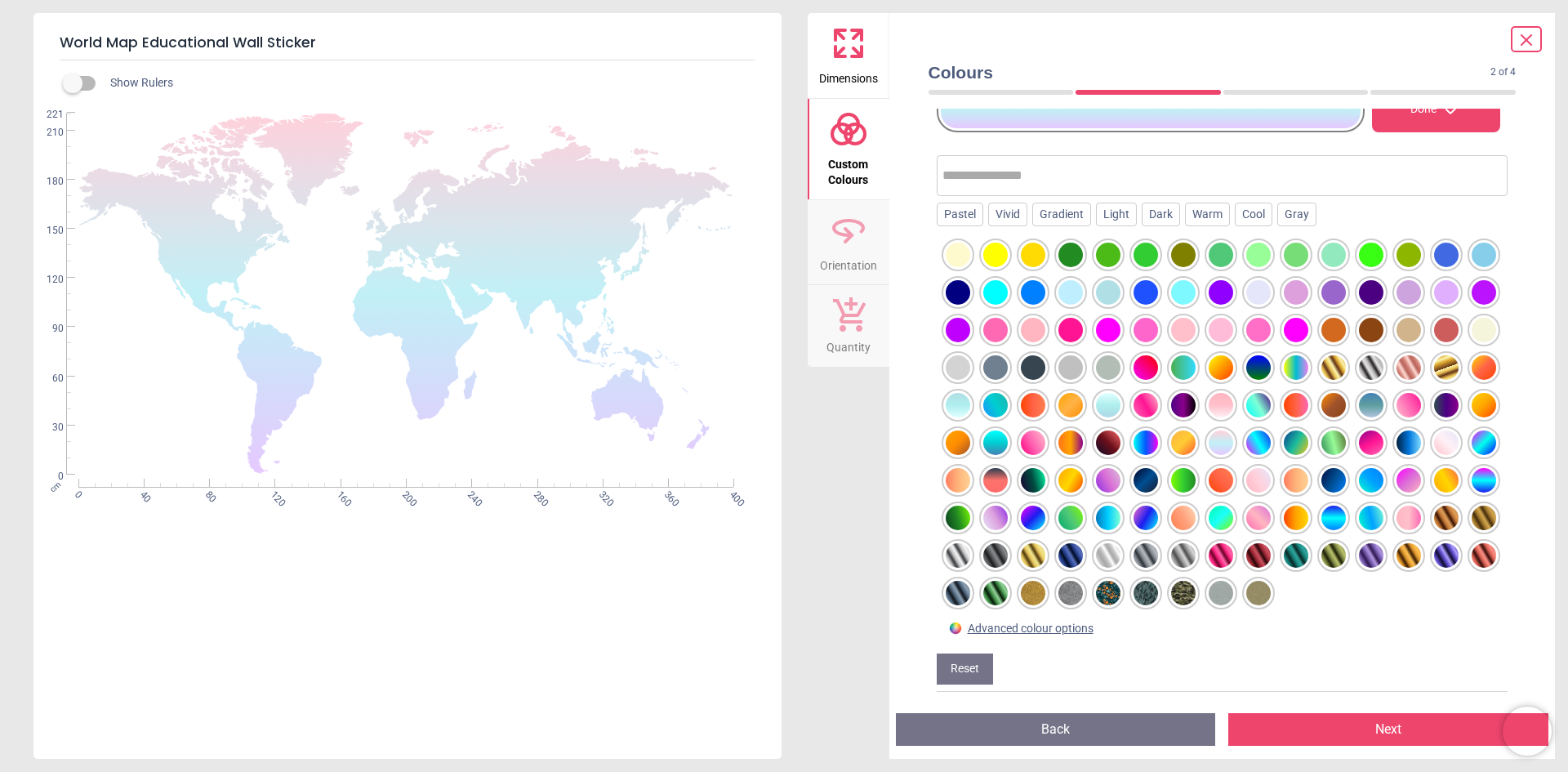
scroll to position [123, 0]
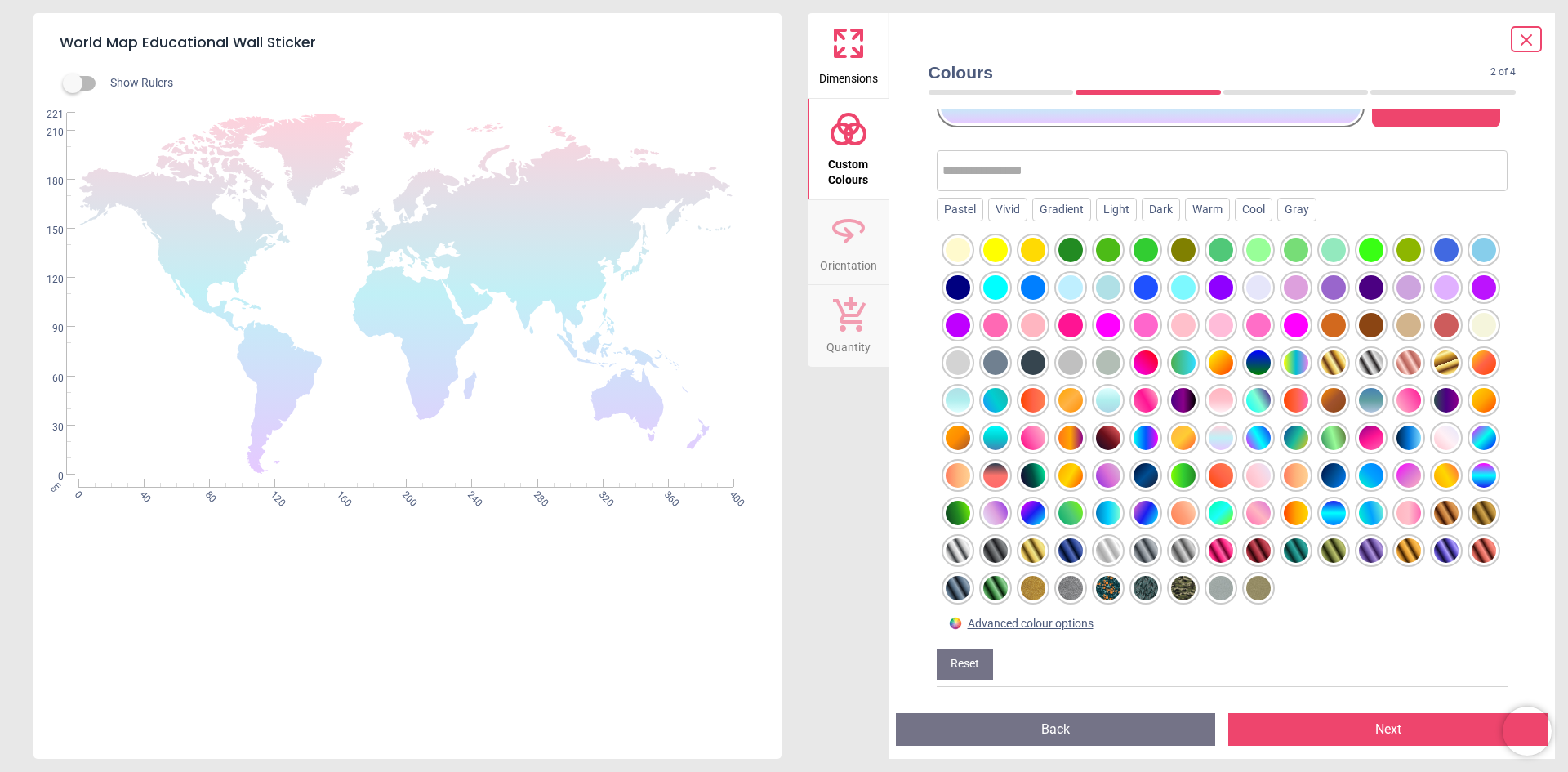
click at [1247, 514] on div at bounding box center [1259, 513] width 25 height 25
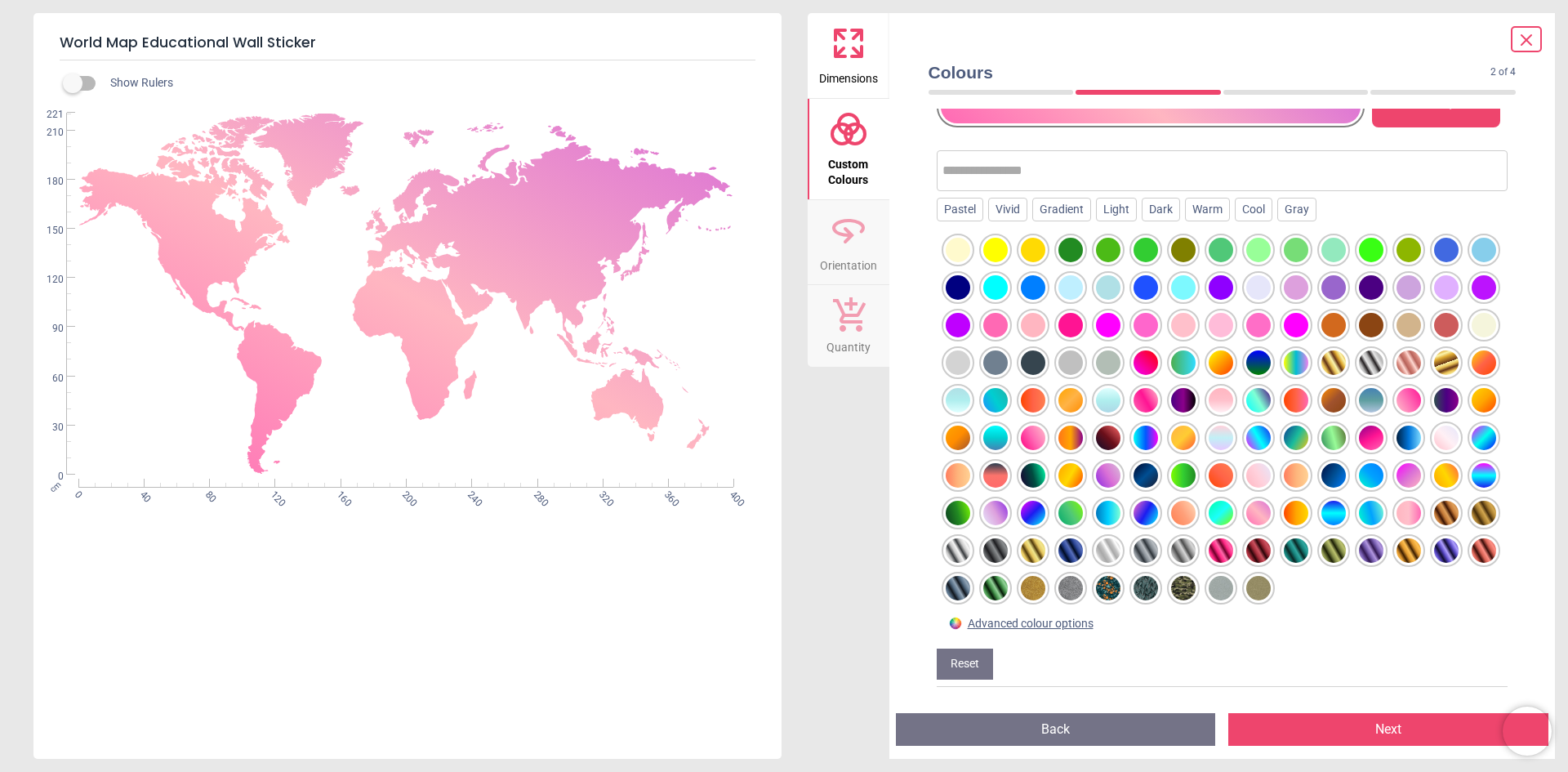
click at [1472, 433] on div at bounding box center [1484, 437] width 25 height 25
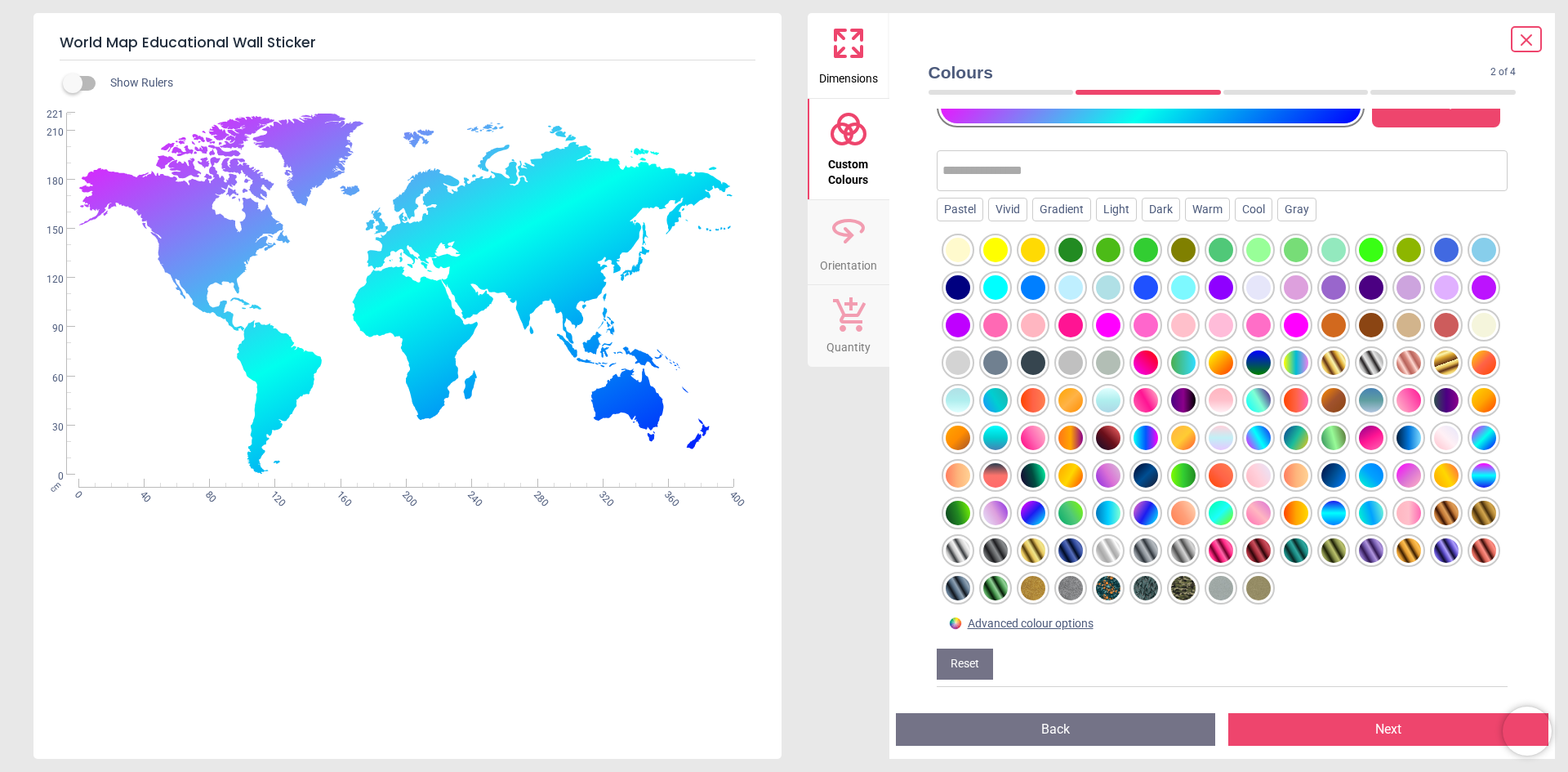
click at [1209, 435] on div at bounding box center [1221, 437] width 25 height 25
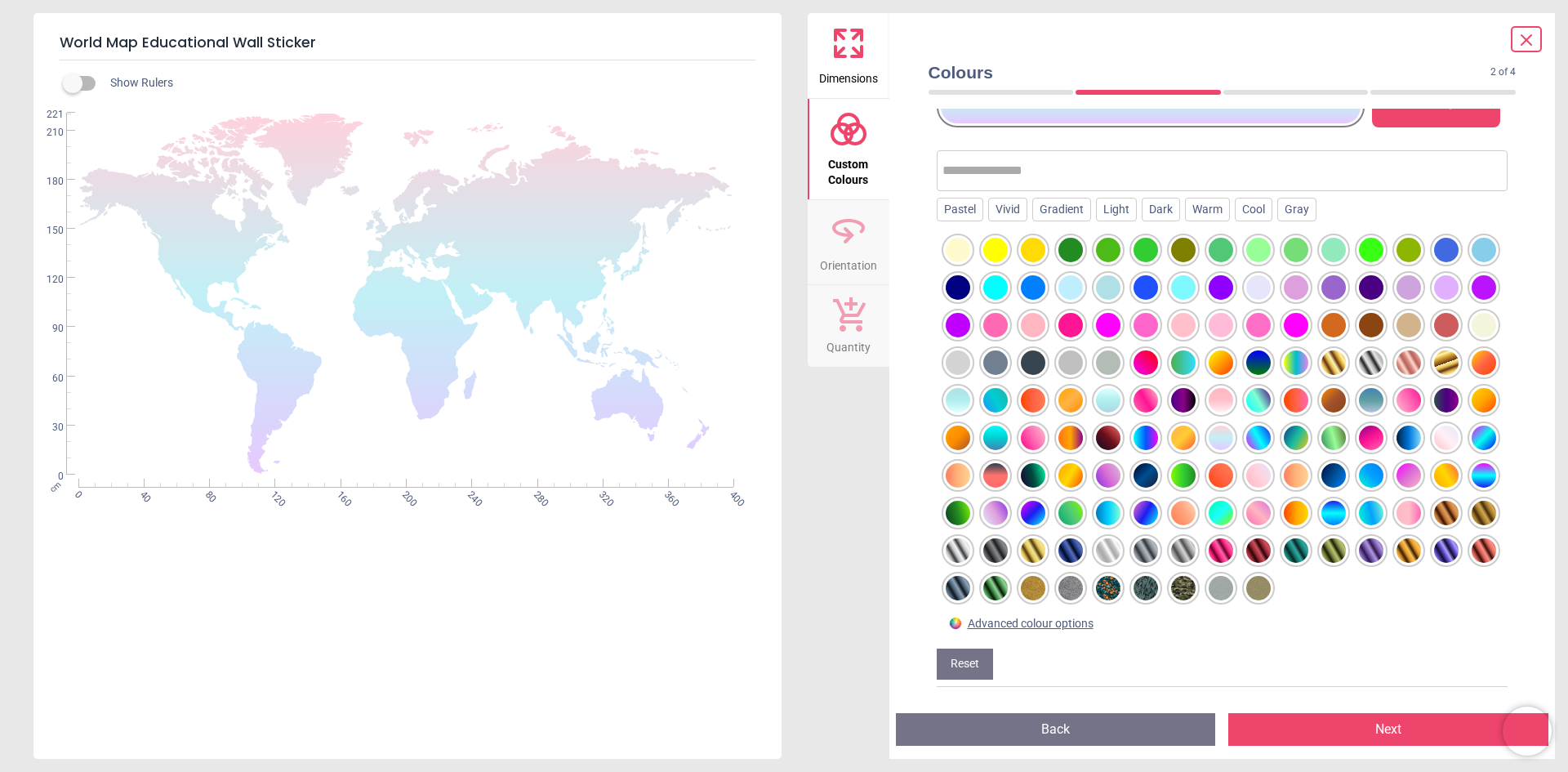
click at [1008, 388] on div at bounding box center [995, 400] width 25 height 25
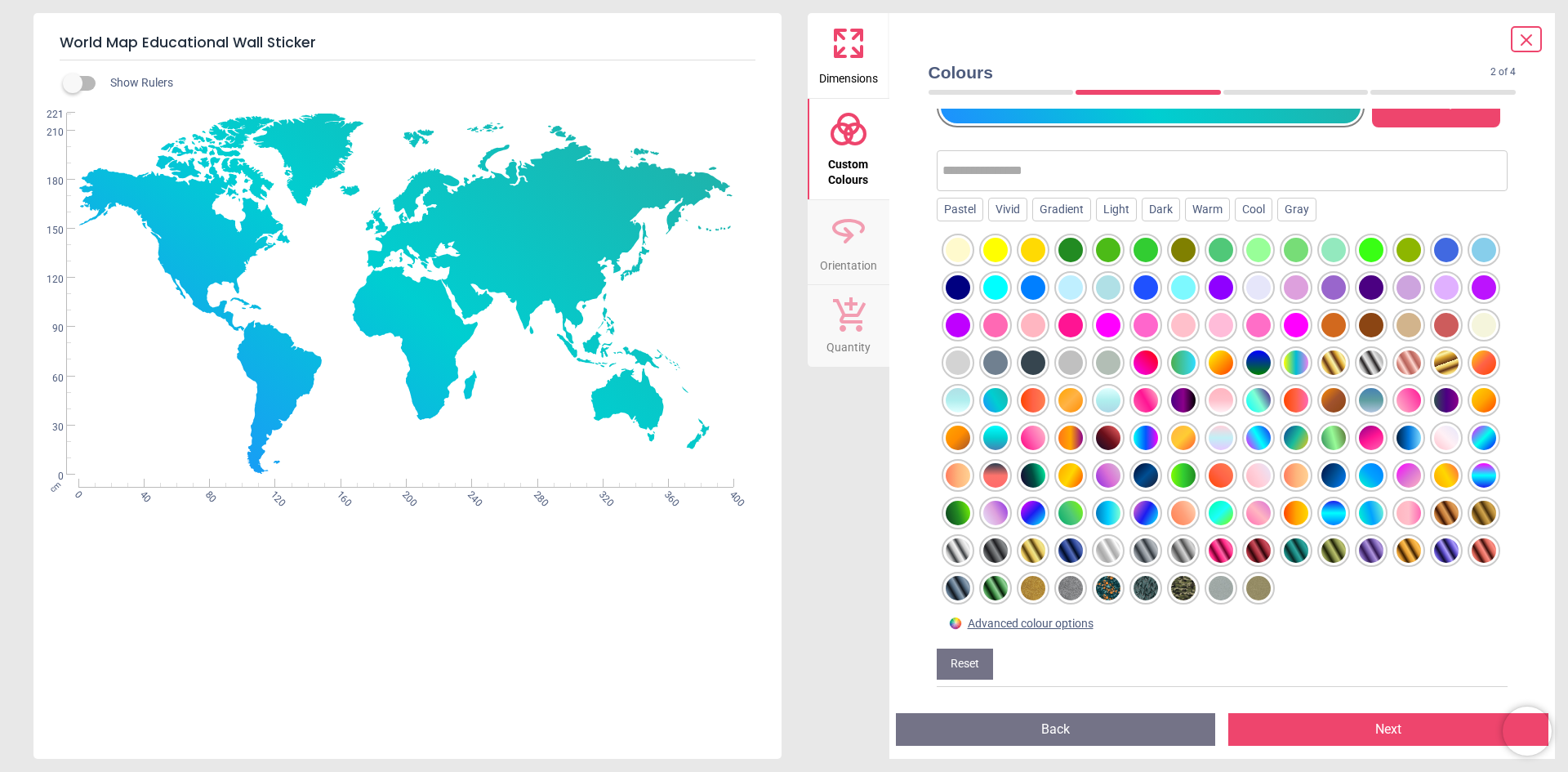
click at [1284, 368] on div at bounding box center [1296, 363] width 25 height 25
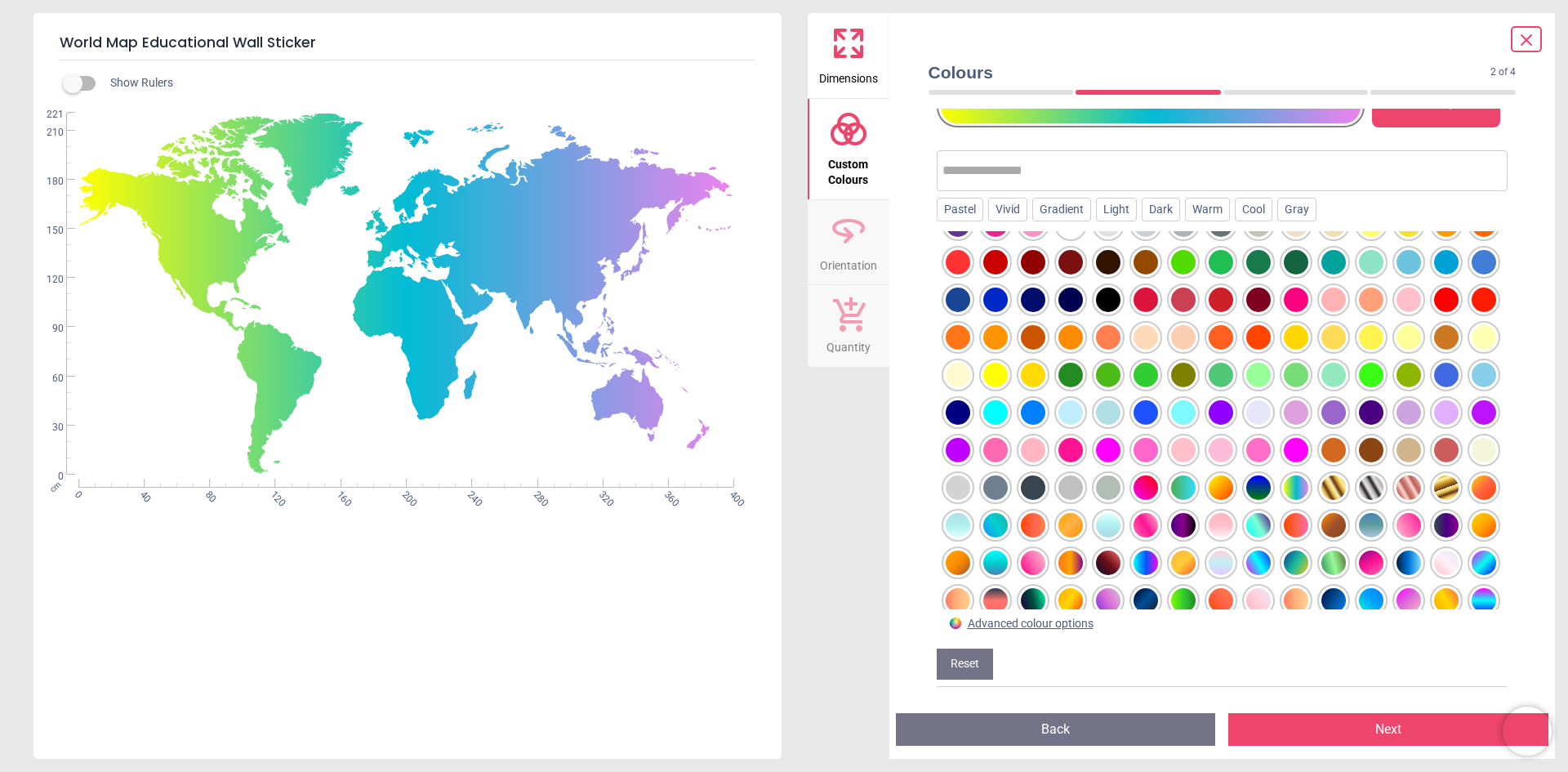
scroll to position [27, 0]
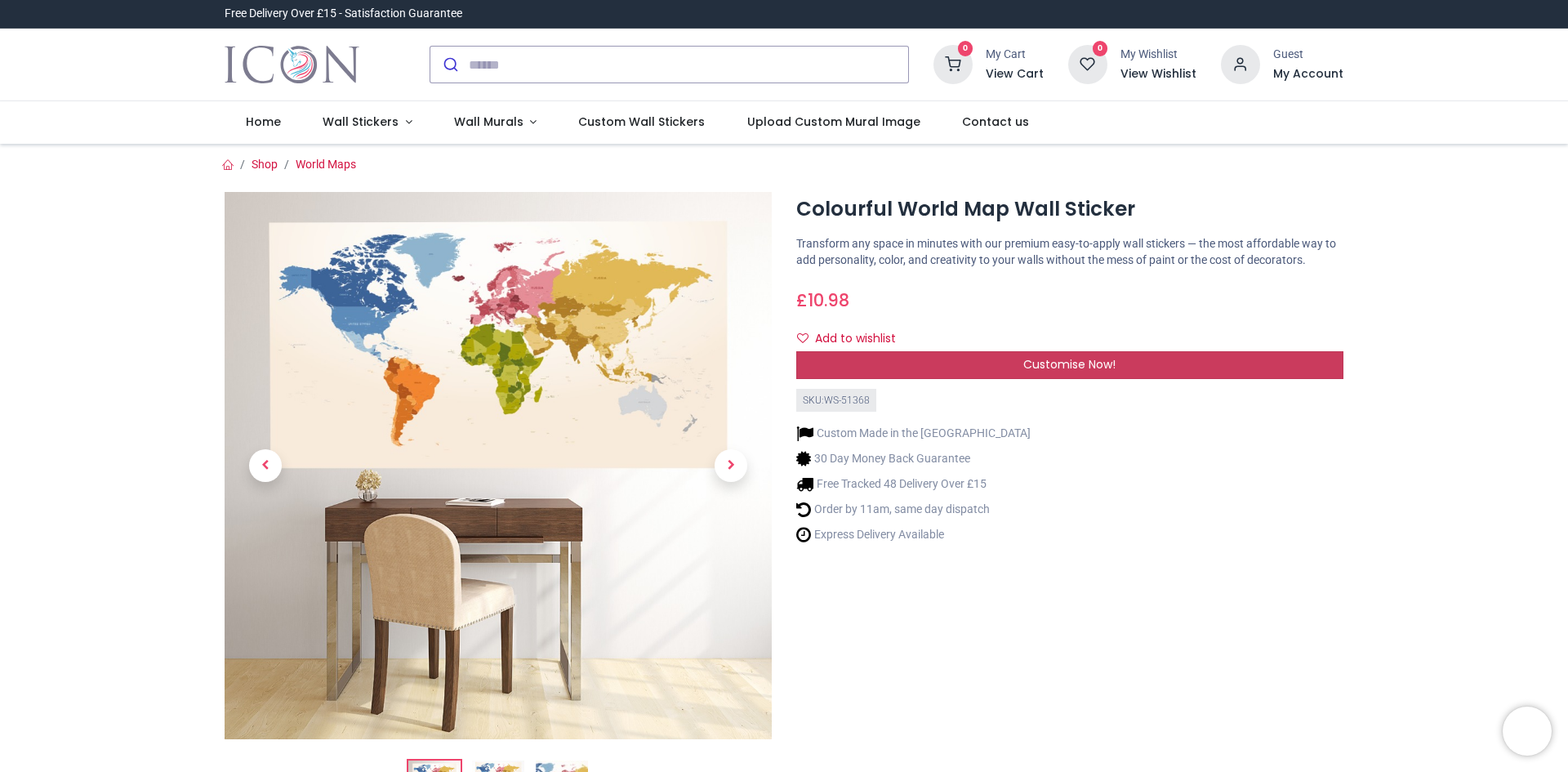
click at [977, 363] on div "Customise Now!" at bounding box center [1070, 365] width 547 height 28
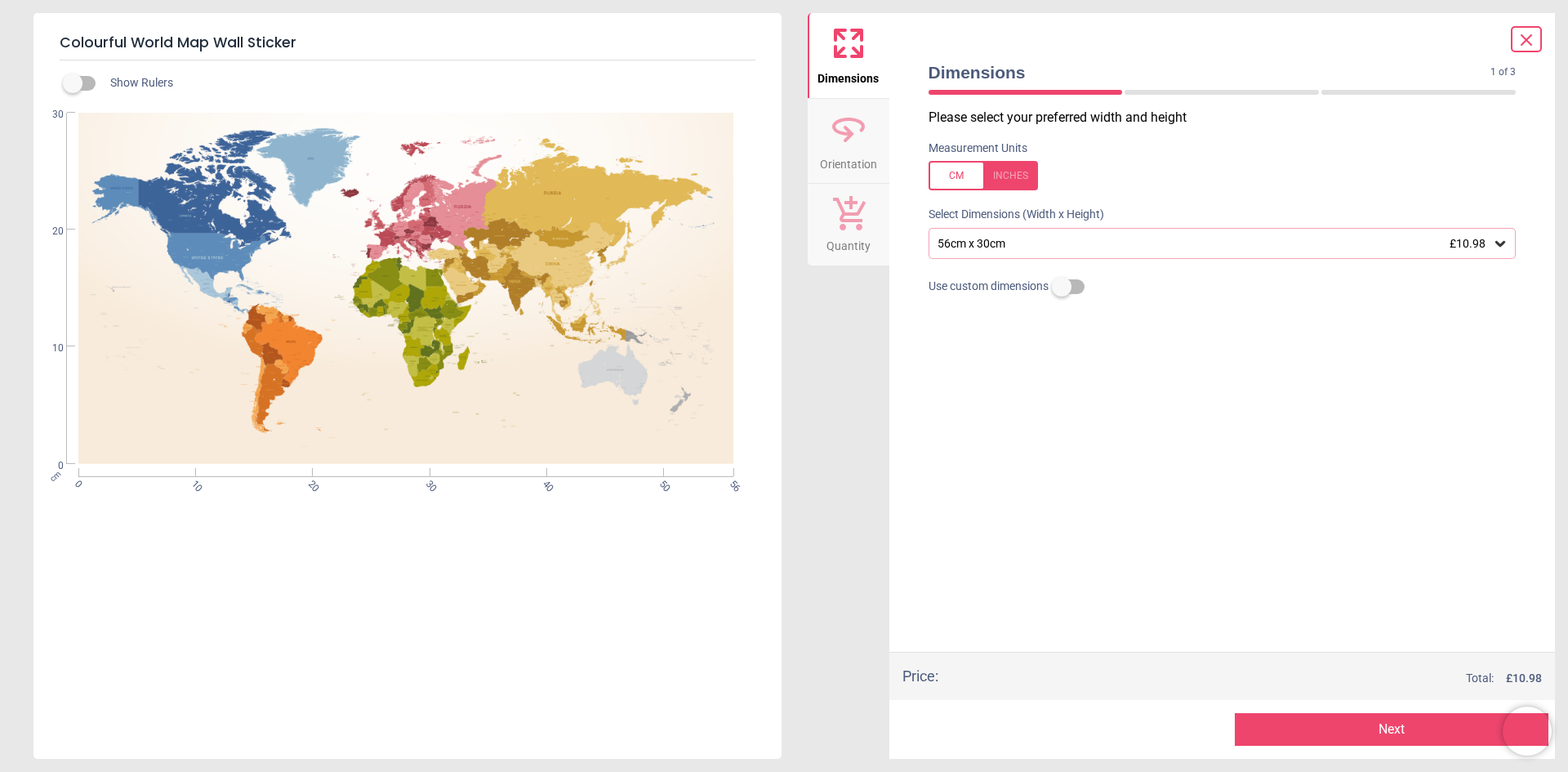
click at [1020, 251] on div "56cm x 30cm £10.98" at bounding box center [1223, 244] width 588 height 31
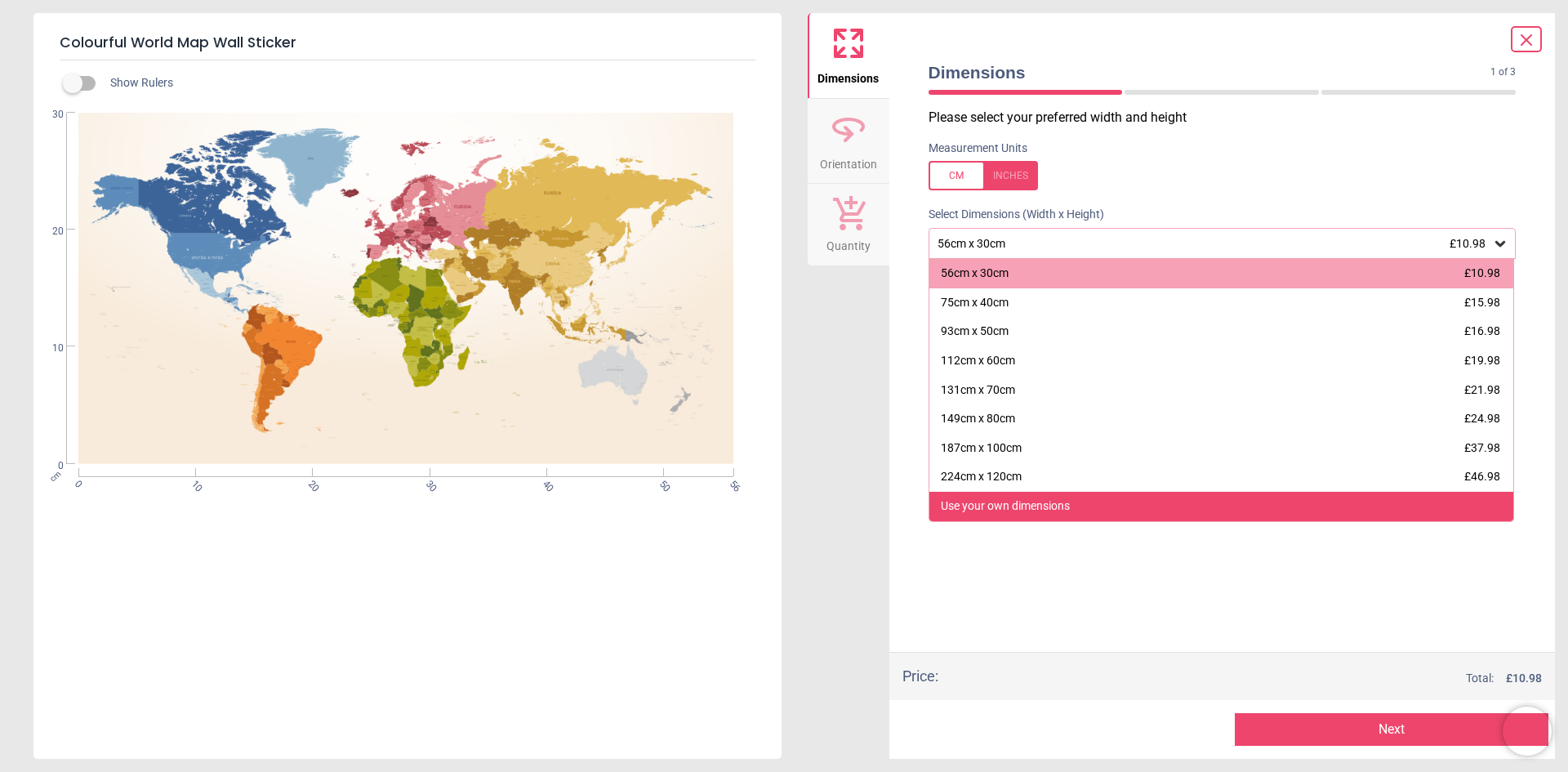
click at [1013, 508] on div "Use your own dimensions" at bounding box center [1005, 507] width 129 height 16
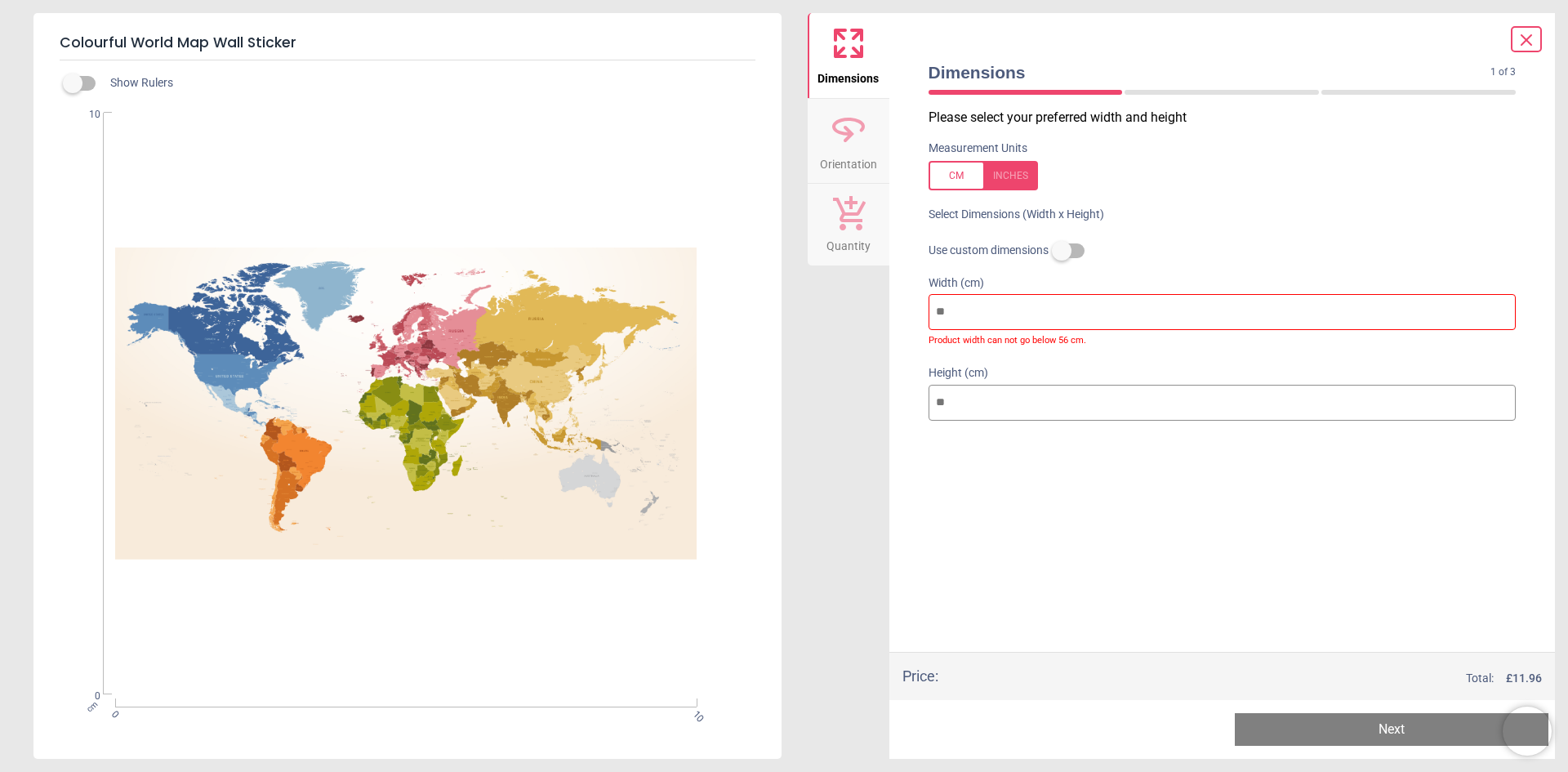
click at [999, 318] on input "**" at bounding box center [1223, 312] width 588 height 36
type input "*"
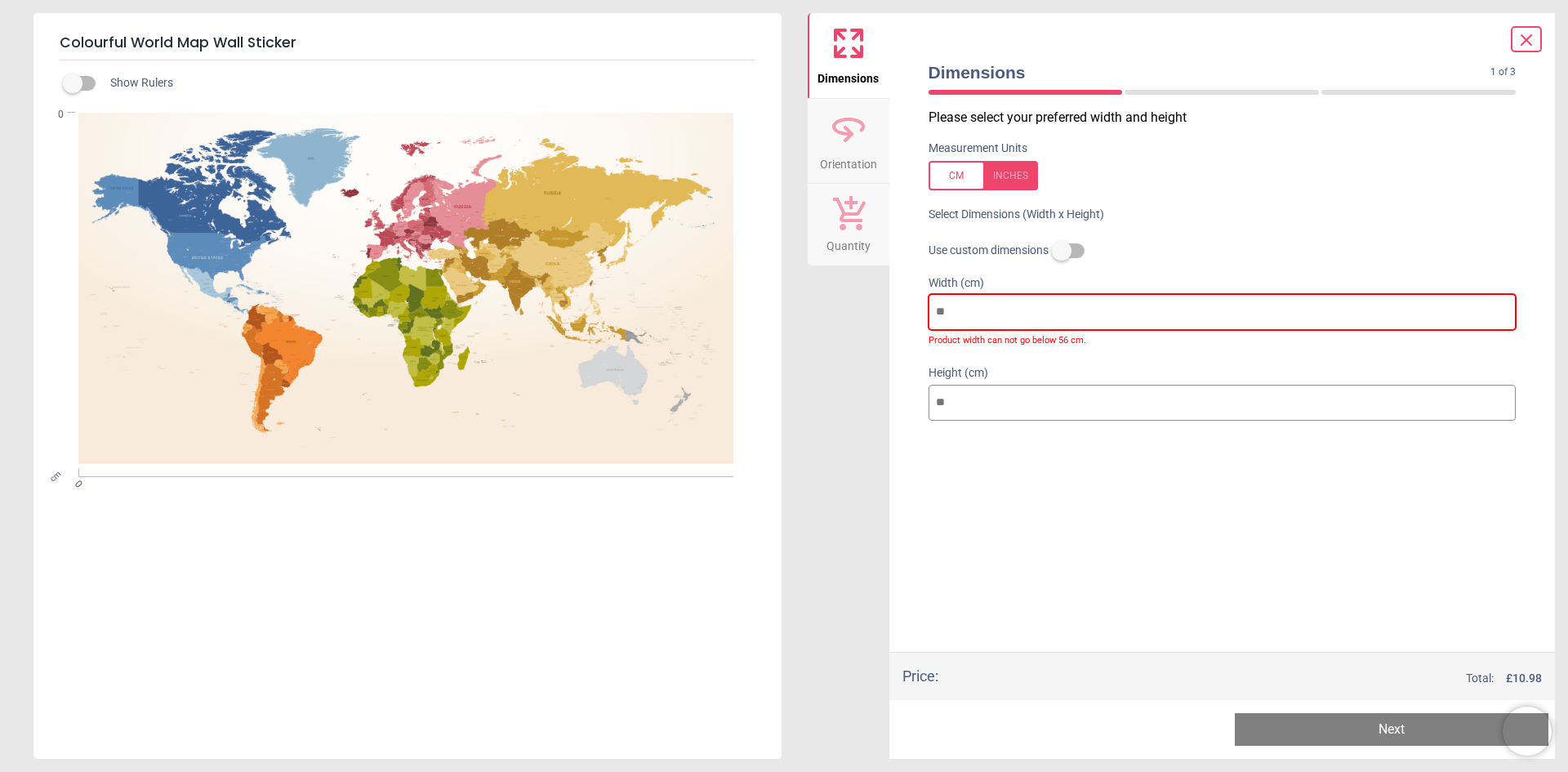
drag, startPoint x: 1007, startPoint y: 321, endPoint x: 981, endPoint y: 305, distance: 30.5
click at [981, 305] on input "number" at bounding box center [1223, 312] width 588 height 36
drag, startPoint x: 972, startPoint y: 306, endPoint x: 925, endPoint y: 310, distance: 47.2
click at [925, 310] on div "Width (cm) Product width can not go below 56 cm." at bounding box center [1222, 311] width 614 height 91
type input "*"
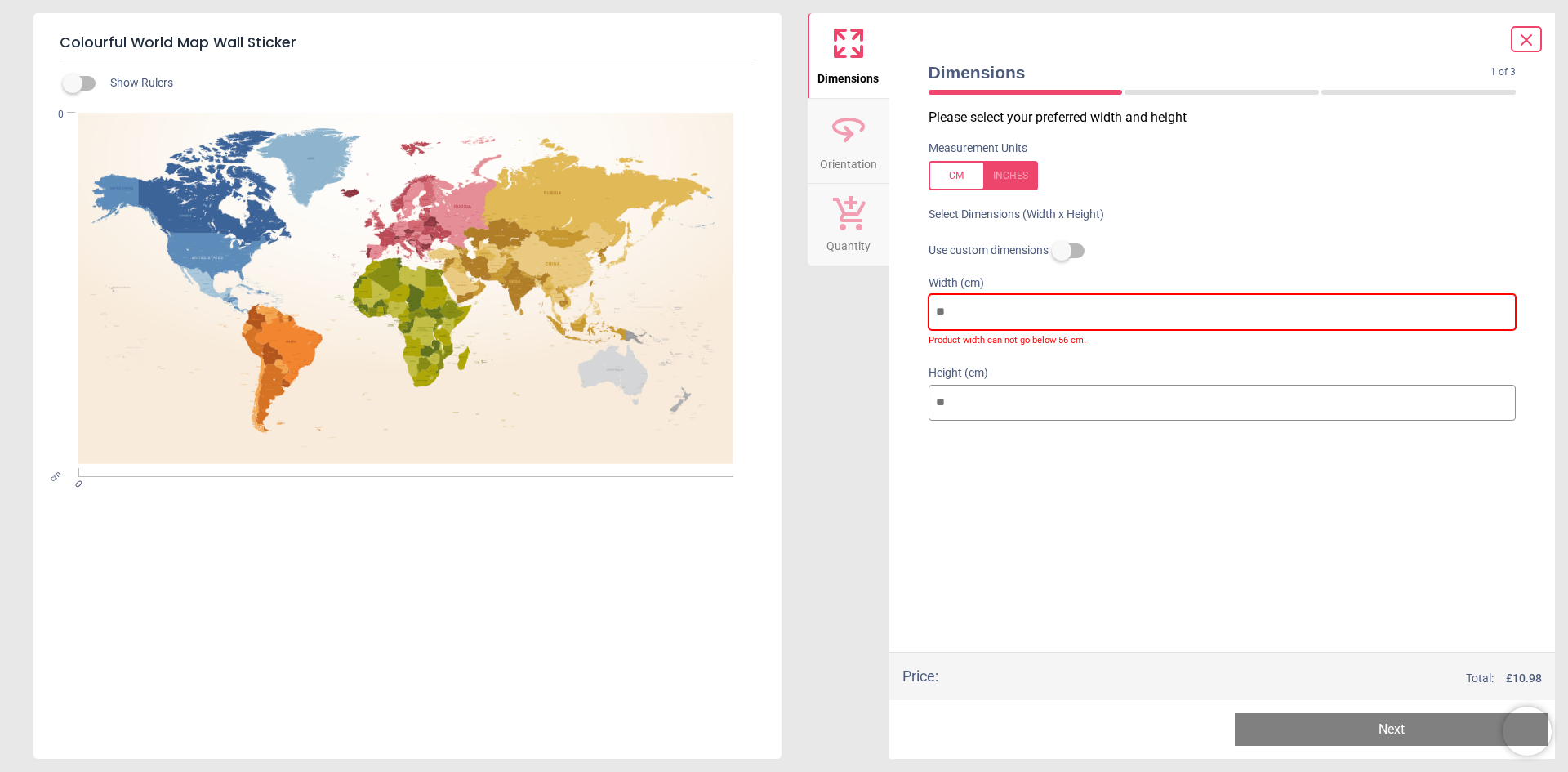
type input "*"
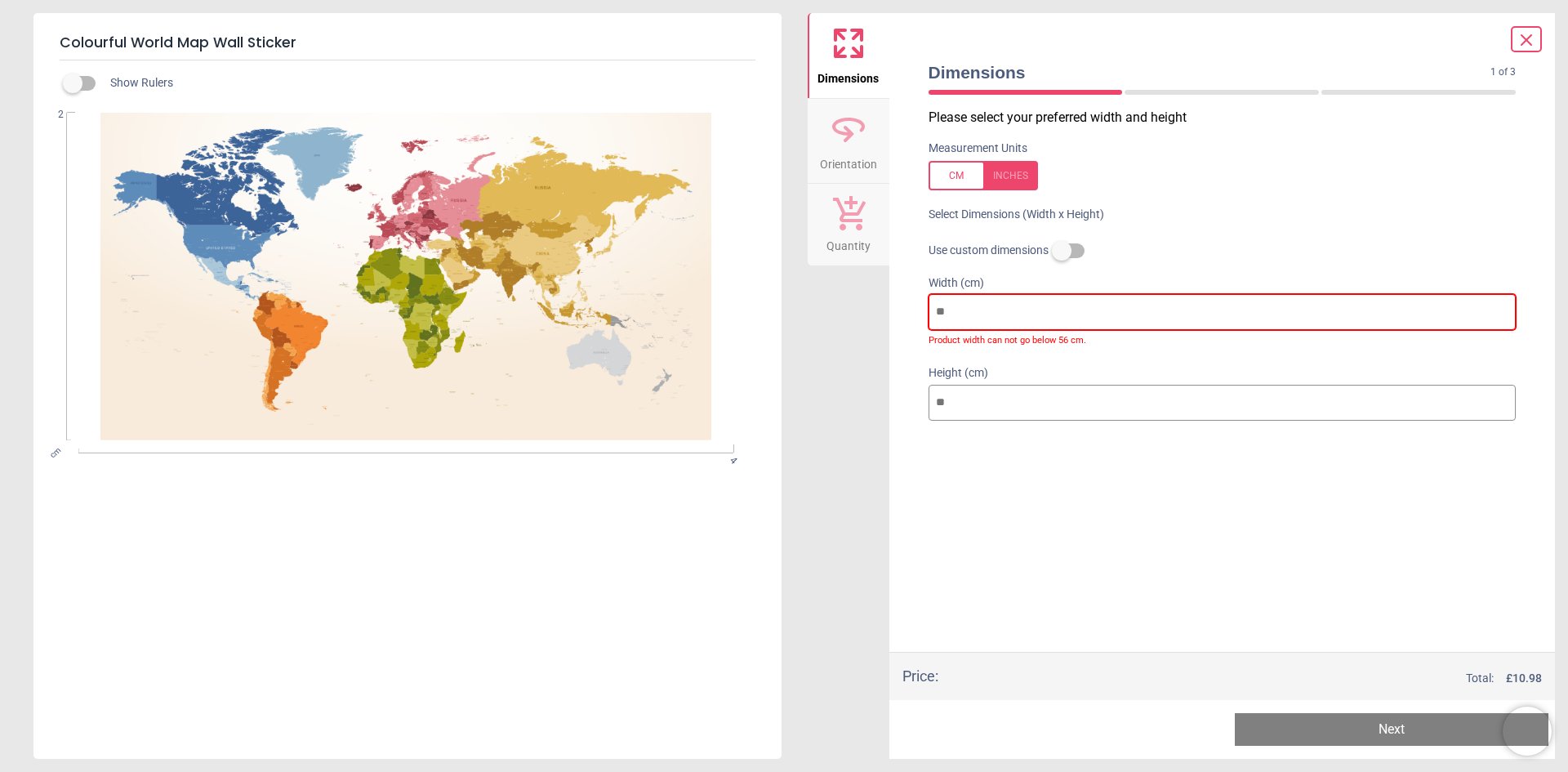
type input "**"
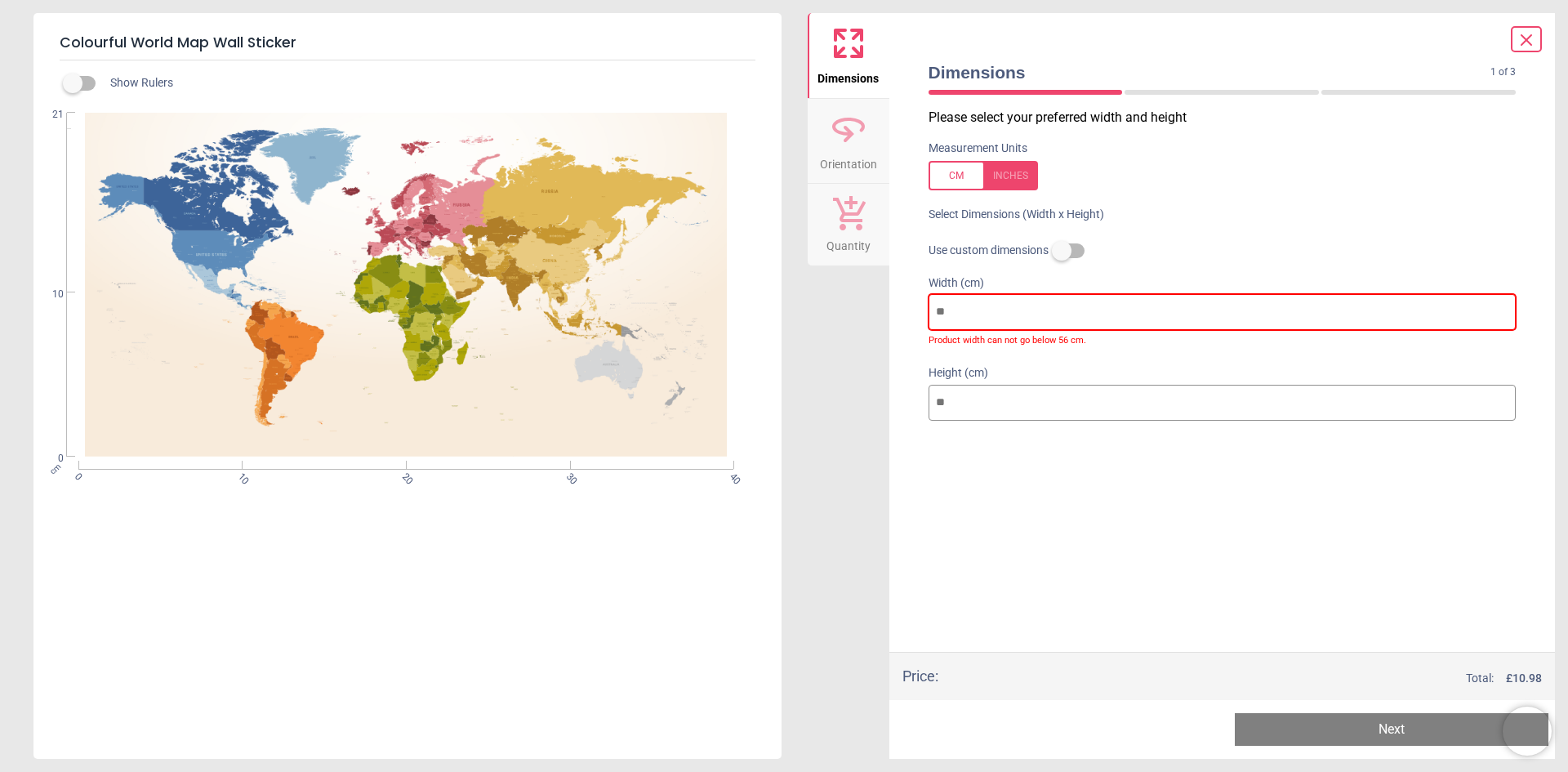
type input "***"
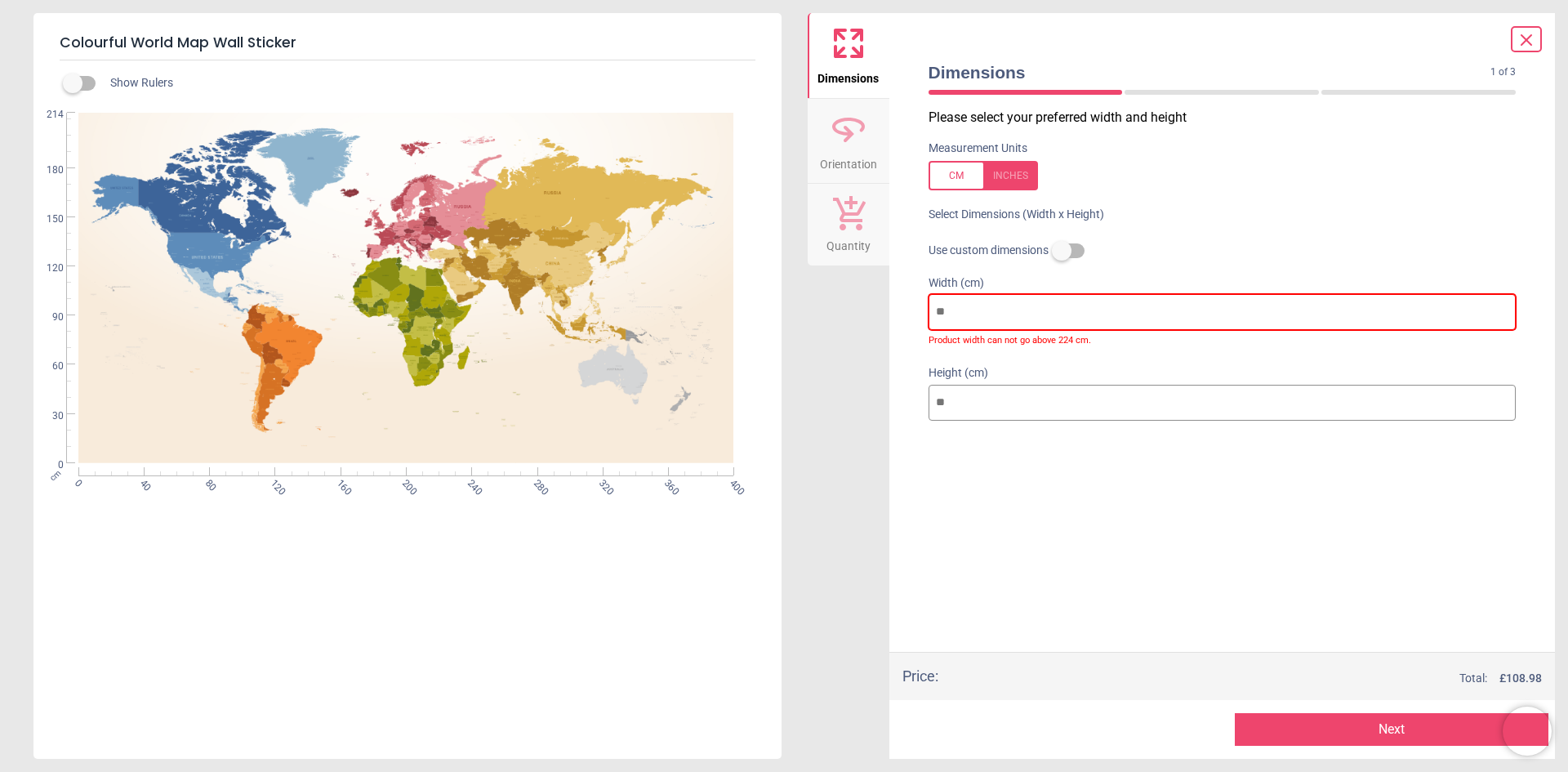
type input "***"
click at [1092, 507] on div "Please select your preferred width and height Measurement Units Select Dimensio…" at bounding box center [1222, 380] width 614 height 543
click at [882, 160] on button "Orientation" at bounding box center [848, 141] width 82 height 85
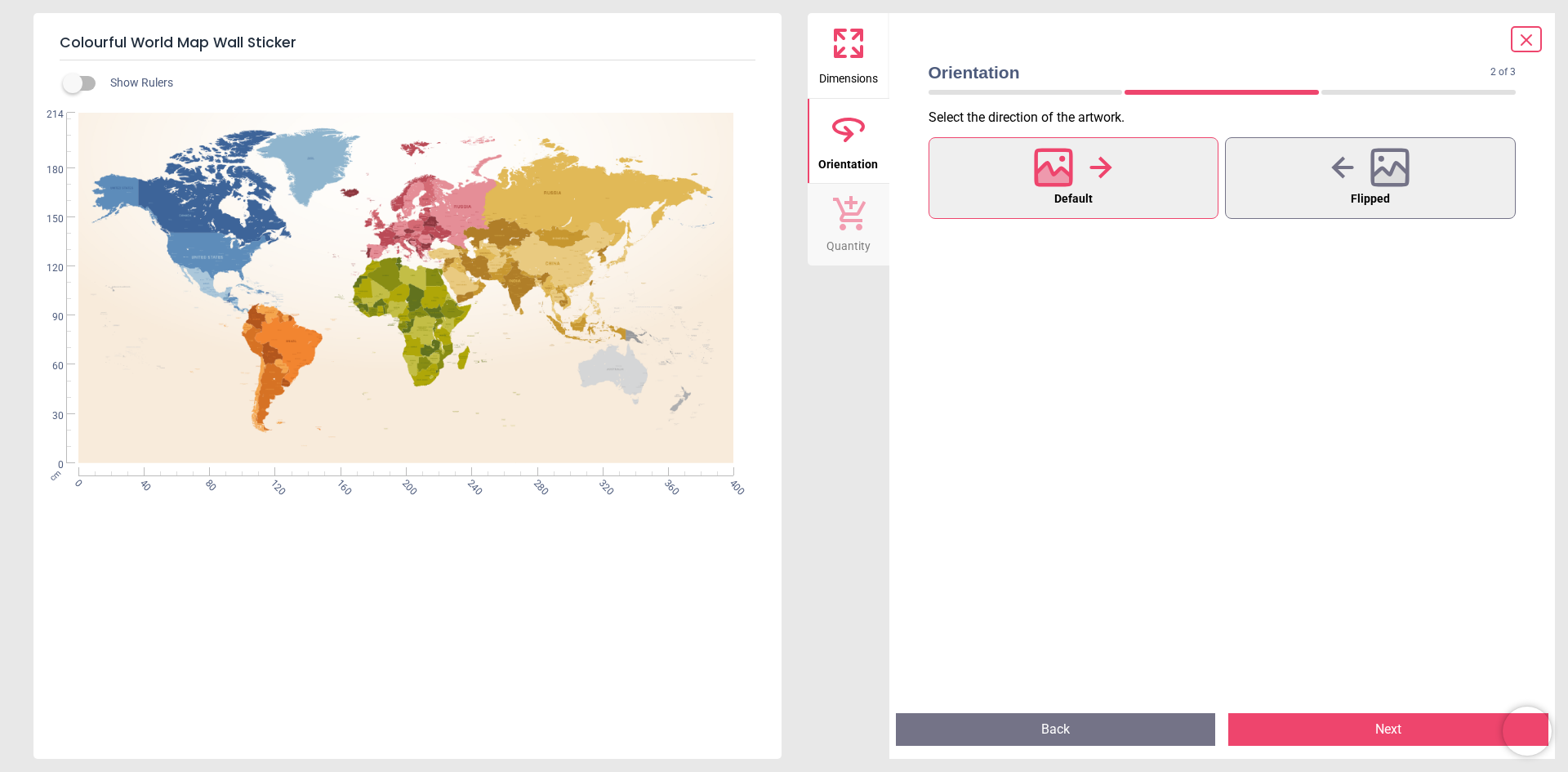
click at [864, 61] on icon at bounding box center [849, 44] width 40 height 40
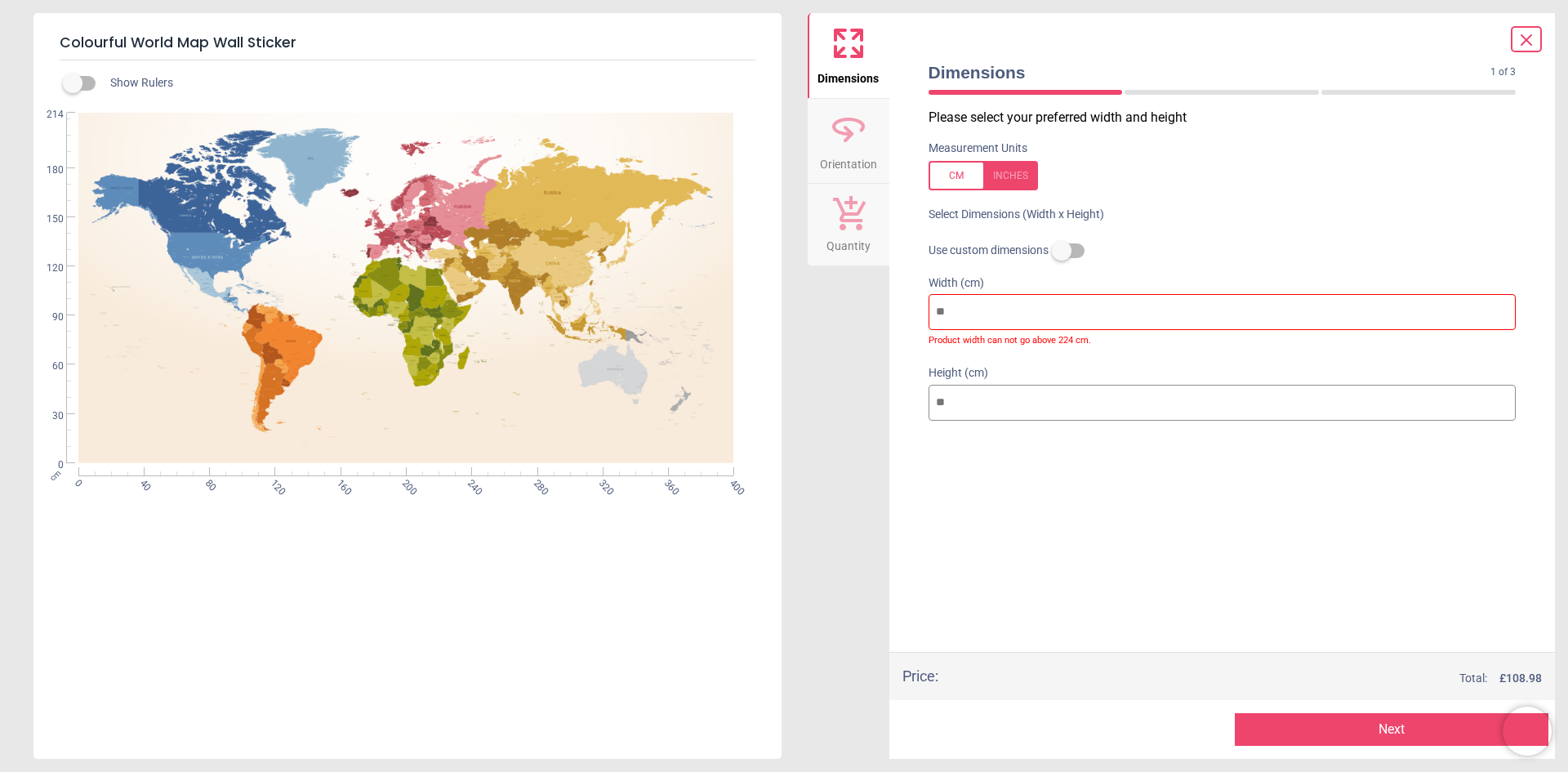
click at [243, 258] on div "cm 0 40 80 120 160 200 240 280 320 360 400 0 30 60 90 120 150 180 214" at bounding box center [406, 288] width 745 height 350
click at [435, 272] on div "cm 0 40 80 120 160 200 240 280 320 360 400 0 30 60 90 120 150 180 214" at bounding box center [406, 288] width 745 height 350
